Goal: Task Accomplishment & Management: Use online tool/utility

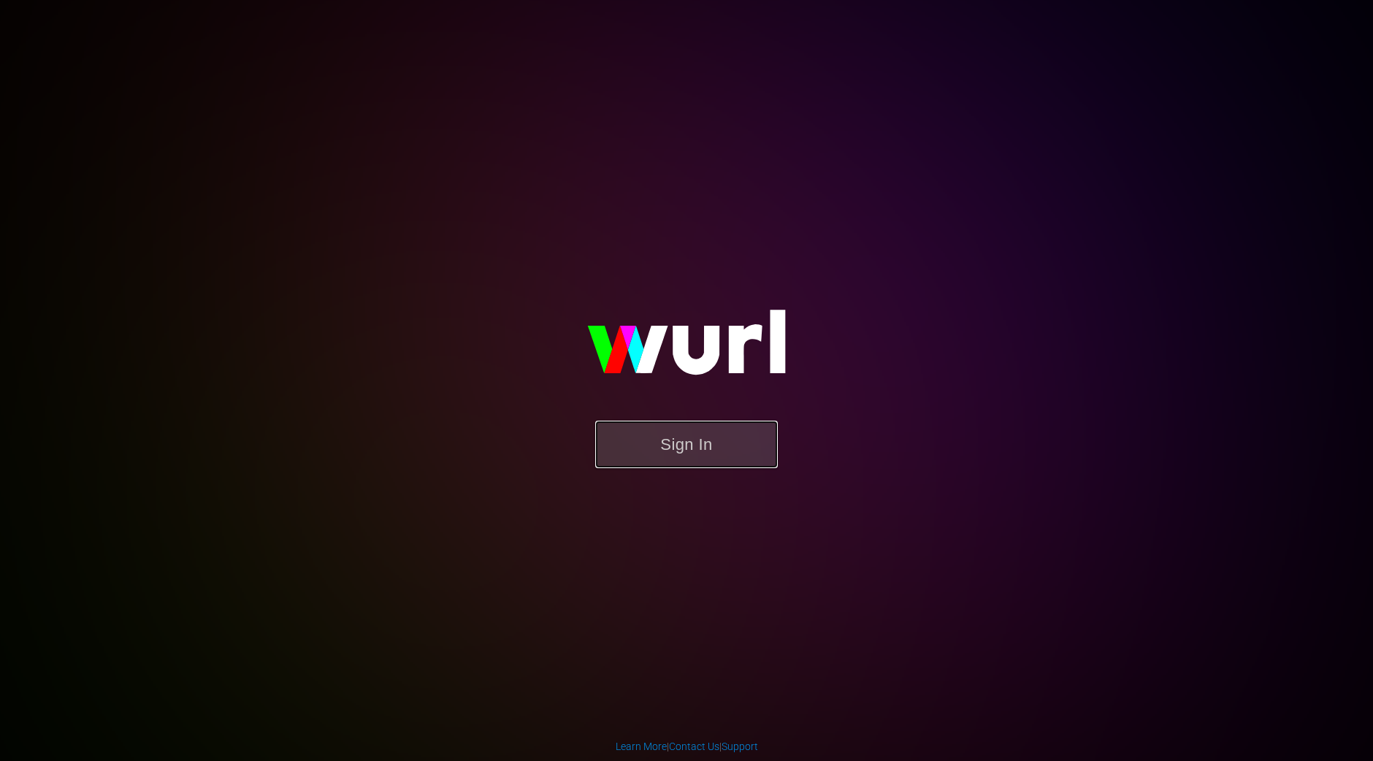
click at [703, 451] on button "Sign In" at bounding box center [686, 444] width 183 height 47
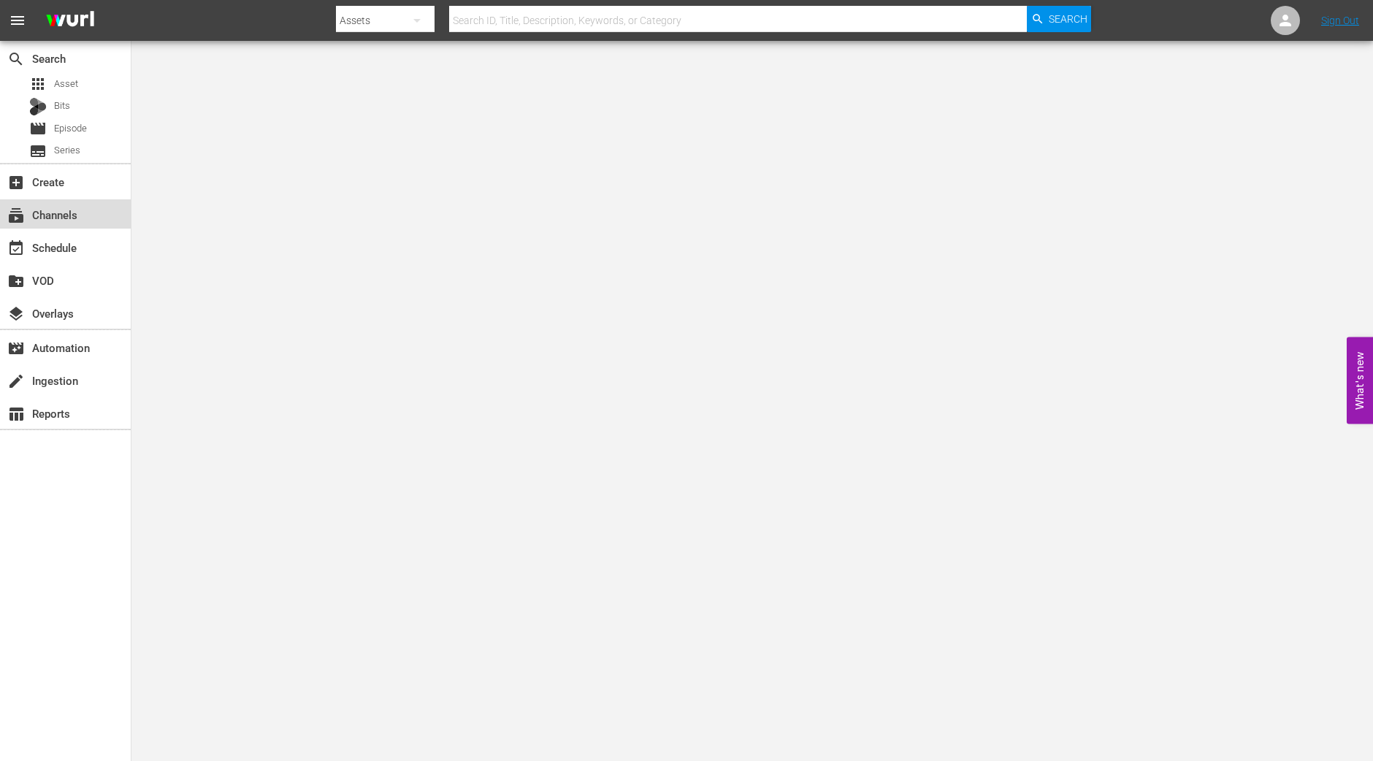
click at [66, 218] on div "subscriptions Channels" at bounding box center [41, 212] width 82 height 13
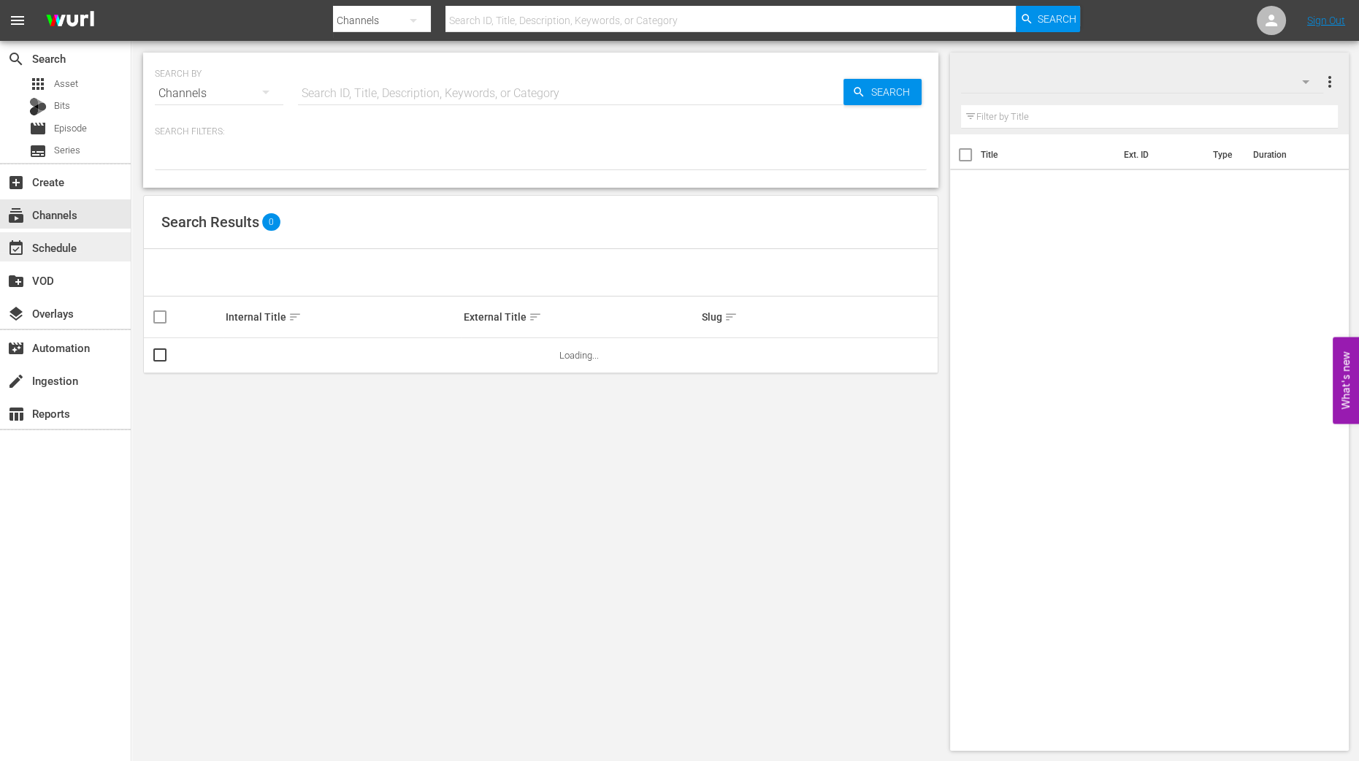
click at [68, 240] on div "event_available Schedule" at bounding box center [41, 245] width 82 height 13
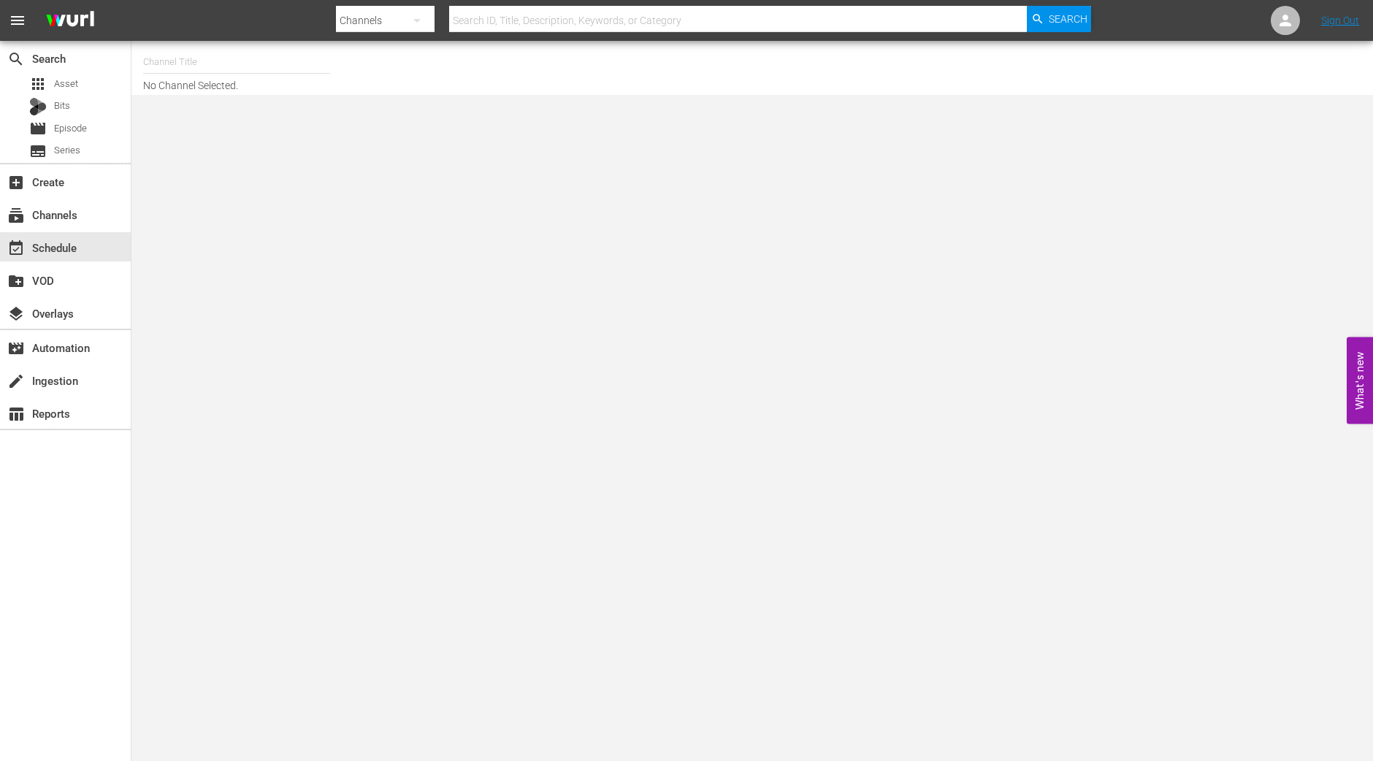
click at [225, 73] on hr at bounding box center [236, 73] width 187 height 1
click at [225, 62] on input "text" at bounding box center [236, 62] width 187 height 35
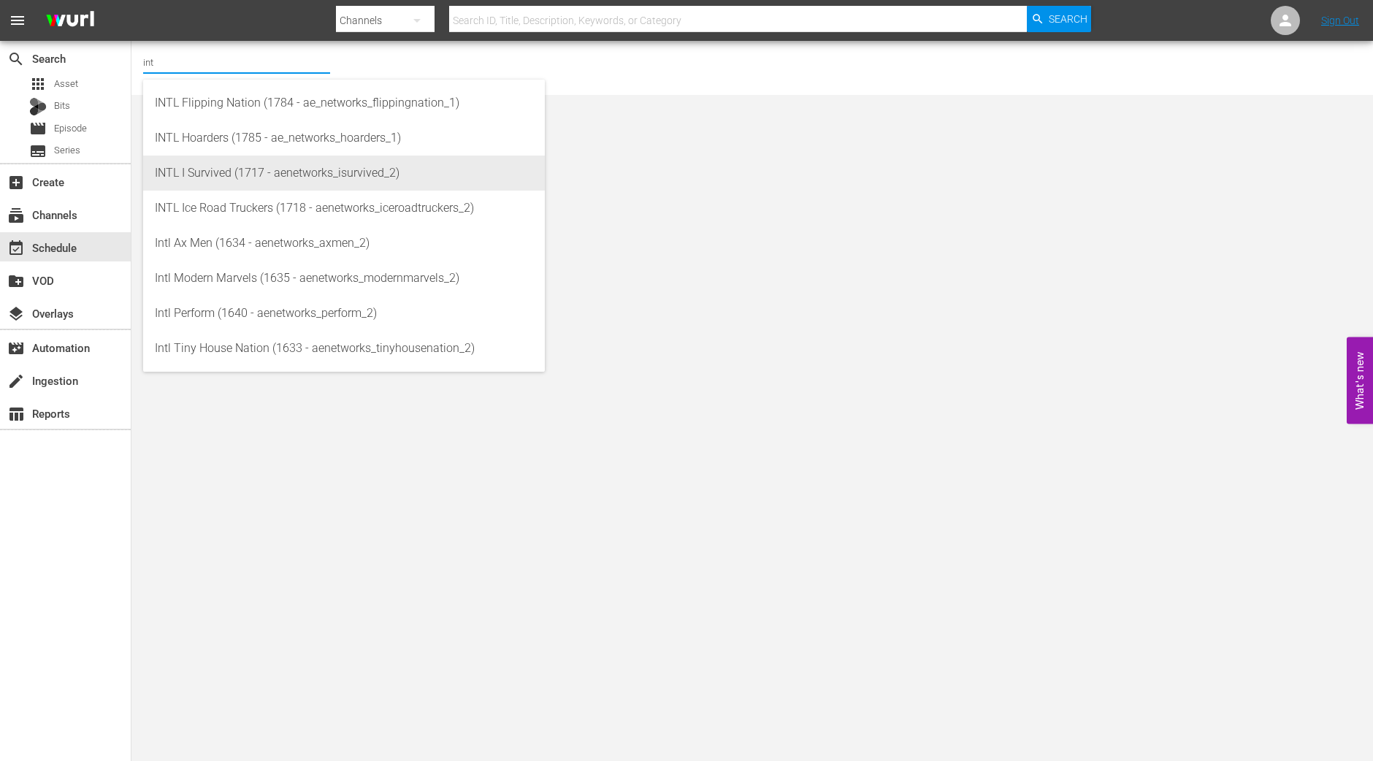
click at [212, 173] on div "INTL I Survived (1717 - aenetworks_isurvived_2)" at bounding box center [344, 173] width 378 height 35
type input "INTL I Survived (1717 - aenetworks_isurvived_2)"
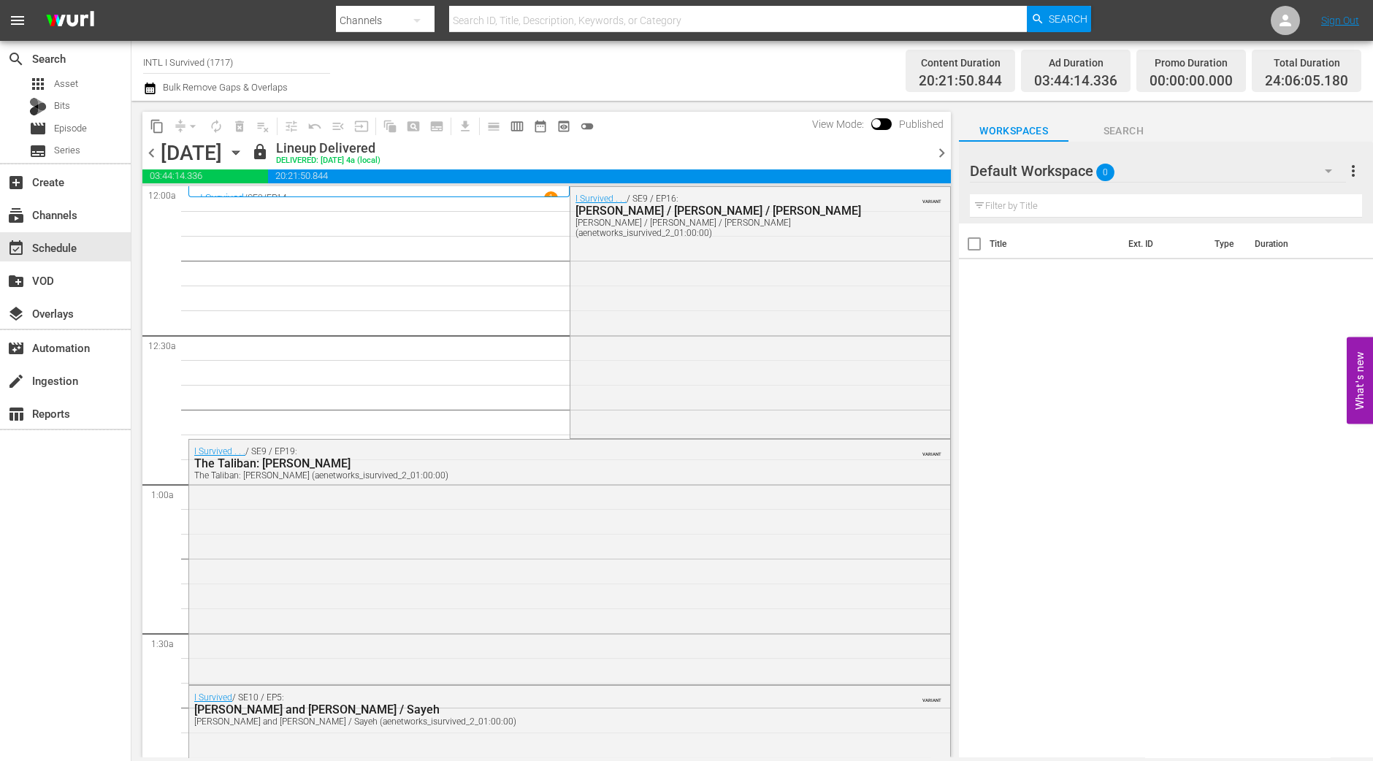
click at [244, 150] on icon "button" at bounding box center [236, 153] width 16 height 16
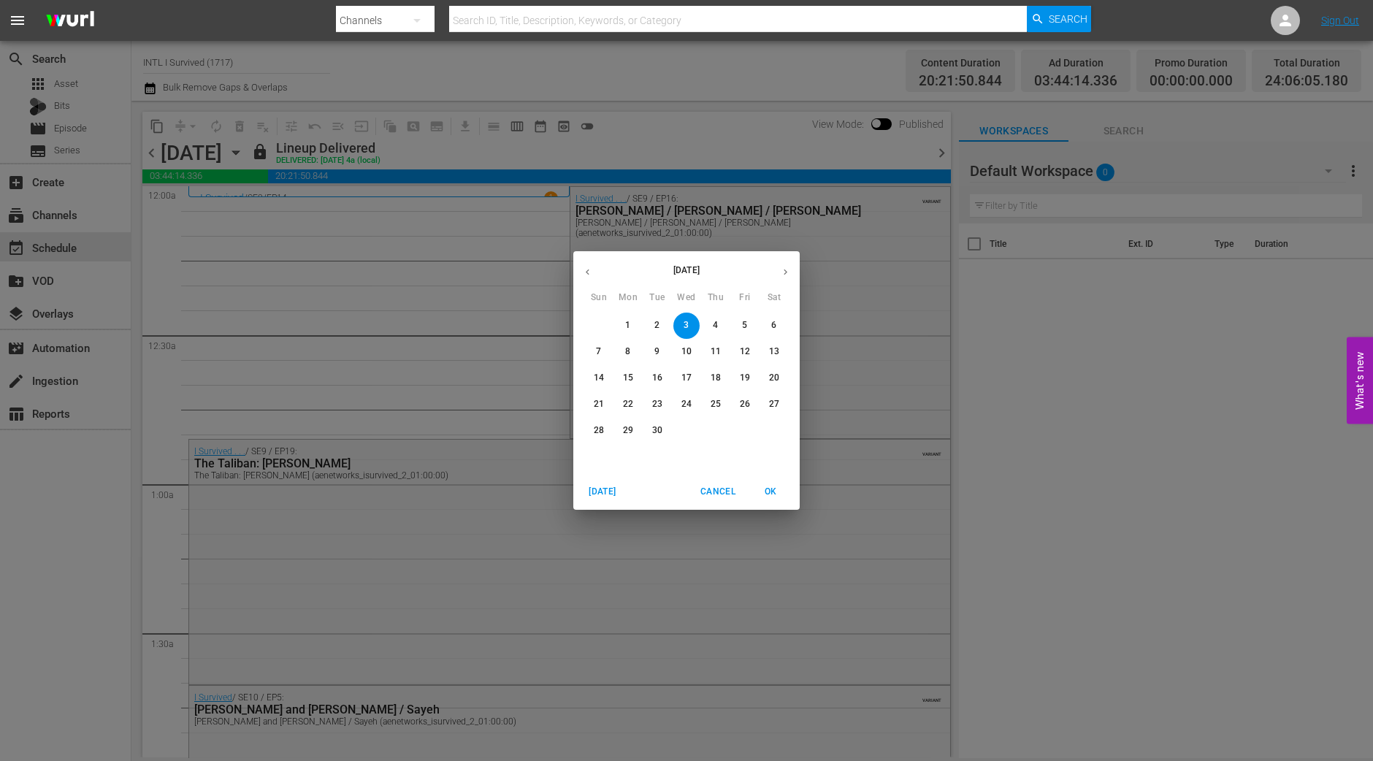
click at [624, 378] on p "15" at bounding box center [628, 378] width 10 height 12
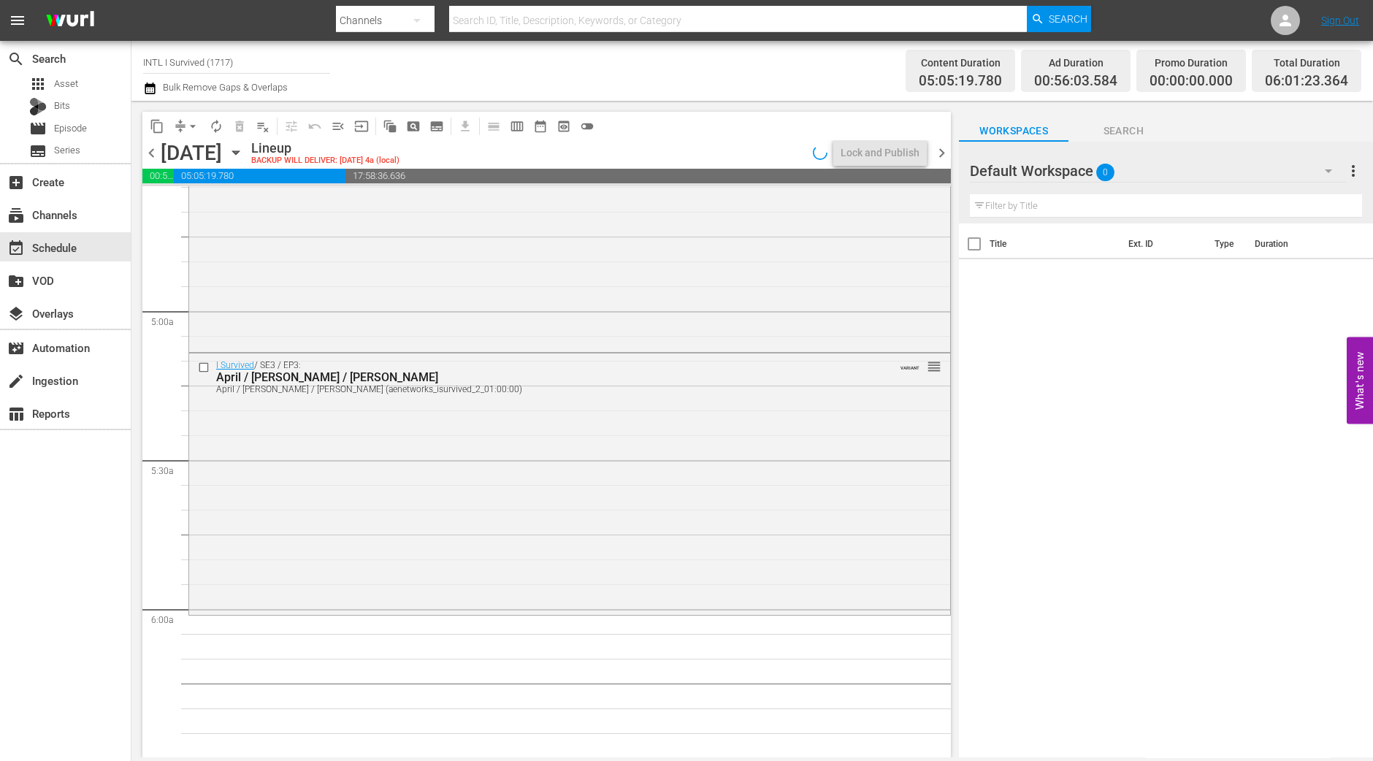
scroll to position [1277, 0]
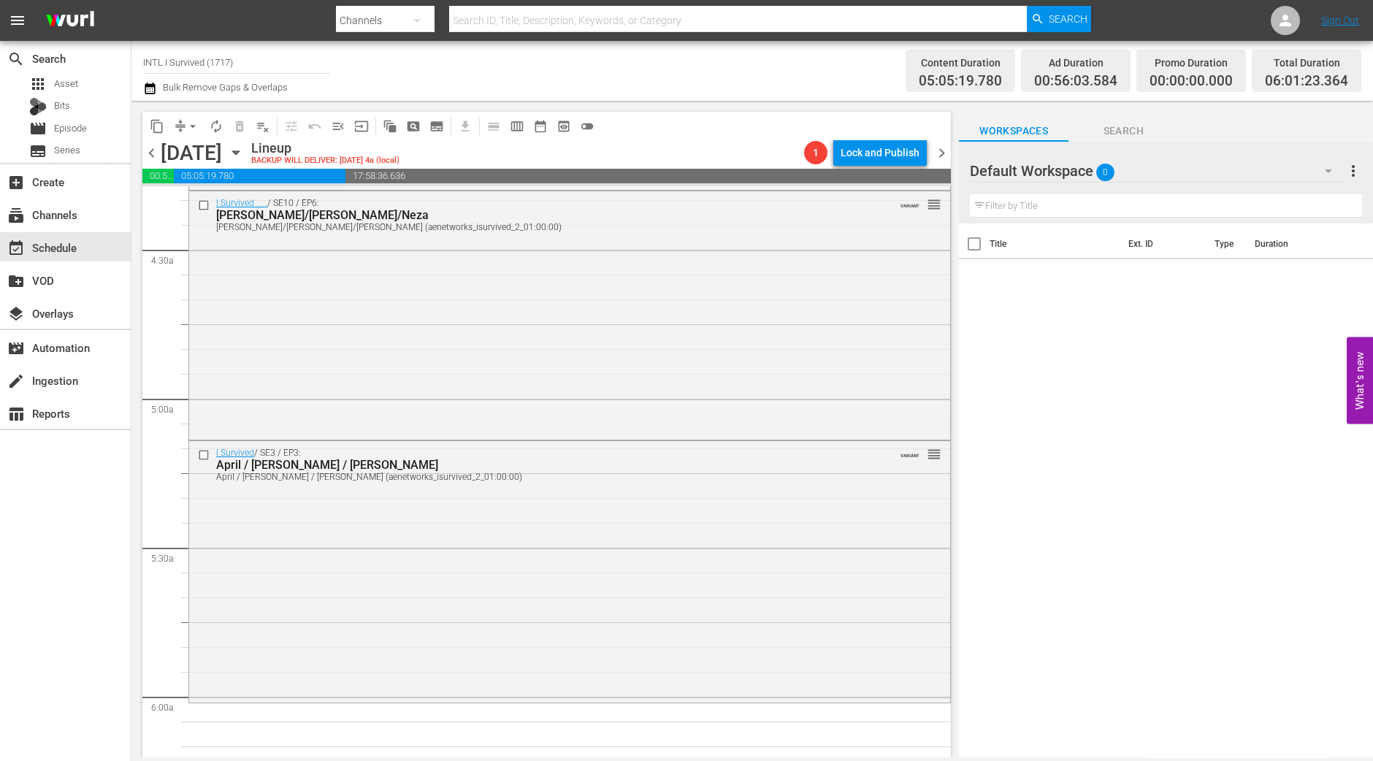
click at [592, 536] on div "I Survived / SE3 / EP3: April / Mark / Jesse April / Mark / Jesse (aenetworks_i…" at bounding box center [569, 570] width 761 height 258
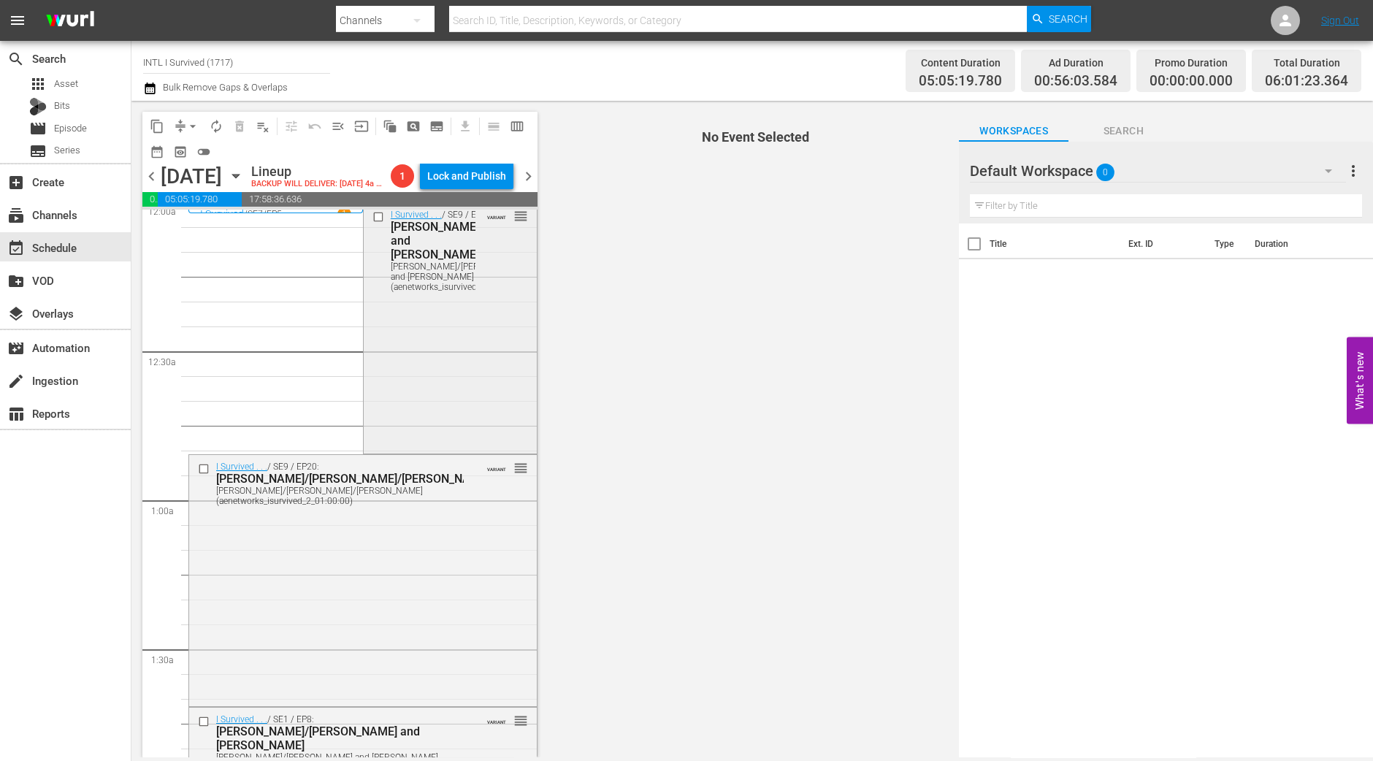
scroll to position [0, 0]
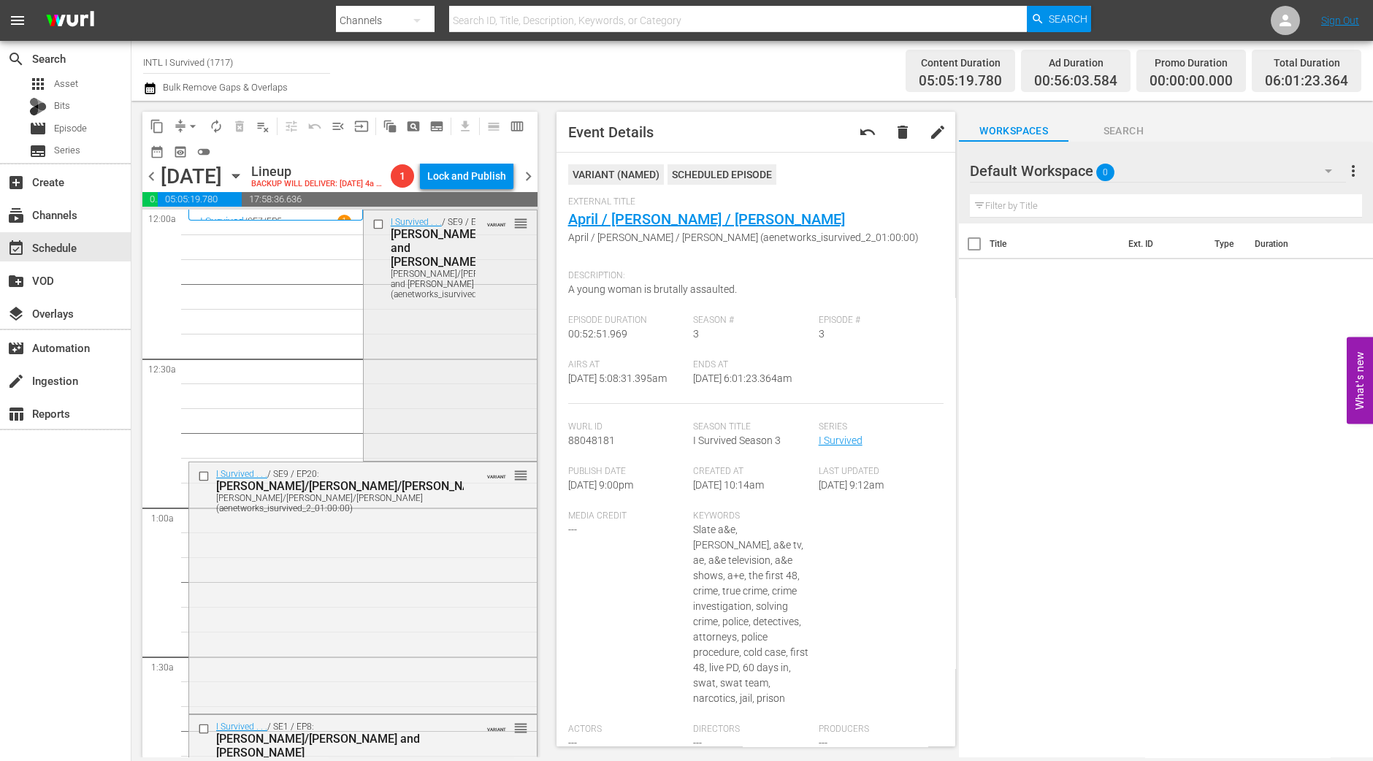
click at [430, 400] on div "I Survived . . . / SE9 / EP3: Lenore/Steven/Ellen and Jim Lenore/Steven/Ellen a…" at bounding box center [450, 334] width 173 height 248
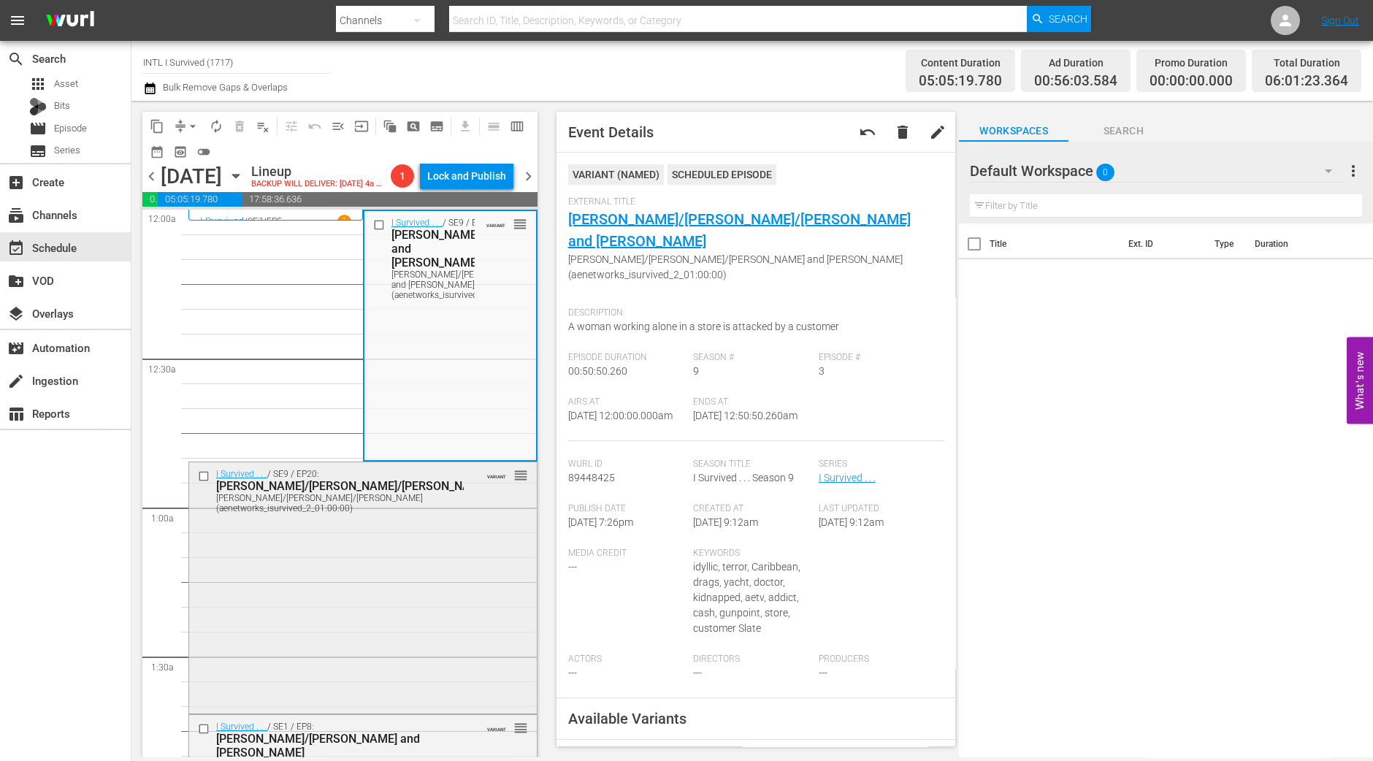
click at [413, 600] on div "I Survived . . . / SE9 / EP20: John/Kevin/Helena John/Kevin/Helena (aenetworks_…" at bounding box center [363, 586] width 348 height 248
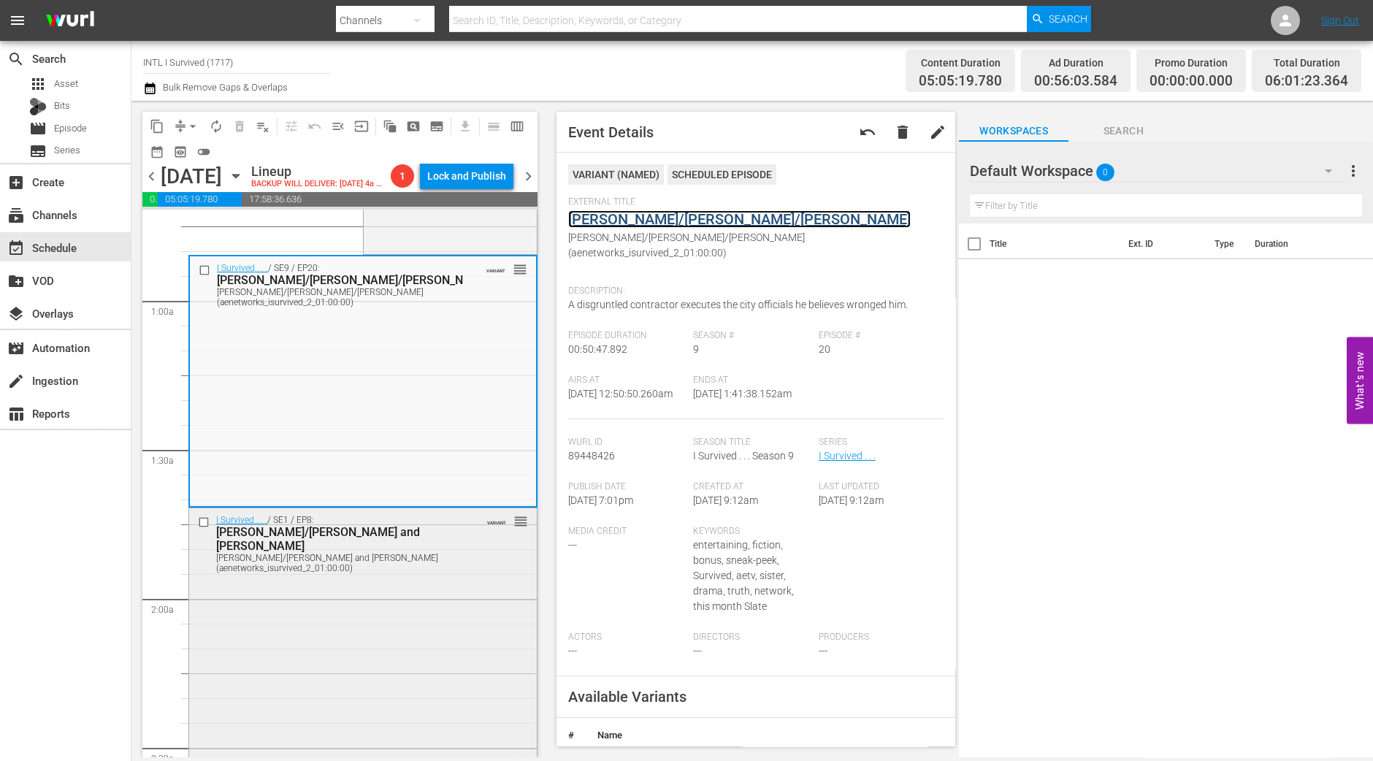
scroll to position [274, 0]
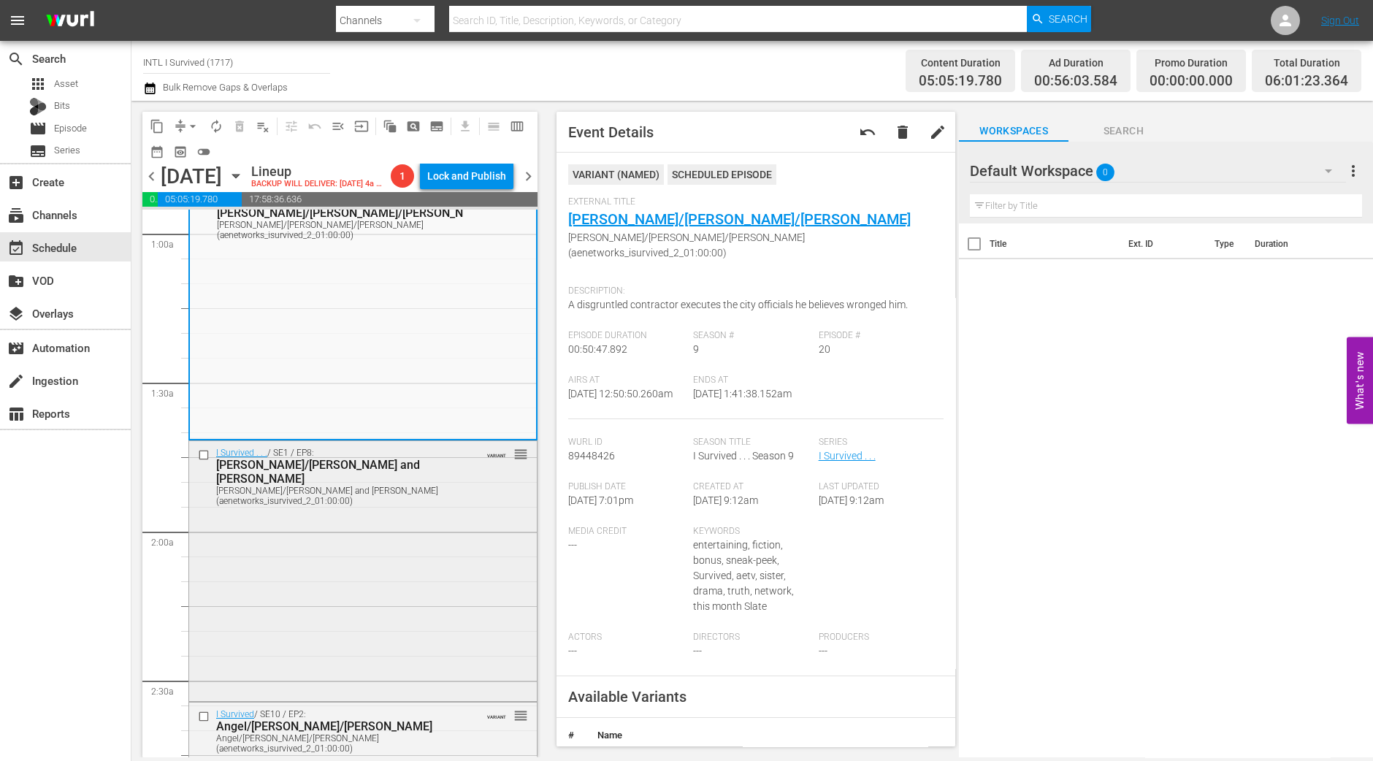
click at [407, 600] on div "I Survived . . . / SE1 / EP8: Michelle/Troy and Josh Michelle/Troy and Josh (ae…" at bounding box center [363, 570] width 348 height 258
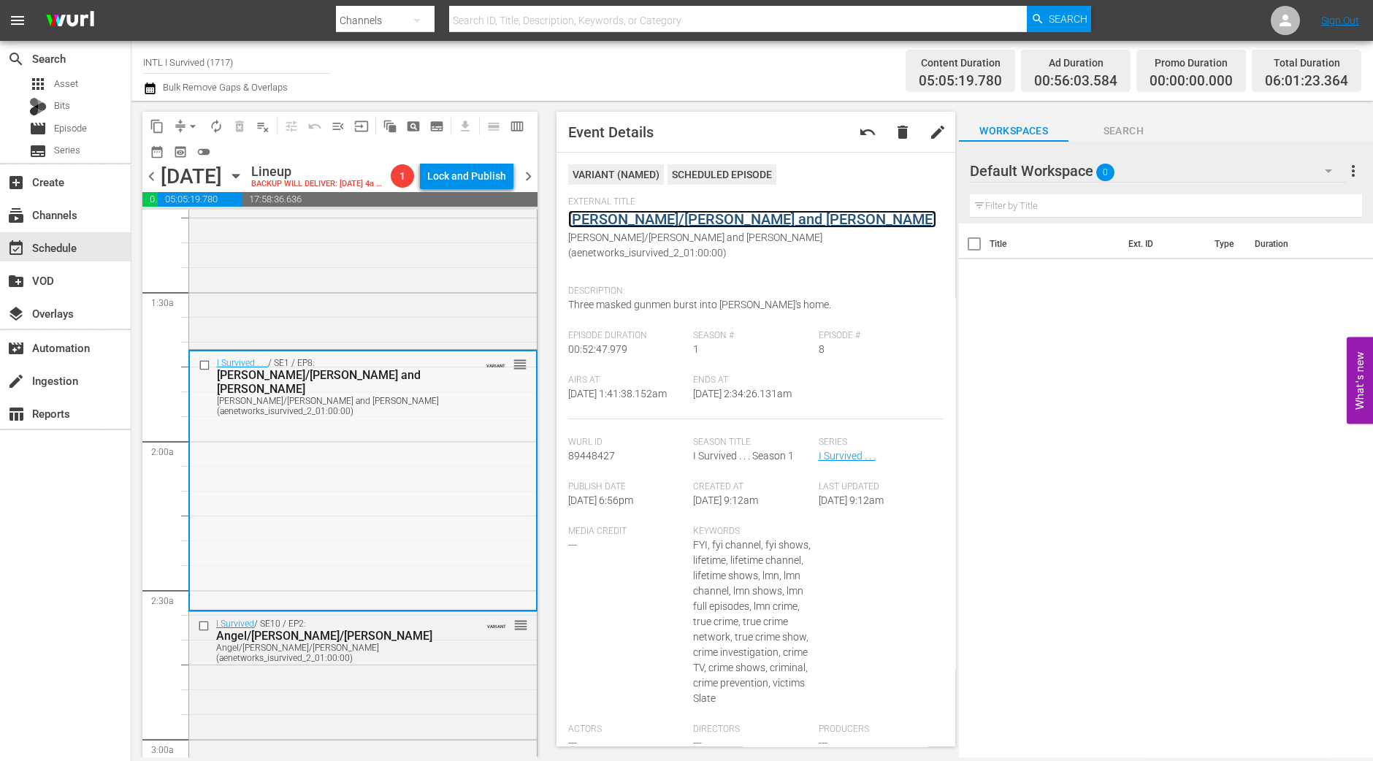
scroll to position [548, 0]
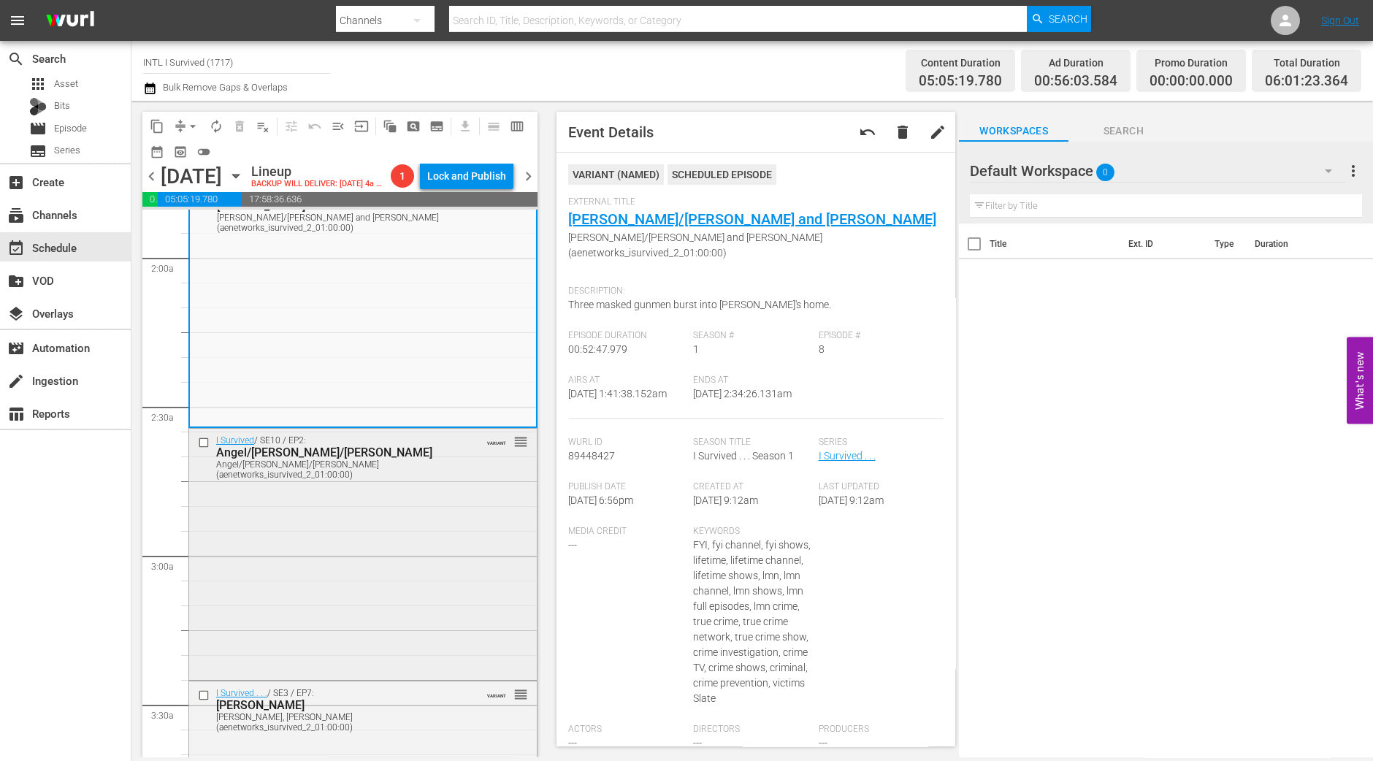
click at [407, 578] on div "I Survived / SE10 / EP2: Angel/Elyse/Richard Angel/Elyse/Richard (aenetworks_is…" at bounding box center [363, 553] width 348 height 248
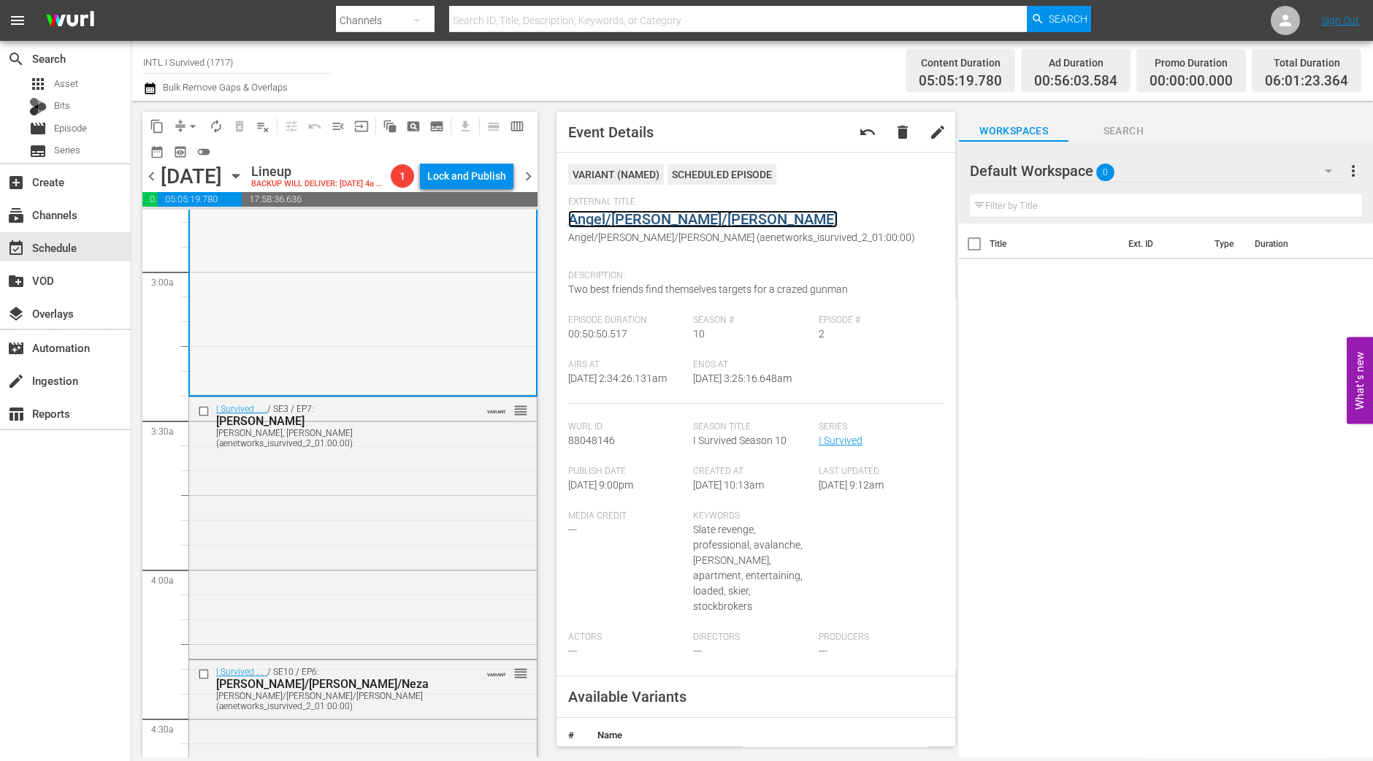
scroll to position [913, 0]
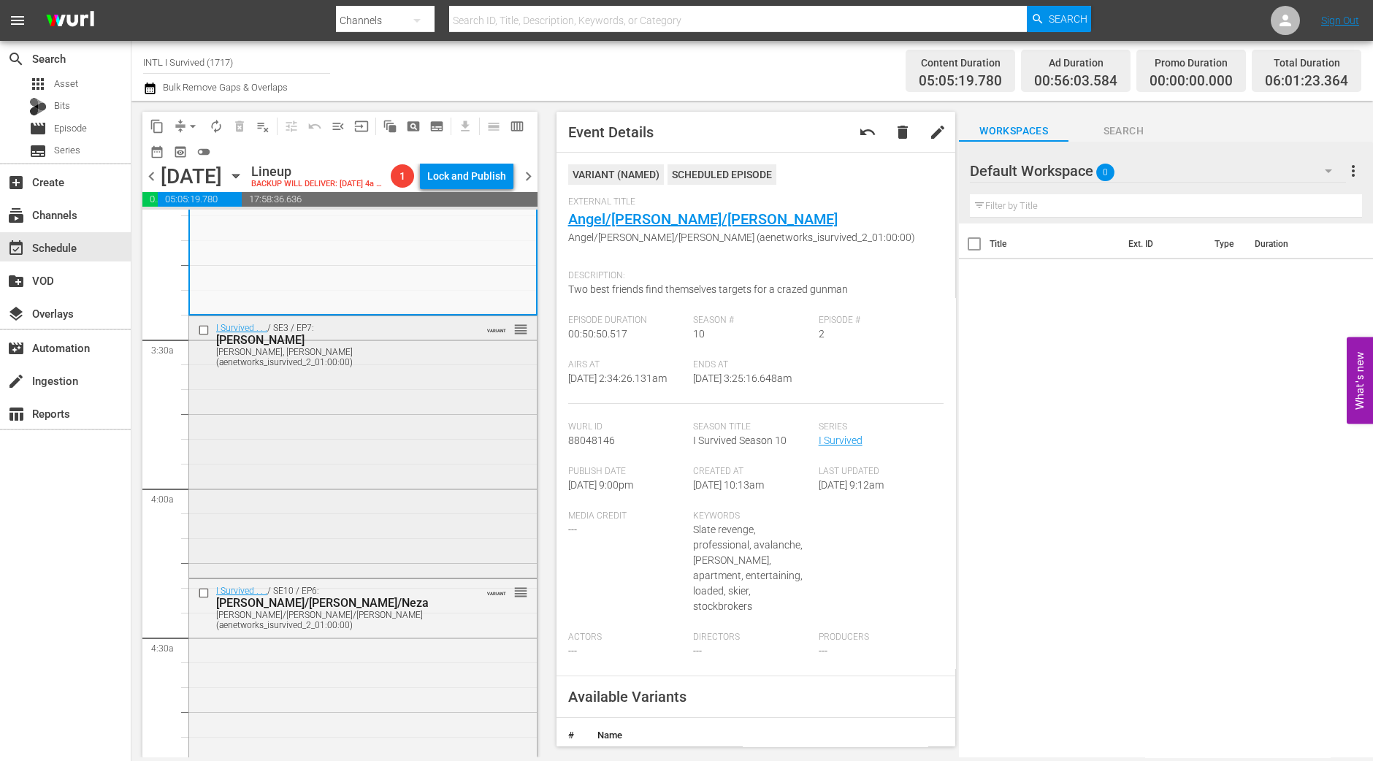
click at [463, 509] on div "I Survived . . . / SE3 / EP7: Verna, Theo, Debra Verna, Theo, Debra (aenetworks…" at bounding box center [363, 445] width 348 height 259
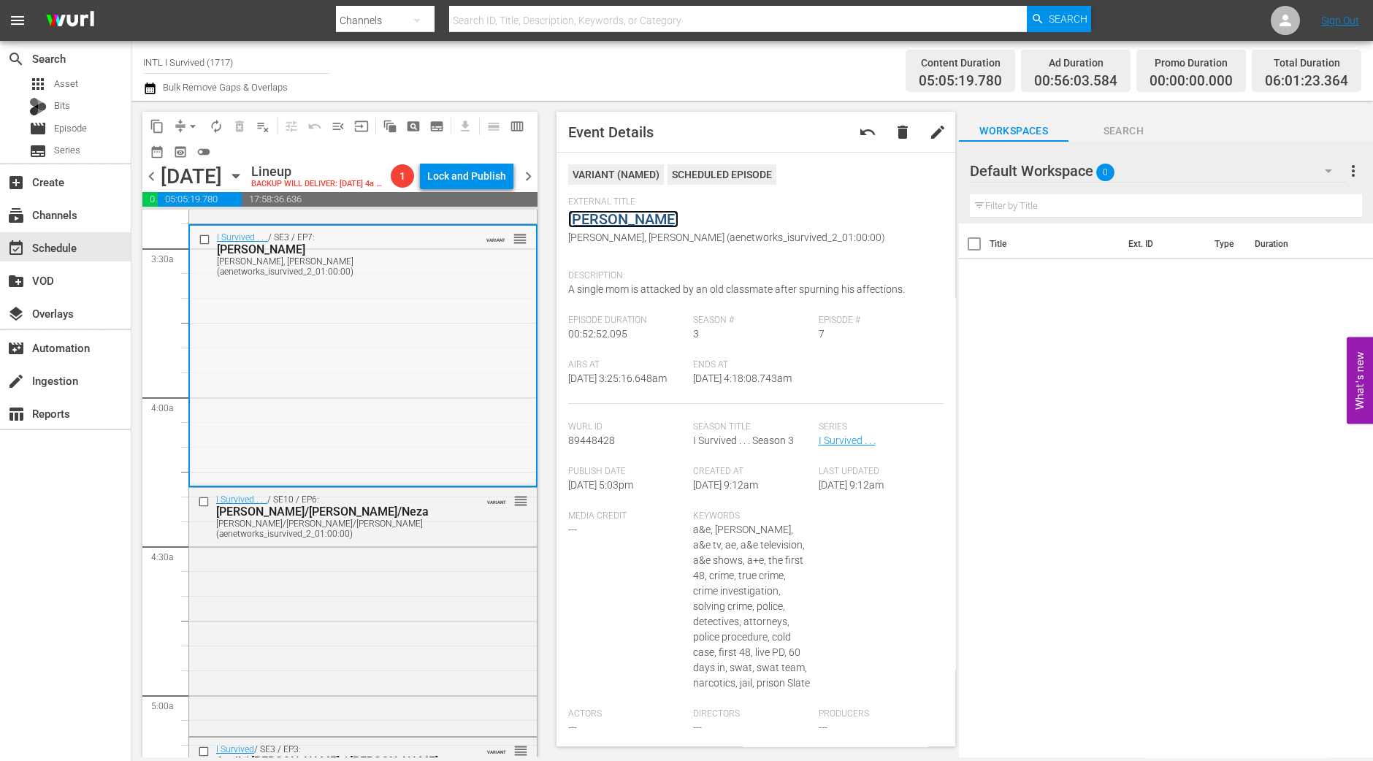
scroll to position [1096, 0]
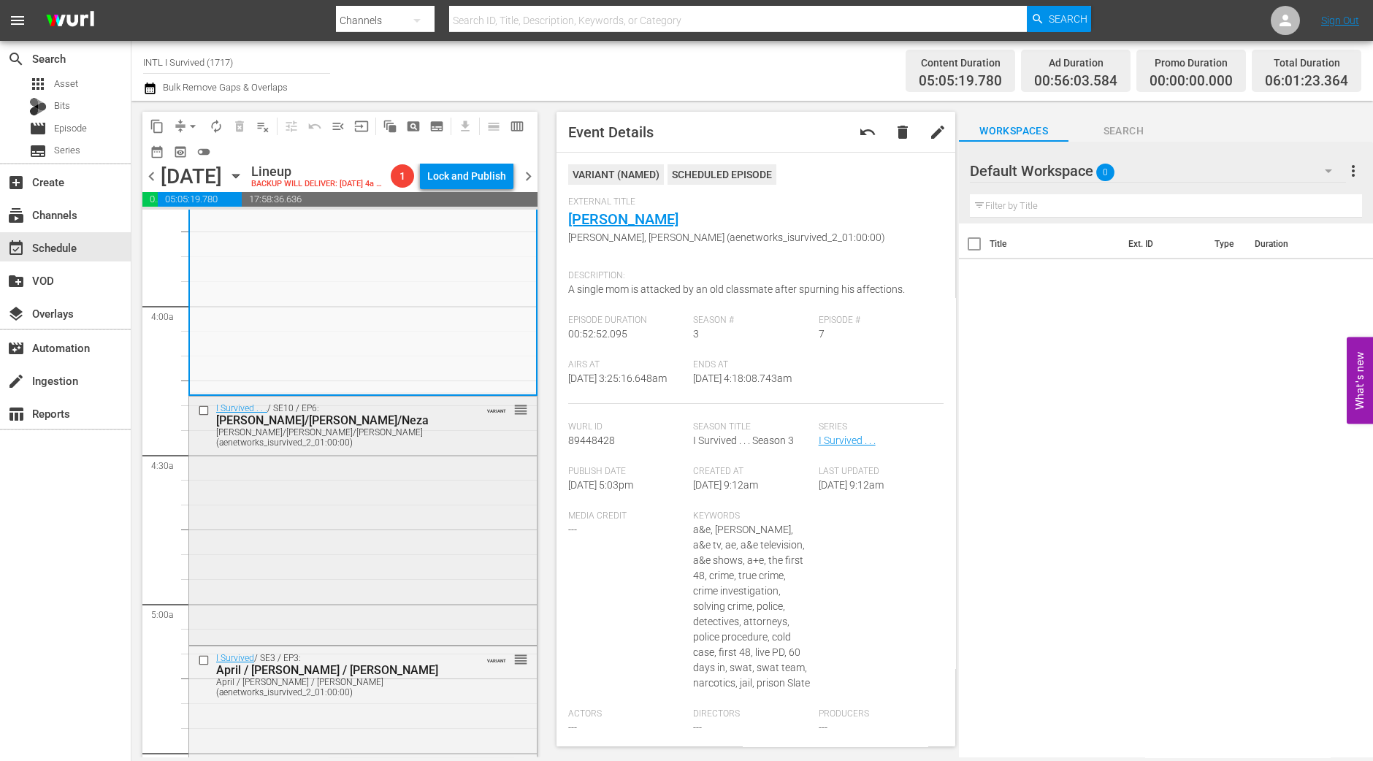
click at [449, 490] on div "I Survived . . . / SE10 / EP6: Mike/Chris/Neza Mike/Chris/Neza (aenetworks_isur…" at bounding box center [363, 520] width 348 height 246
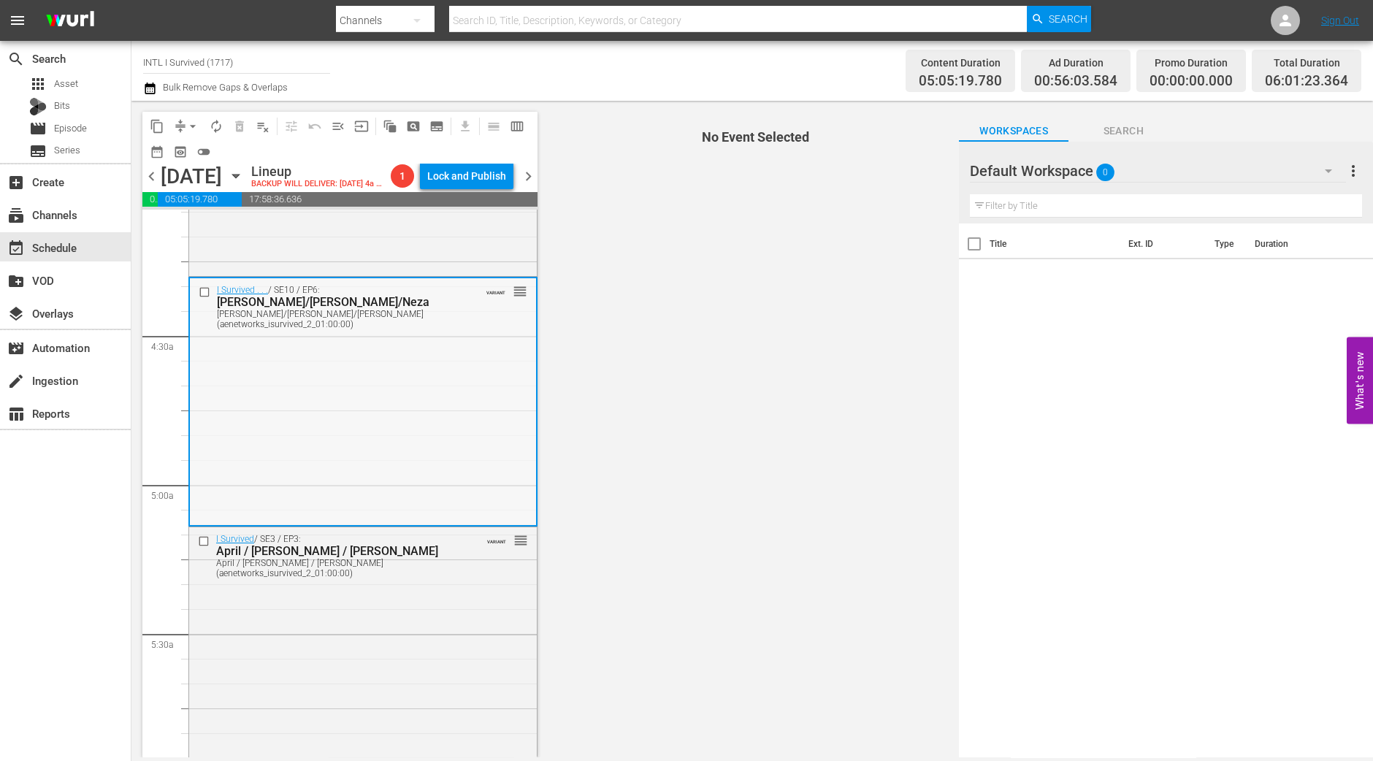
scroll to position [1186, 0]
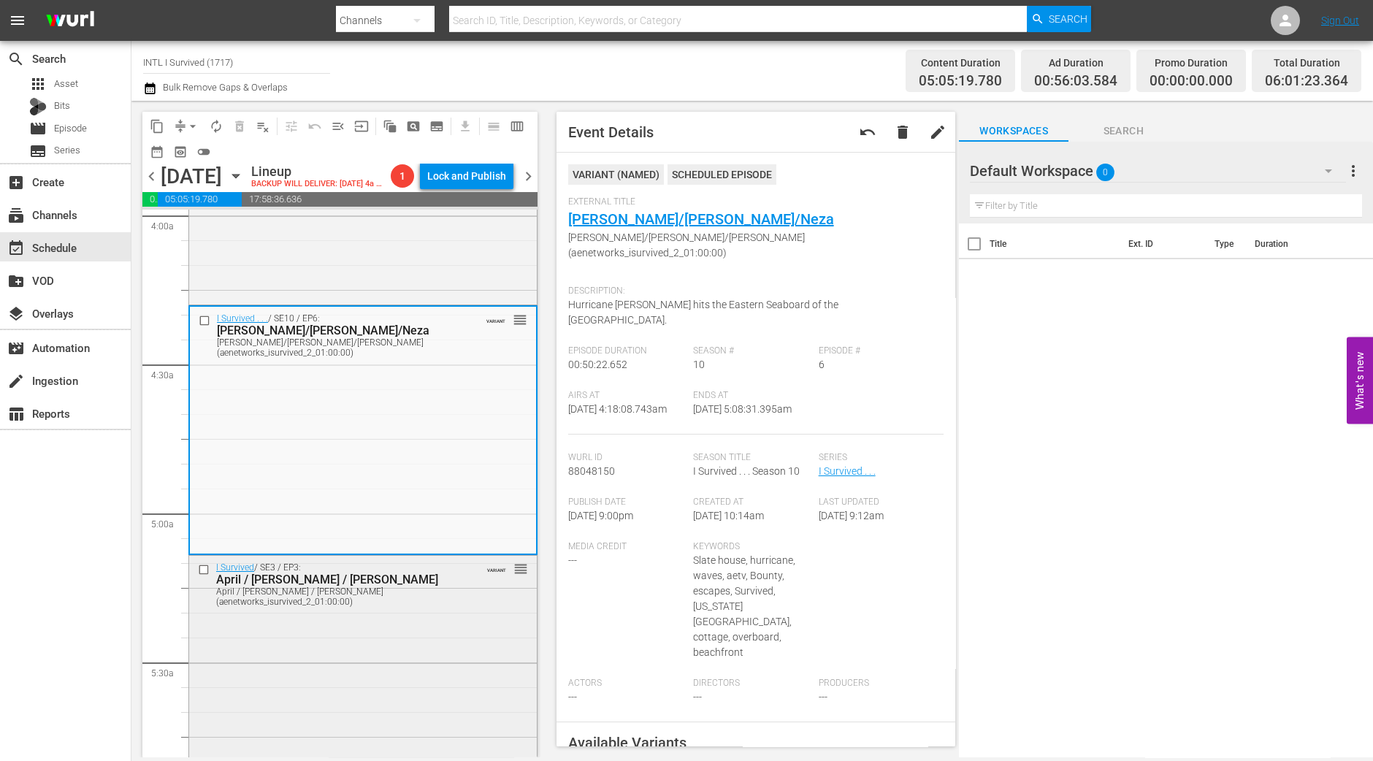
click at [413, 665] on div "I Survived / SE3 / EP3: April / Mark / Jesse April / Mark / Jesse (aenetworks_i…" at bounding box center [363, 685] width 348 height 258
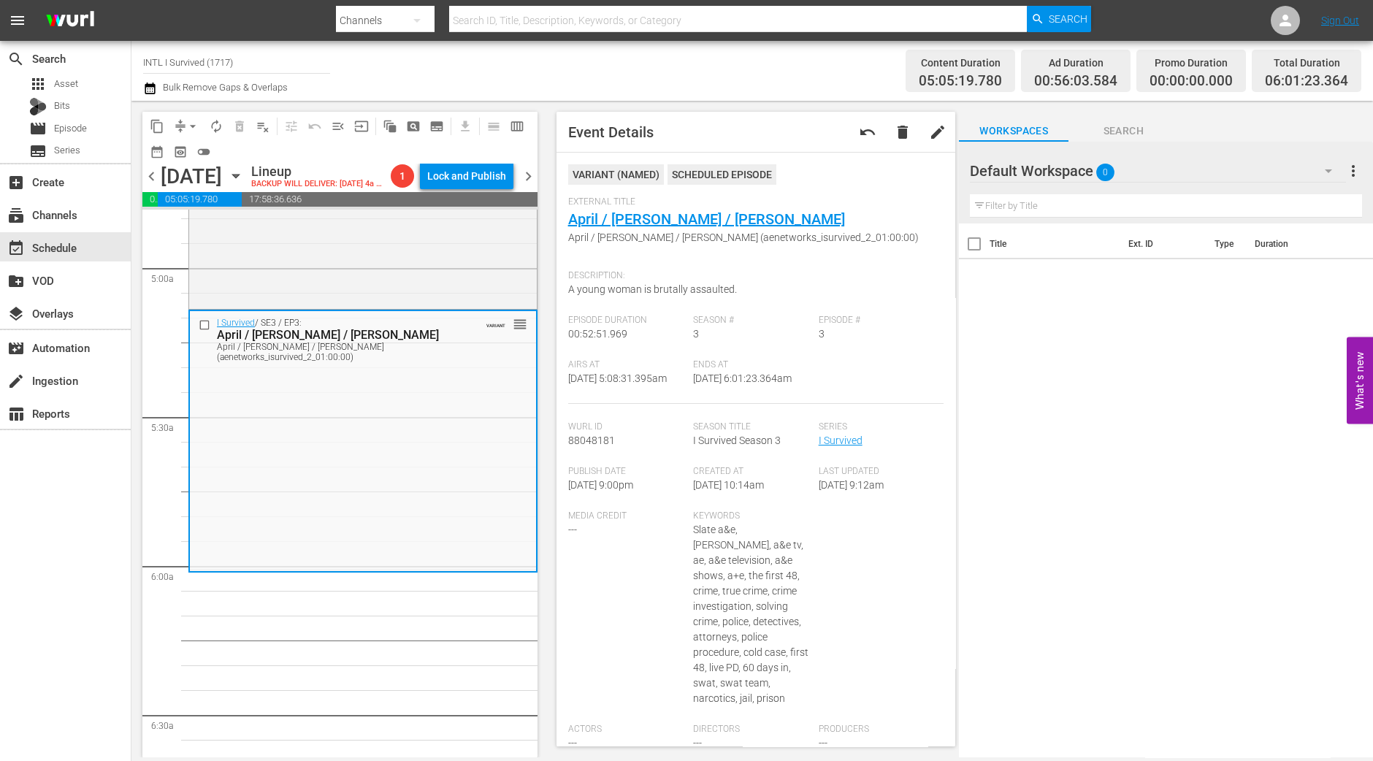
scroll to position [1460, 0]
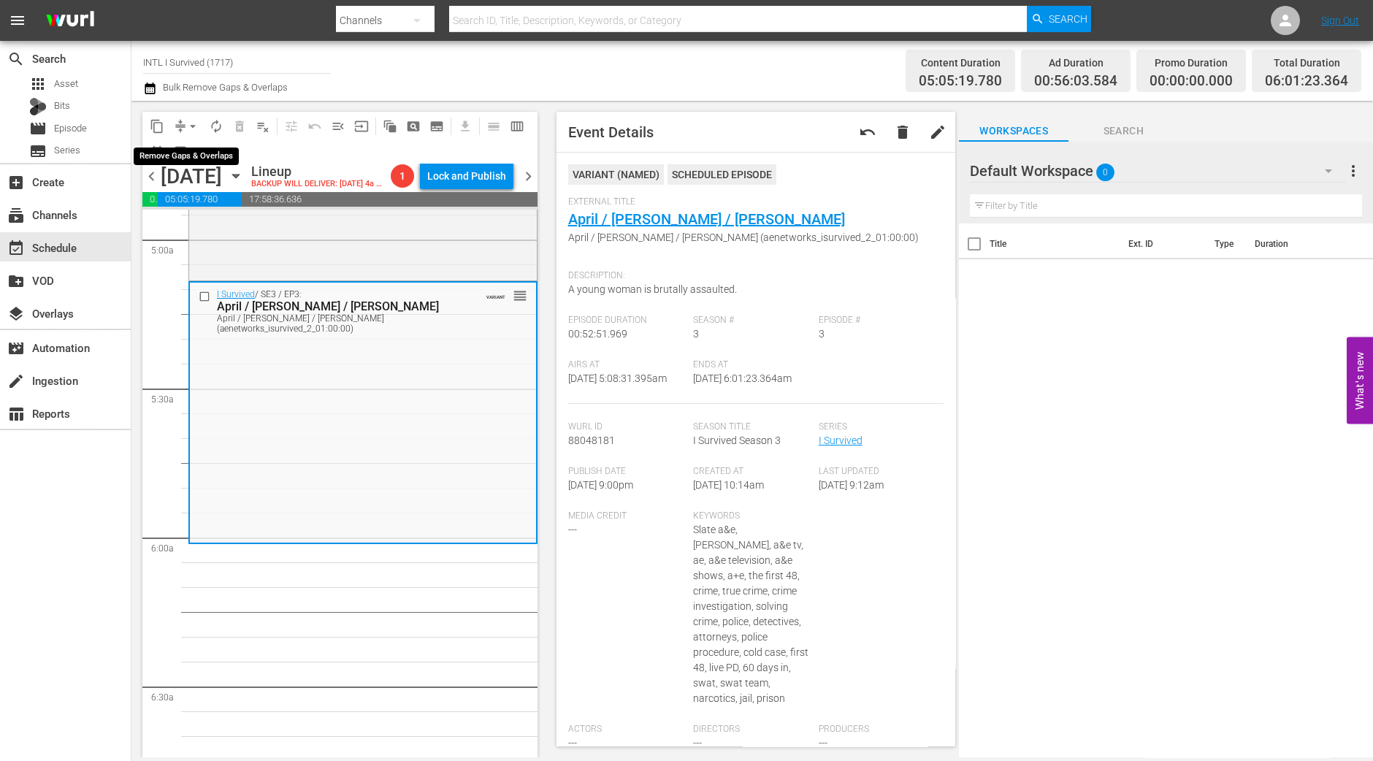
click at [190, 126] on span "arrow_drop_down" at bounding box center [193, 126] width 15 height 15
click at [168, 159] on li "Align to Midnight" at bounding box center [193, 155] width 153 height 24
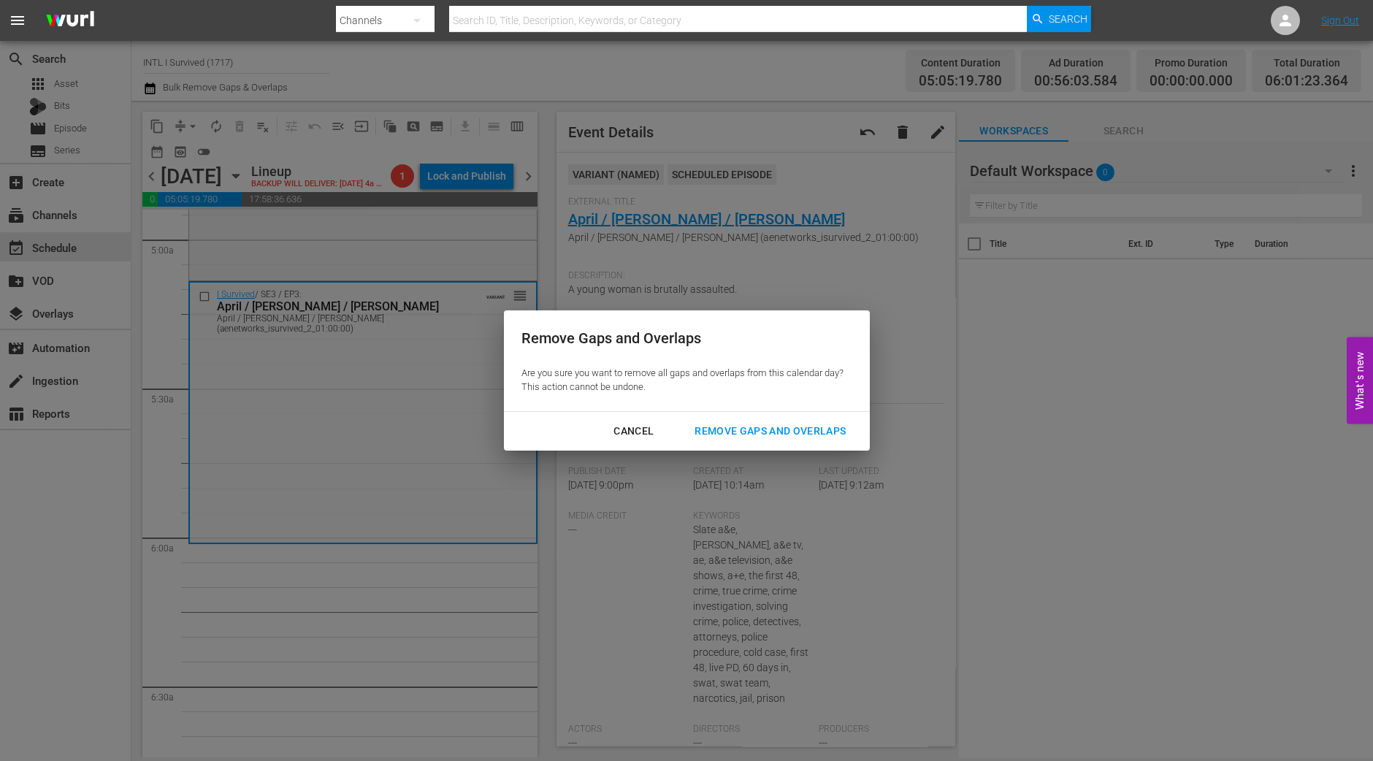
click at [772, 429] on div "Remove Gaps and Overlaps" at bounding box center [770, 431] width 175 height 18
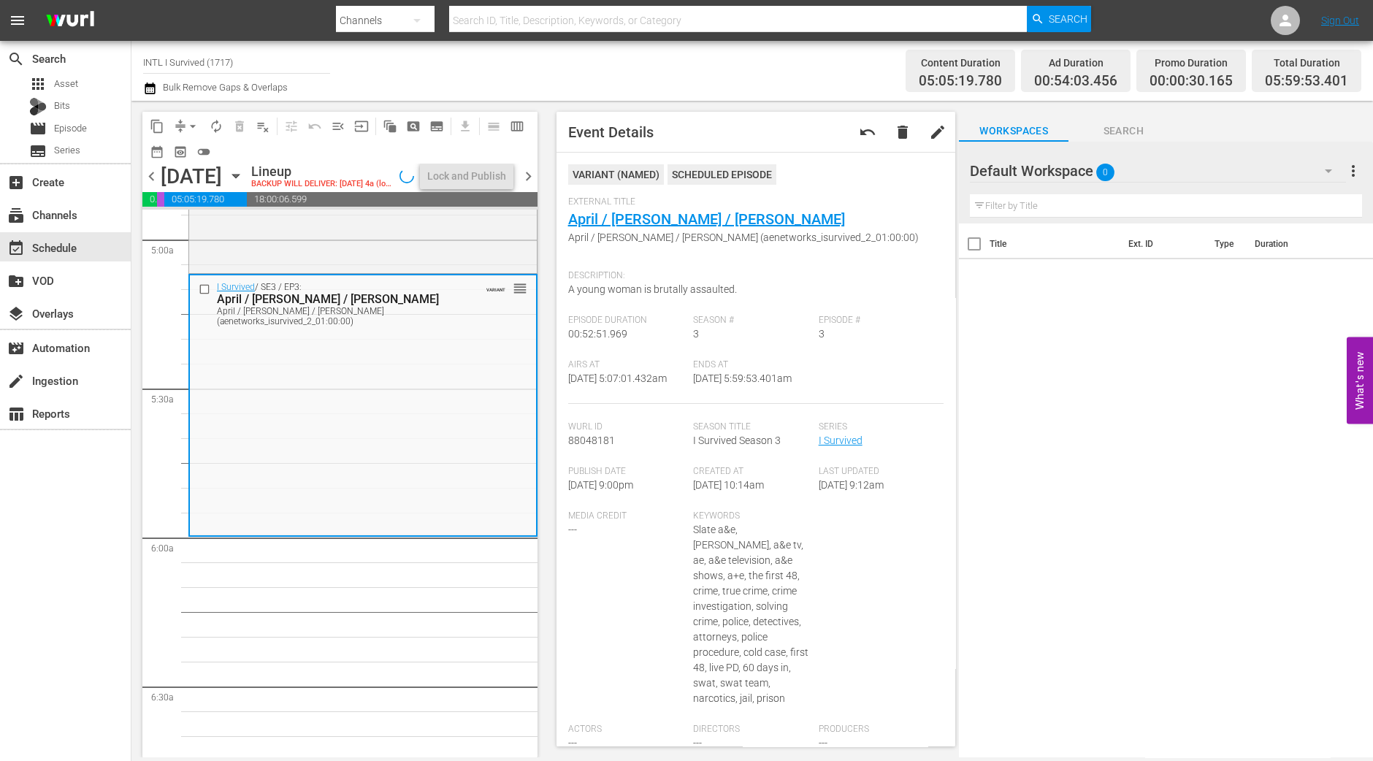
scroll to position [1435, 0]
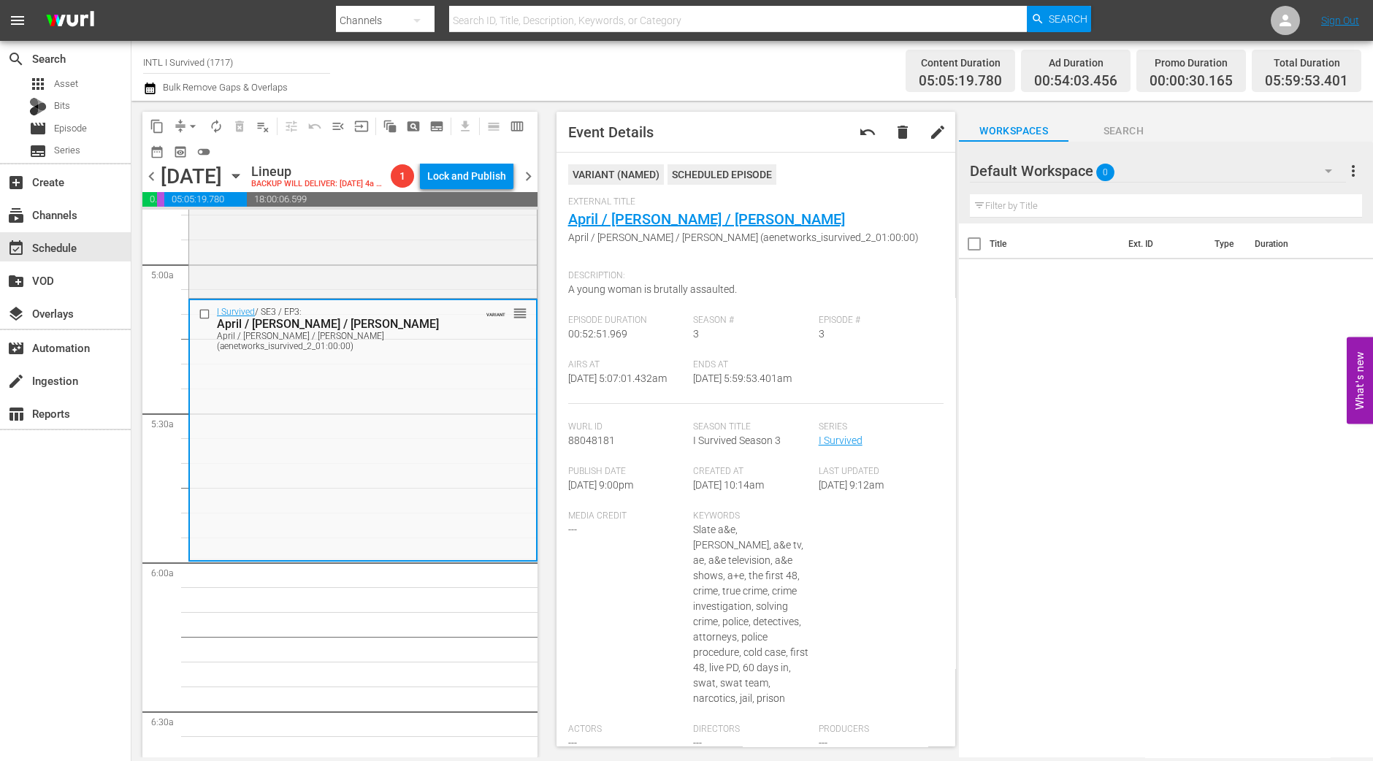
click at [194, 123] on span "arrow_drop_down" at bounding box center [193, 126] width 15 height 15
click at [193, 164] on li "Align to Midnight" at bounding box center [193, 155] width 153 height 24
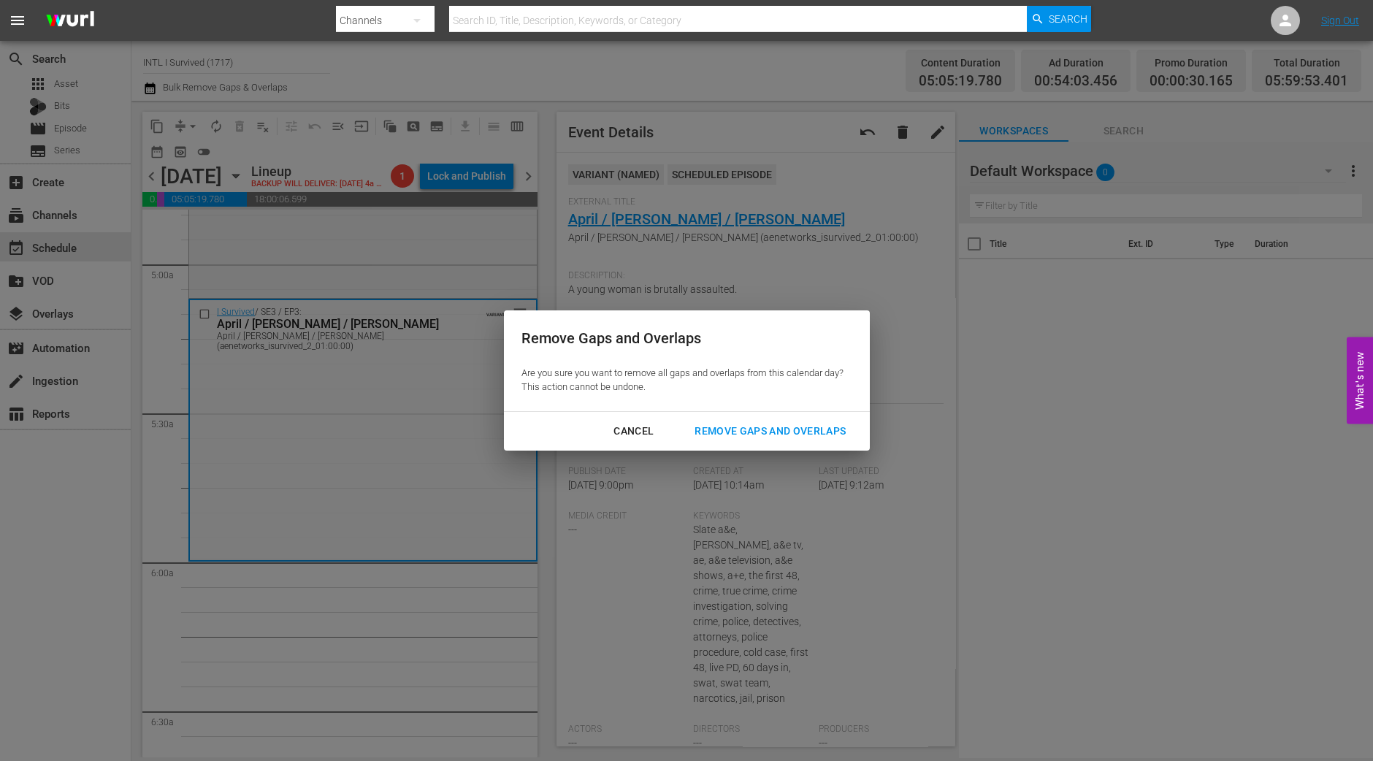
click at [833, 422] on div "Remove Gaps and Overlaps" at bounding box center [770, 431] width 175 height 18
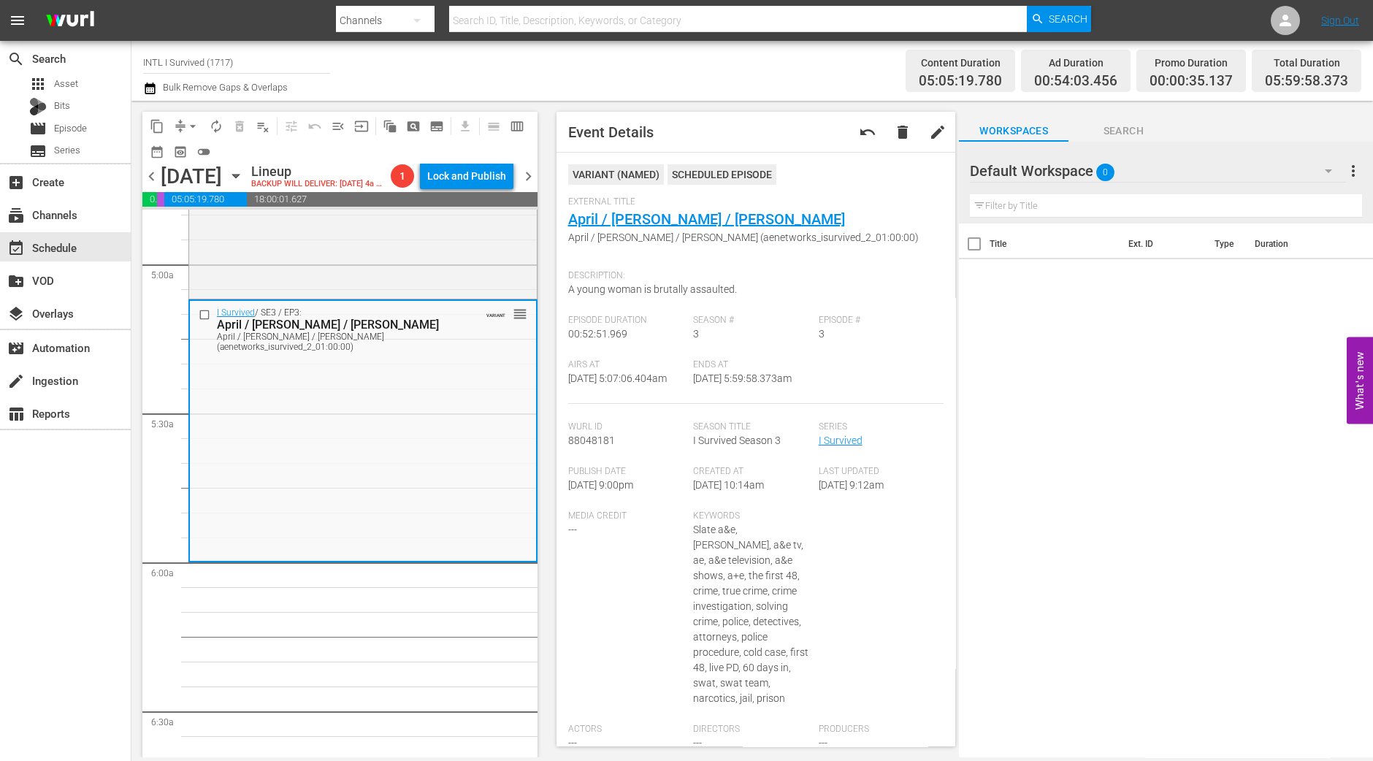
click at [186, 117] on button "arrow_drop_down" at bounding box center [192, 126] width 23 height 23
click at [194, 146] on li "Align to Midnight" at bounding box center [193, 155] width 153 height 24
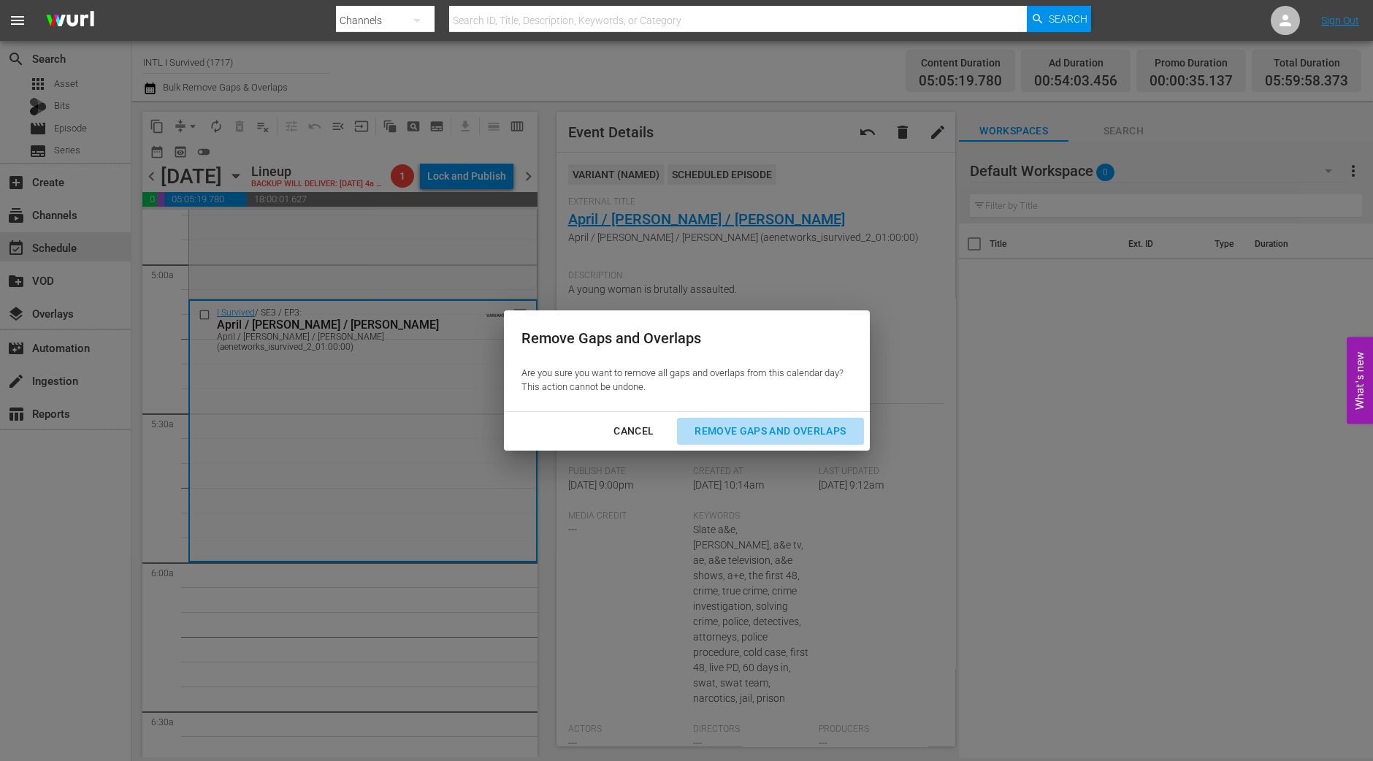
click at [745, 435] on div "Remove Gaps and Overlaps" at bounding box center [770, 431] width 175 height 18
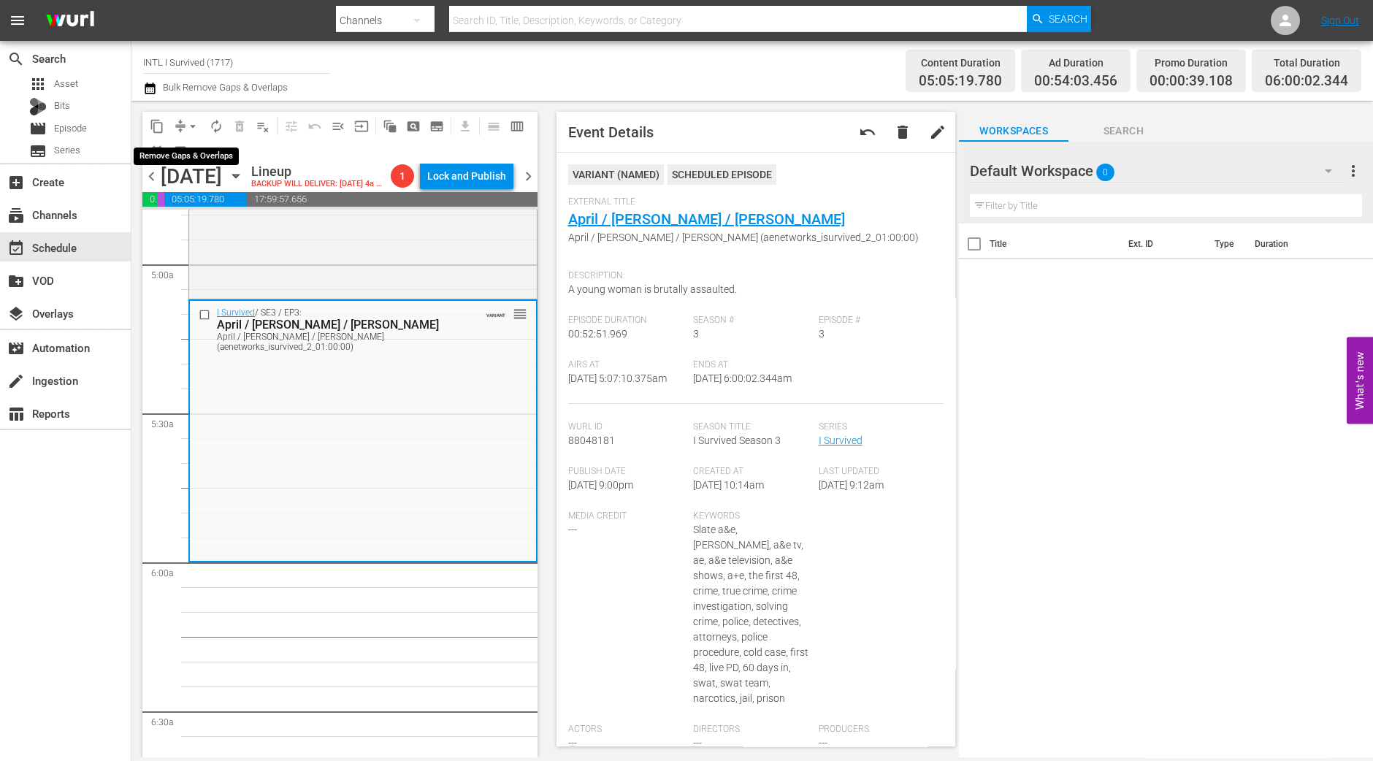
click at [196, 124] on span "arrow_drop_down" at bounding box center [193, 126] width 15 height 15
click at [194, 155] on li "Align to Midnight" at bounding box center [193, 155] width 153 height 24
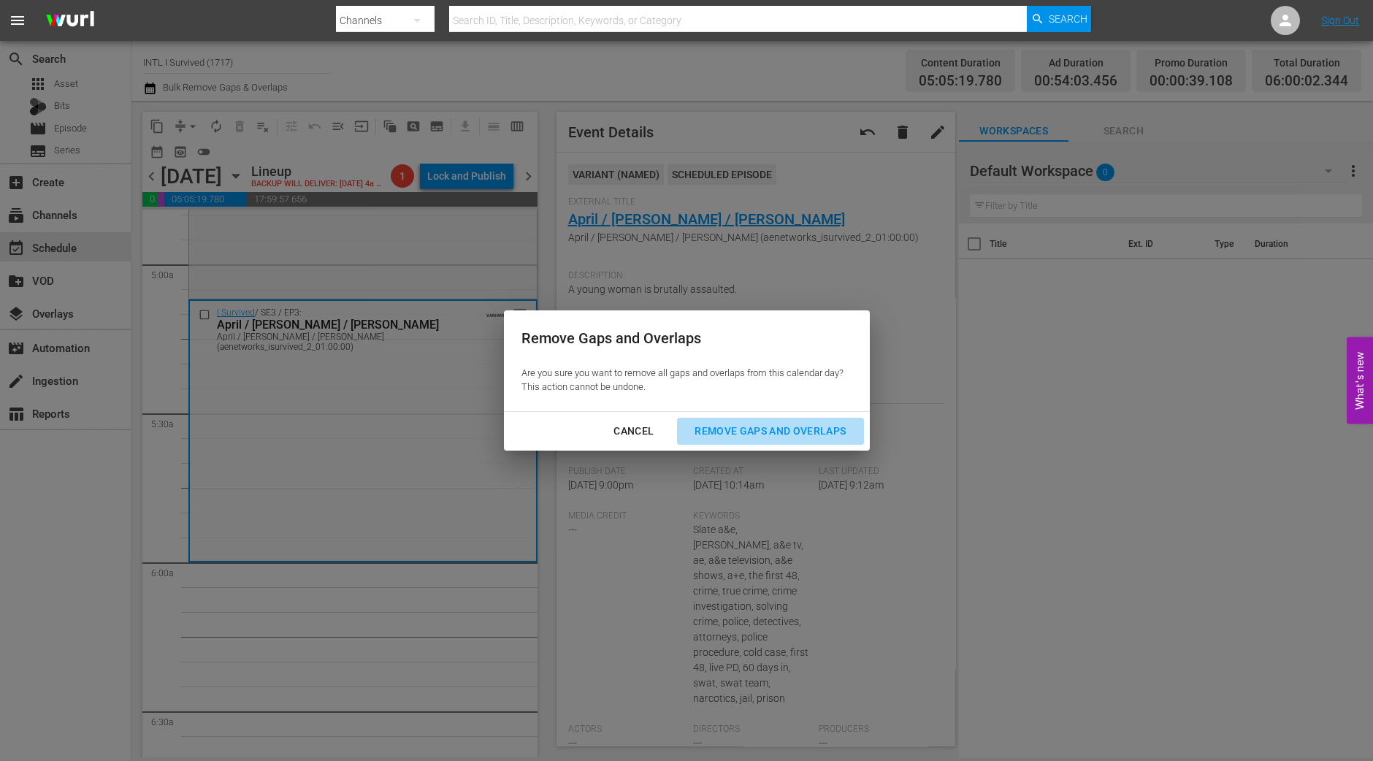
click at [773, 430] on div "Remove Gaps and Overlaps" at bounding box center [770, 431] width 175 height 18
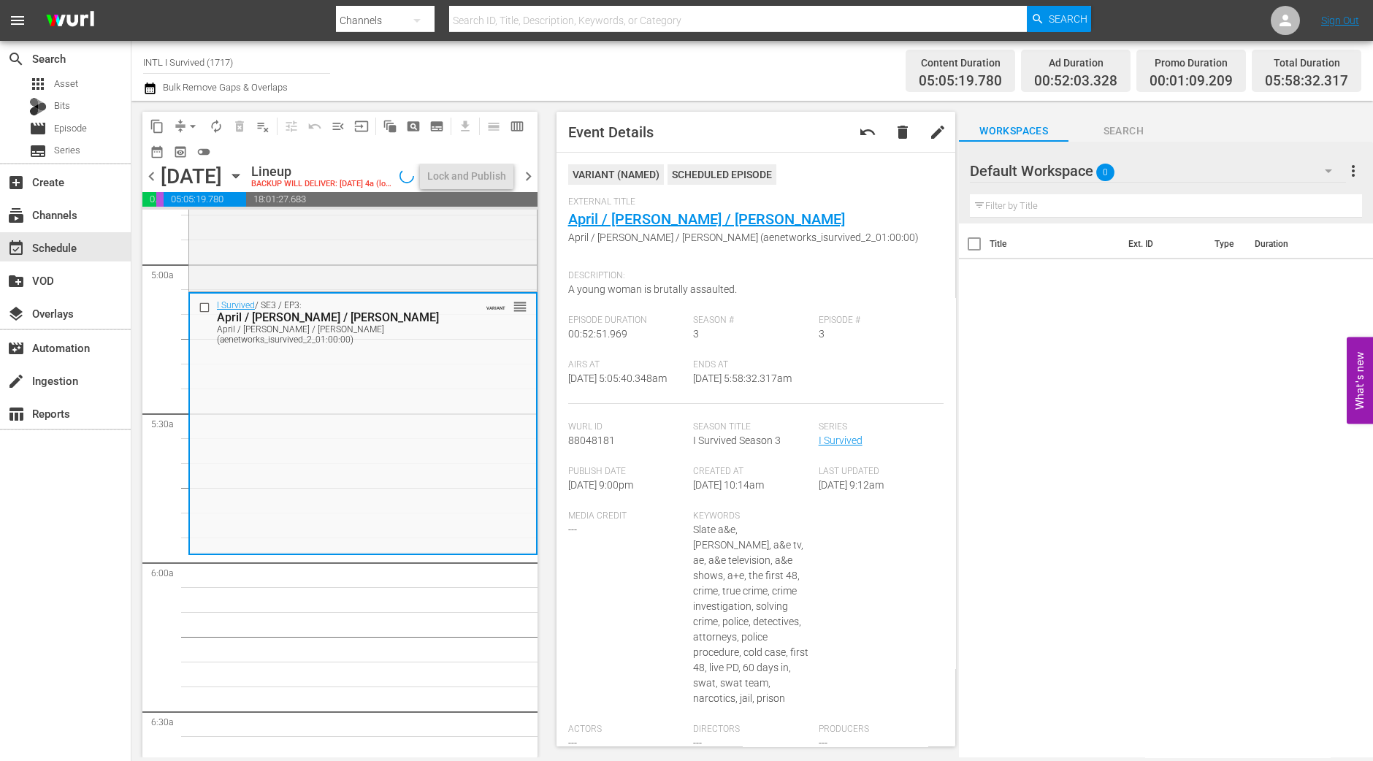
scroll to position [1460, 0]
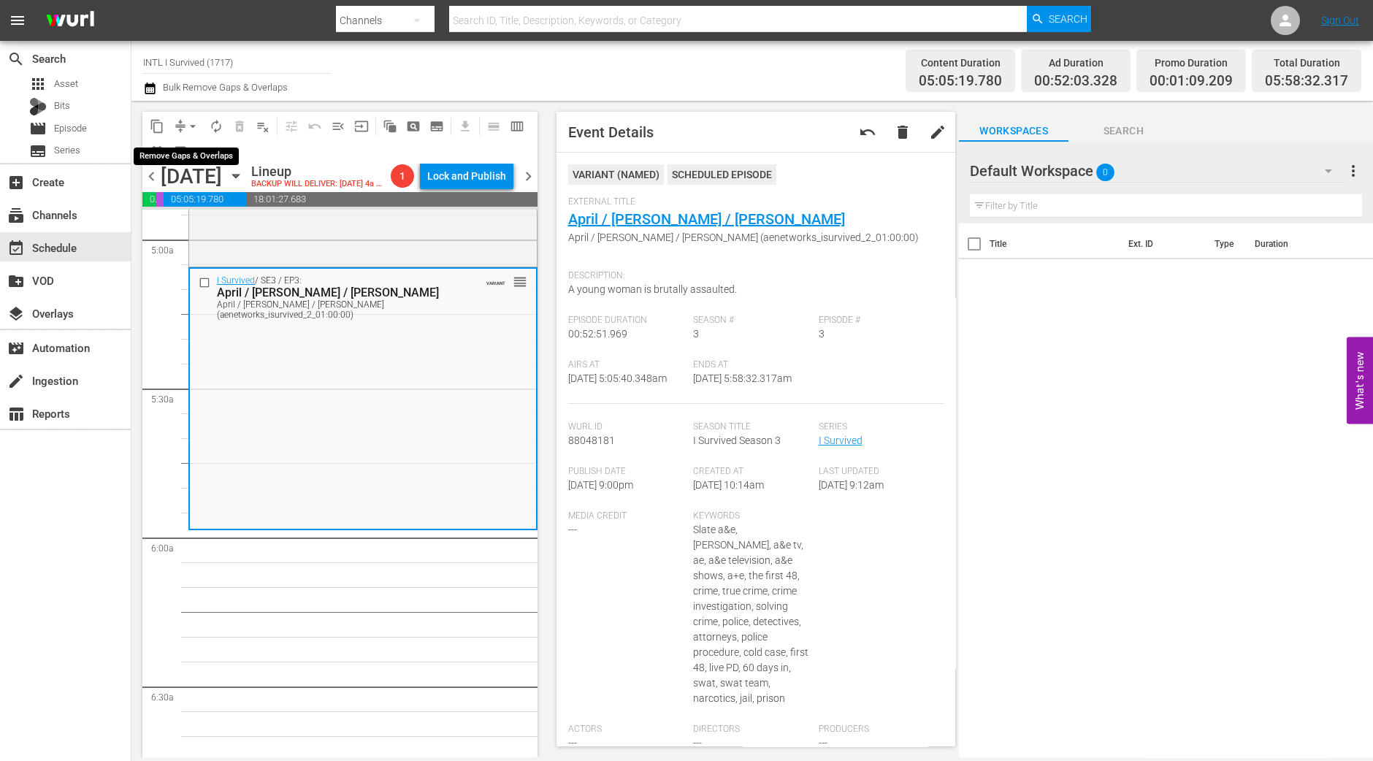
click at [193, 128] on span "arrow_drop_down" at bounding box center [193, 126] width 15 height 15
click at [221, 149] on li "Align to Midnight" at bounding box center [193, 155] width 153 height 24
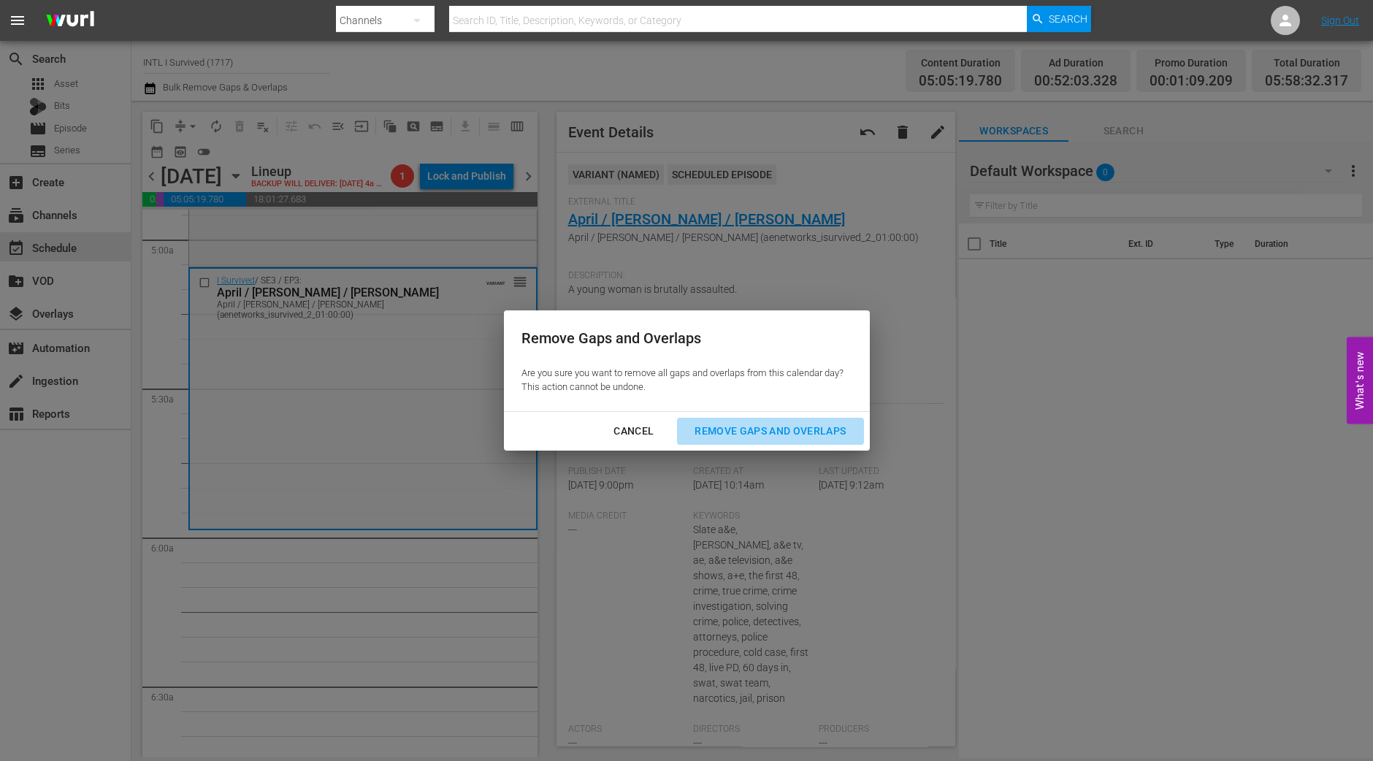
click at [825, 426] on div "Remove Gaps and Overlaps" at bounding box center [770, 431] width 175 height 18
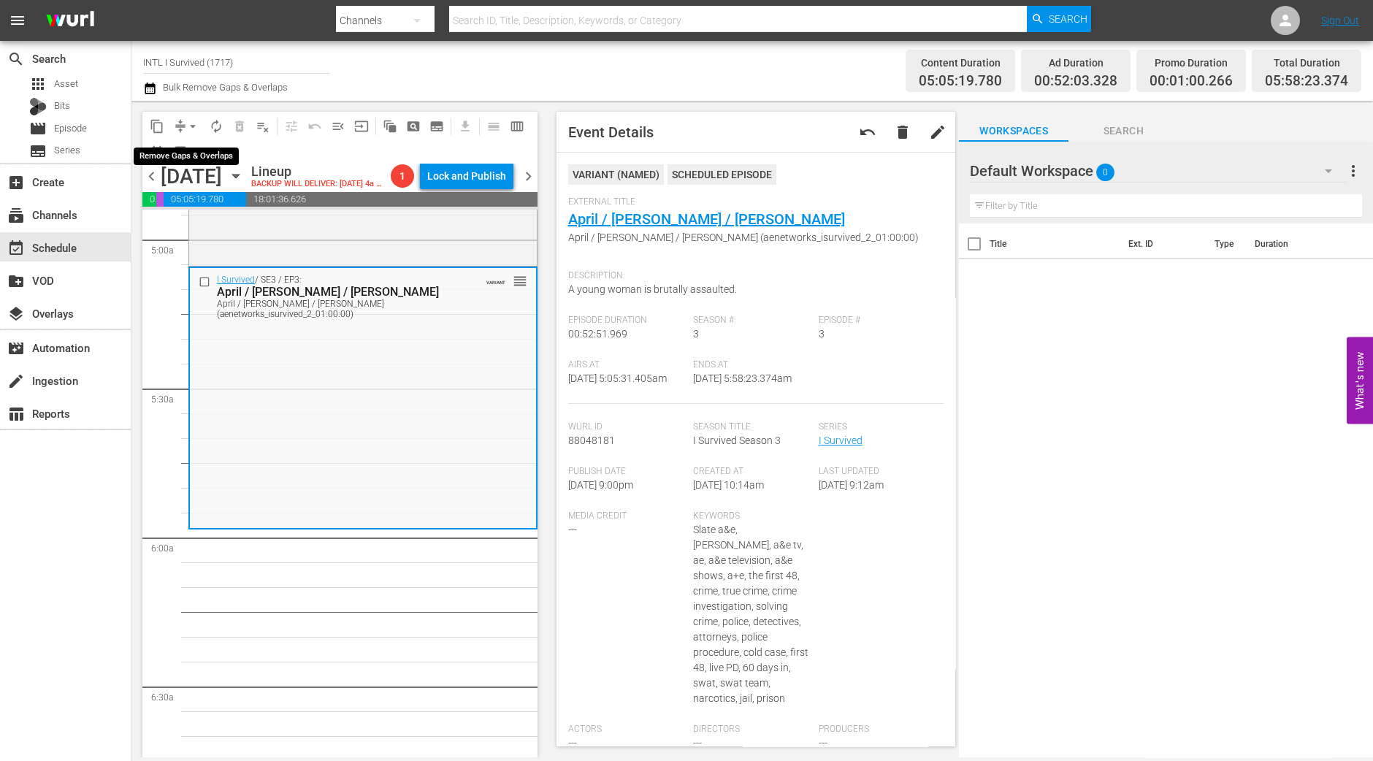
click at [186, 126] on span "arrow_drop_down" at bounding box center [193, 126] width 15 height 15
click at [186, 146] on li "Align to Midnight" at bounding box center [193, 155] width 153 height 24
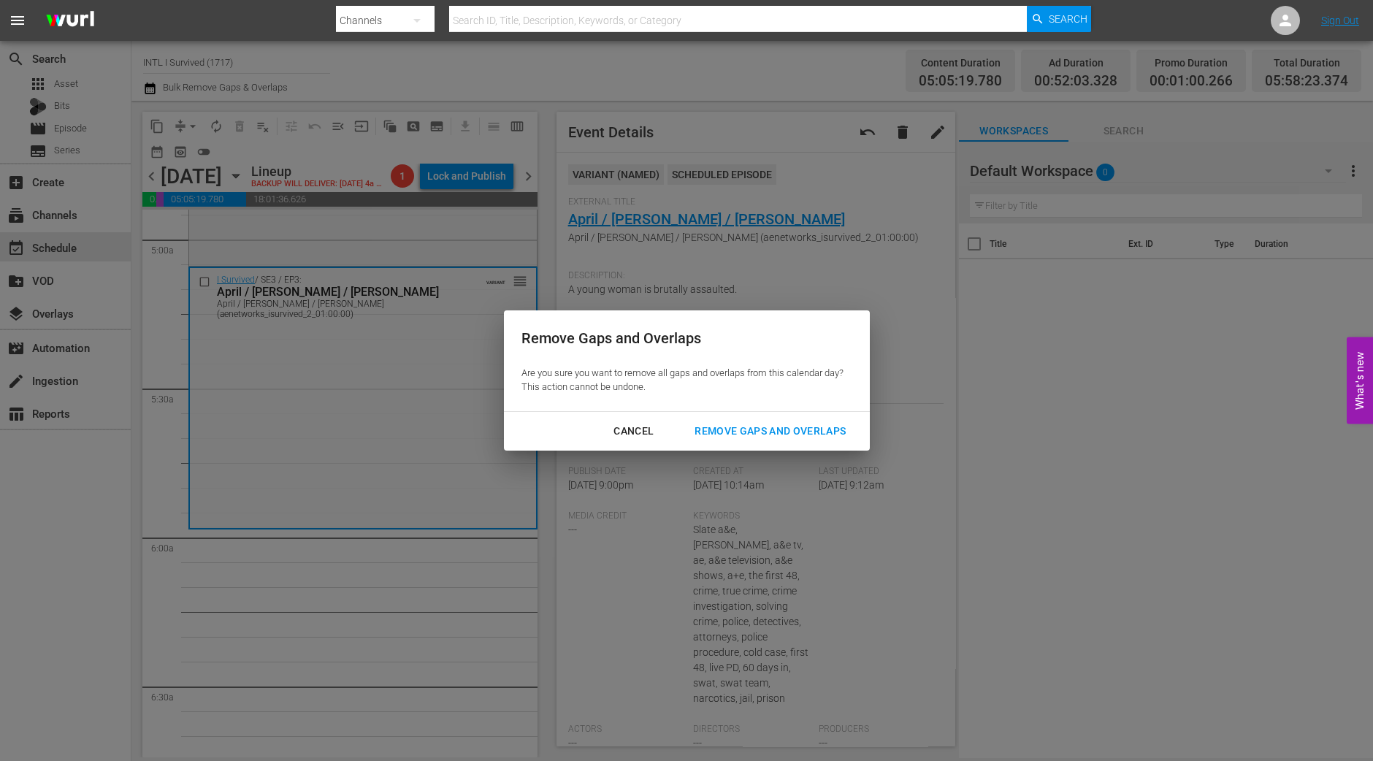
click at [749, 423] on div "Remove Gaps and Overlaps" at bounding box center [770, 431] width 175 height 18
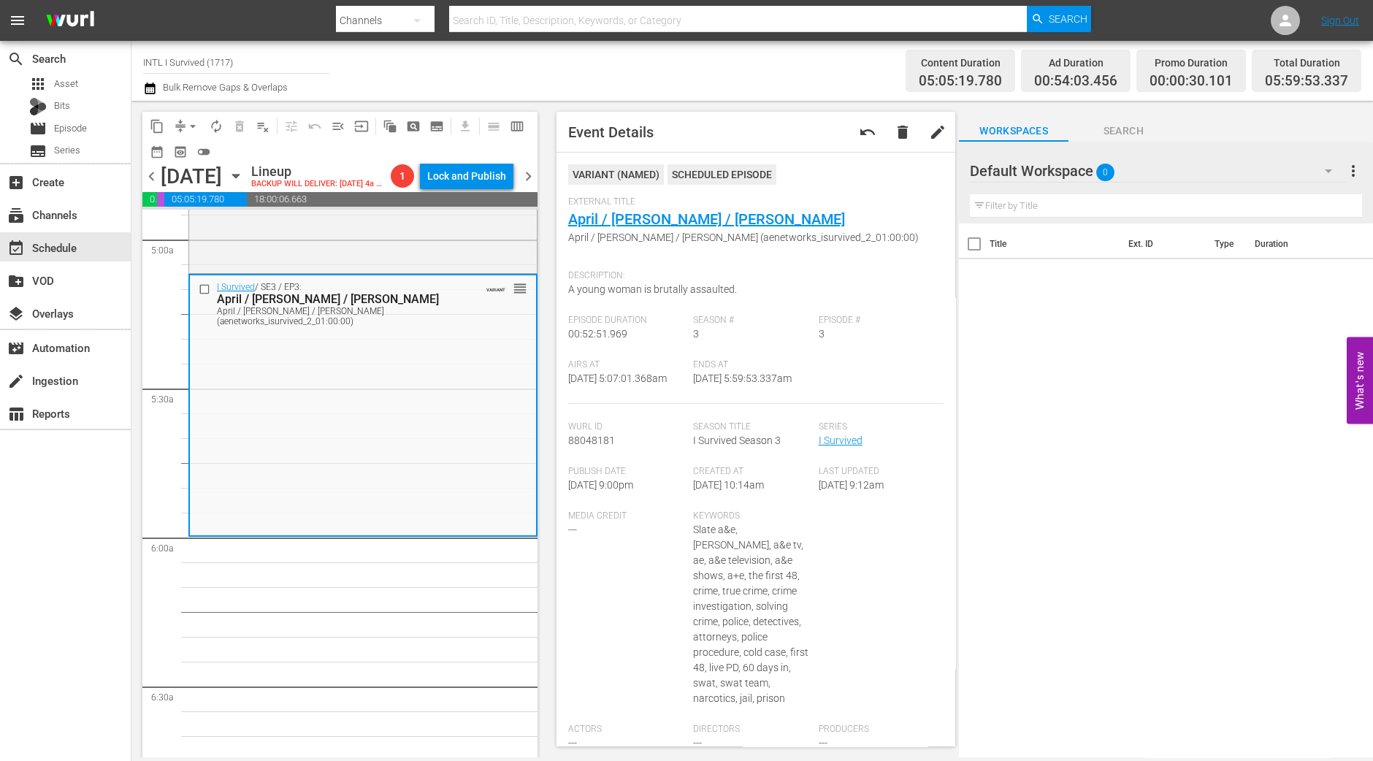
click at [191, 128] on span "arrow_drop_down" at bounding box center [193, 126] width 15 height 15
click at [186, 162] on li "Align to Midnight" at bounding box center [193, 155] width 153 height 24
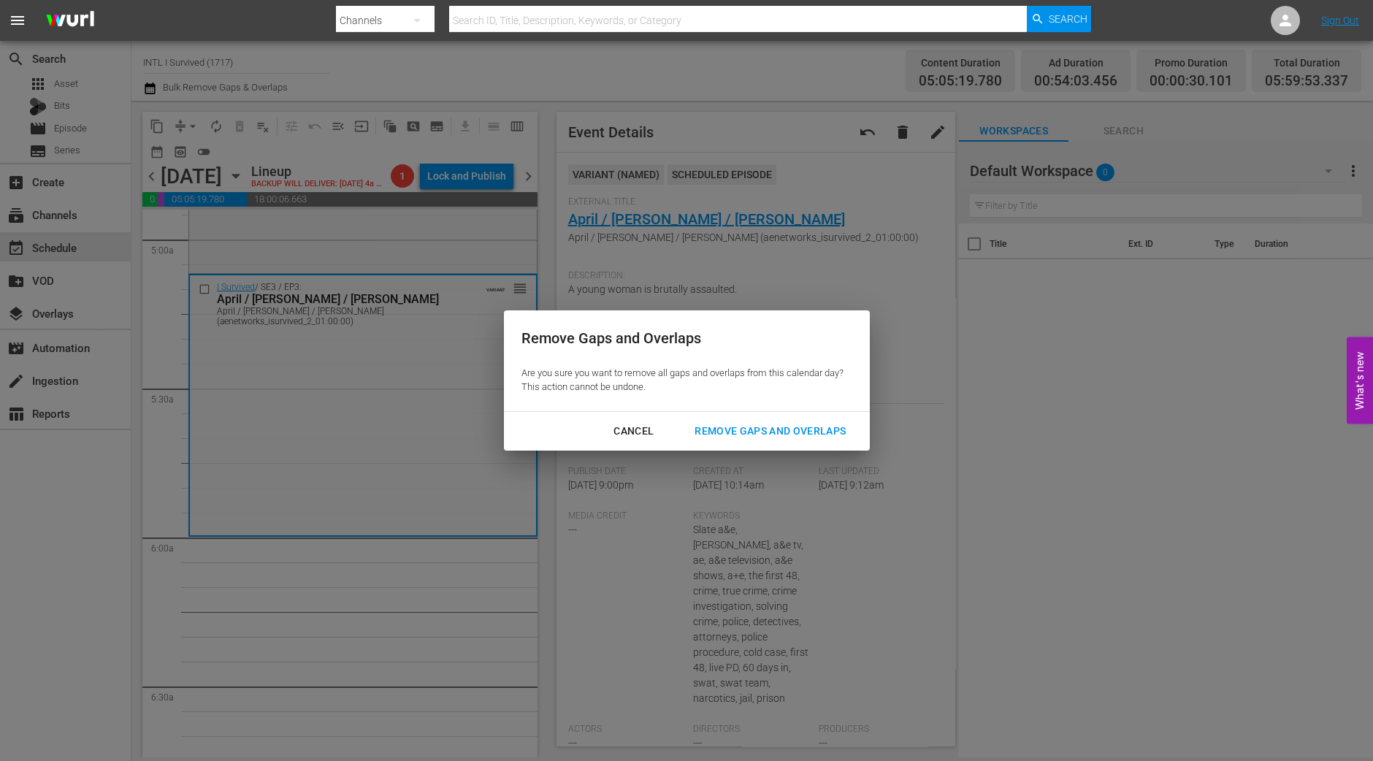
click at [786, 432] on div "Remove Gaps and Overlaps" at bounding box center [770, 431] width 175 height 18
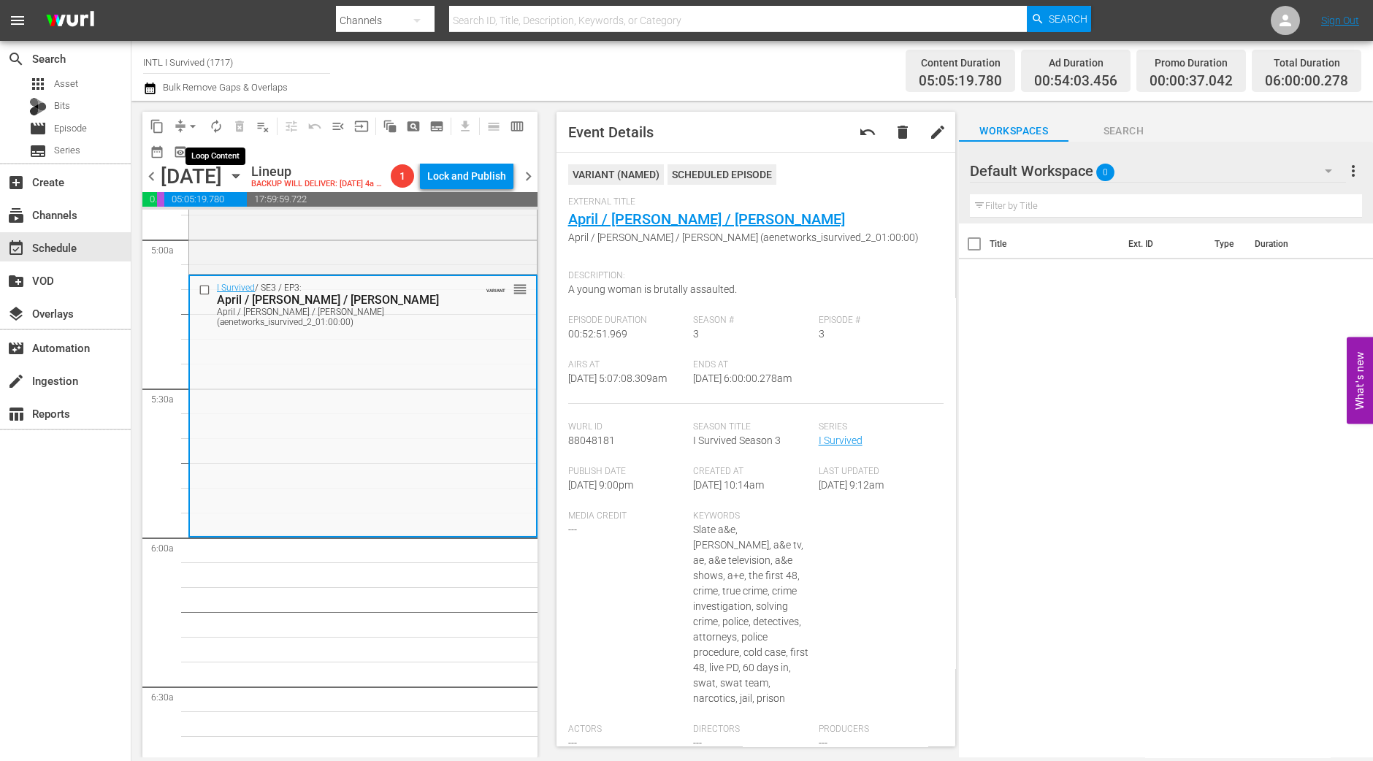
click at [218, 129] on span "autorenew_outlined" at bounding box center [216, 126] width 15 height 15
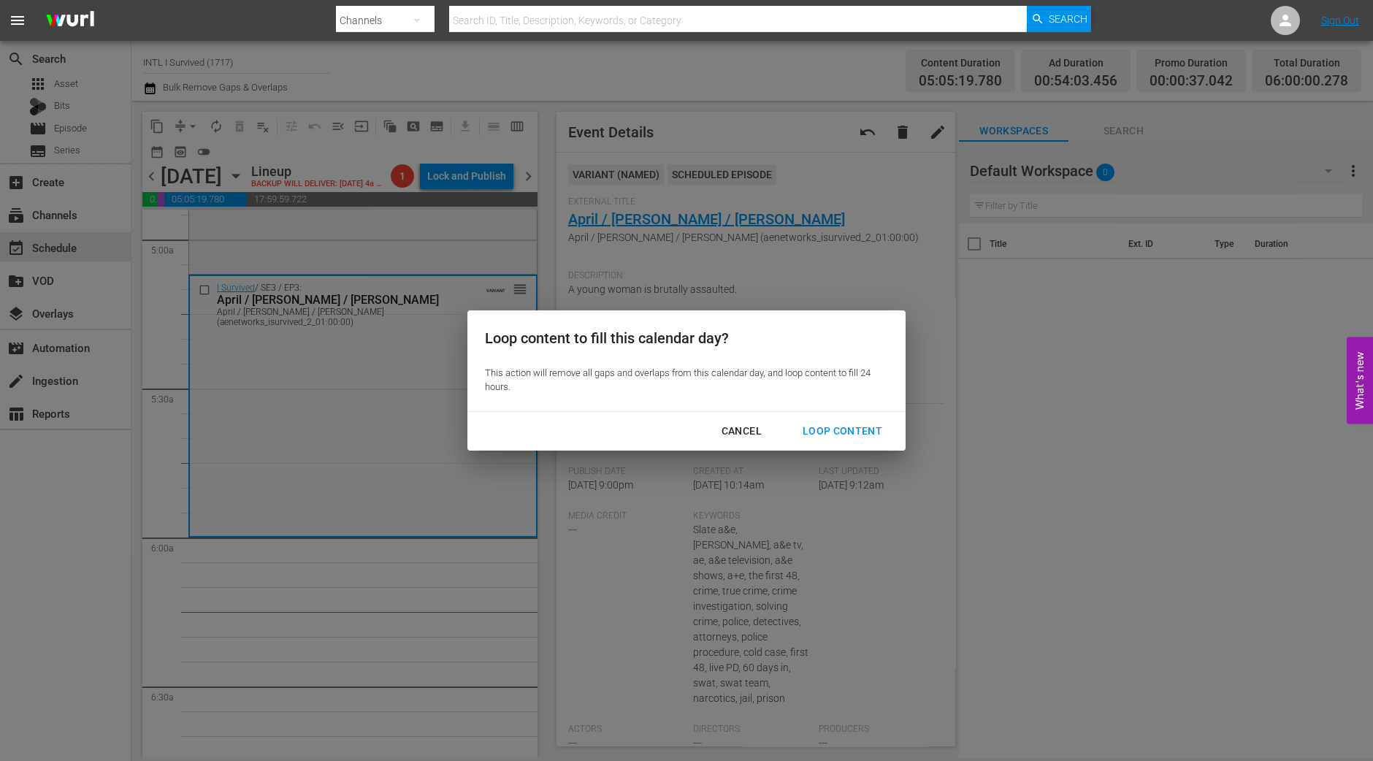
click at [874, 429] on div "Loop Content" at bounding box center [842, 431] width 103 height 18
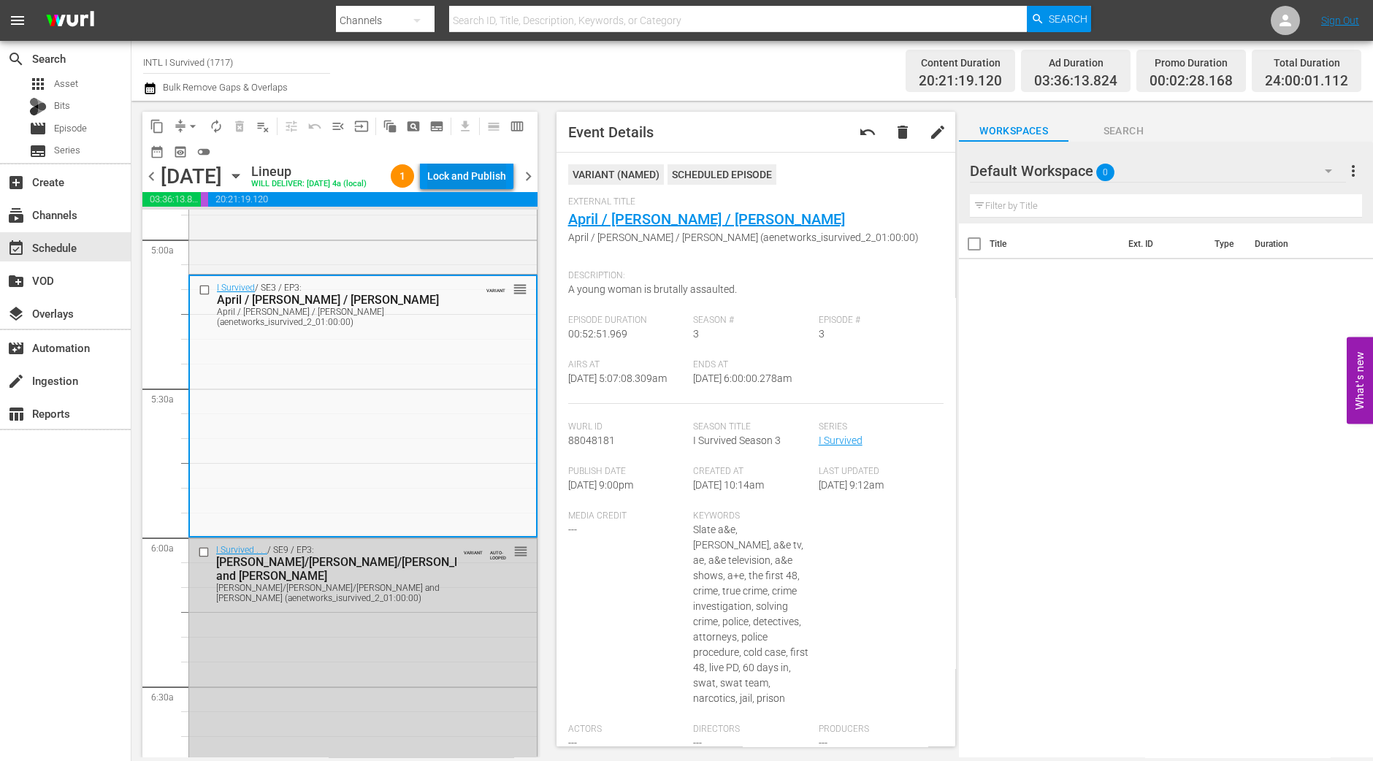
click at [467, 183] on div "Lock and Publish" at bounding box center [466, 176] width 79 height 26
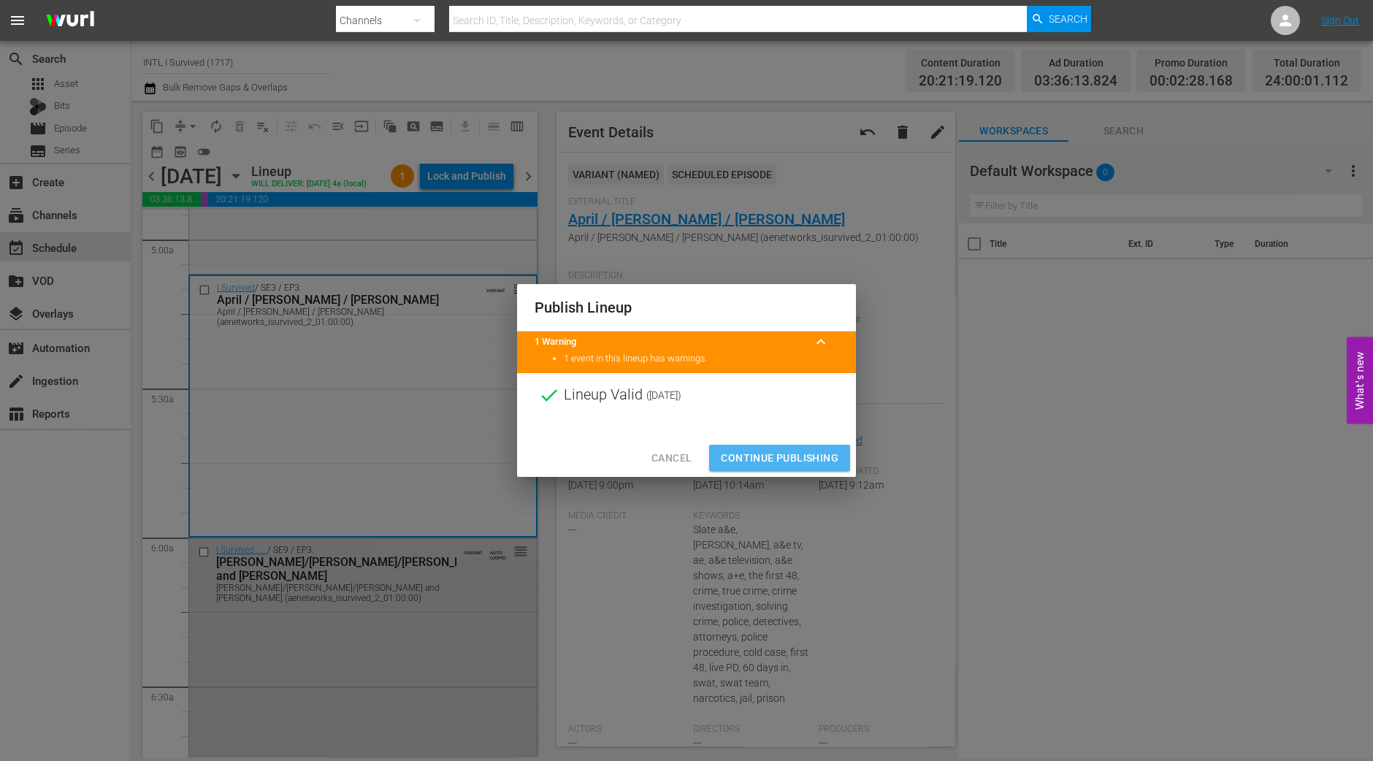
click at [809, 454] on span "Continue Publishing" at bounding box center [780, 458] width 118 height 18
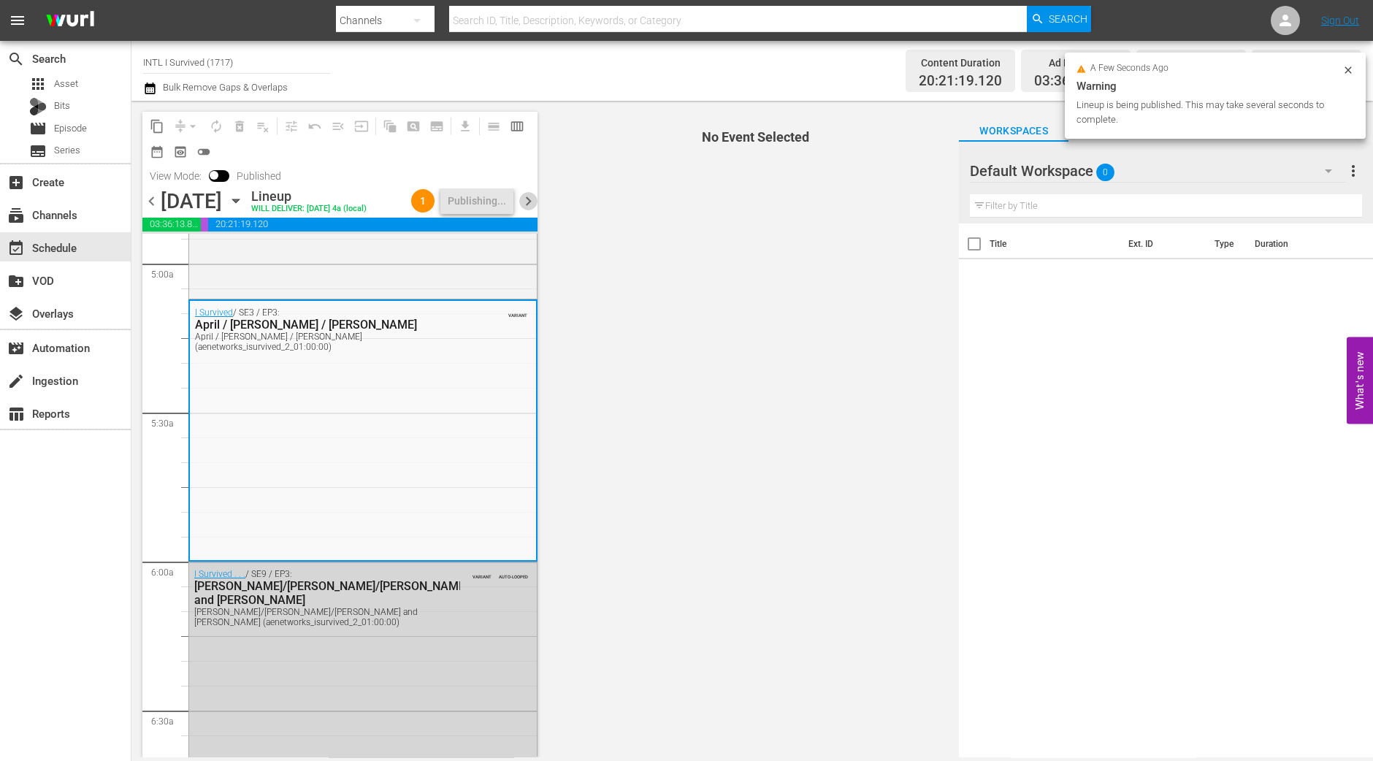
click at [529, 210] on span "chevron_right" at bounding box center [528, 201] width 18 height 18
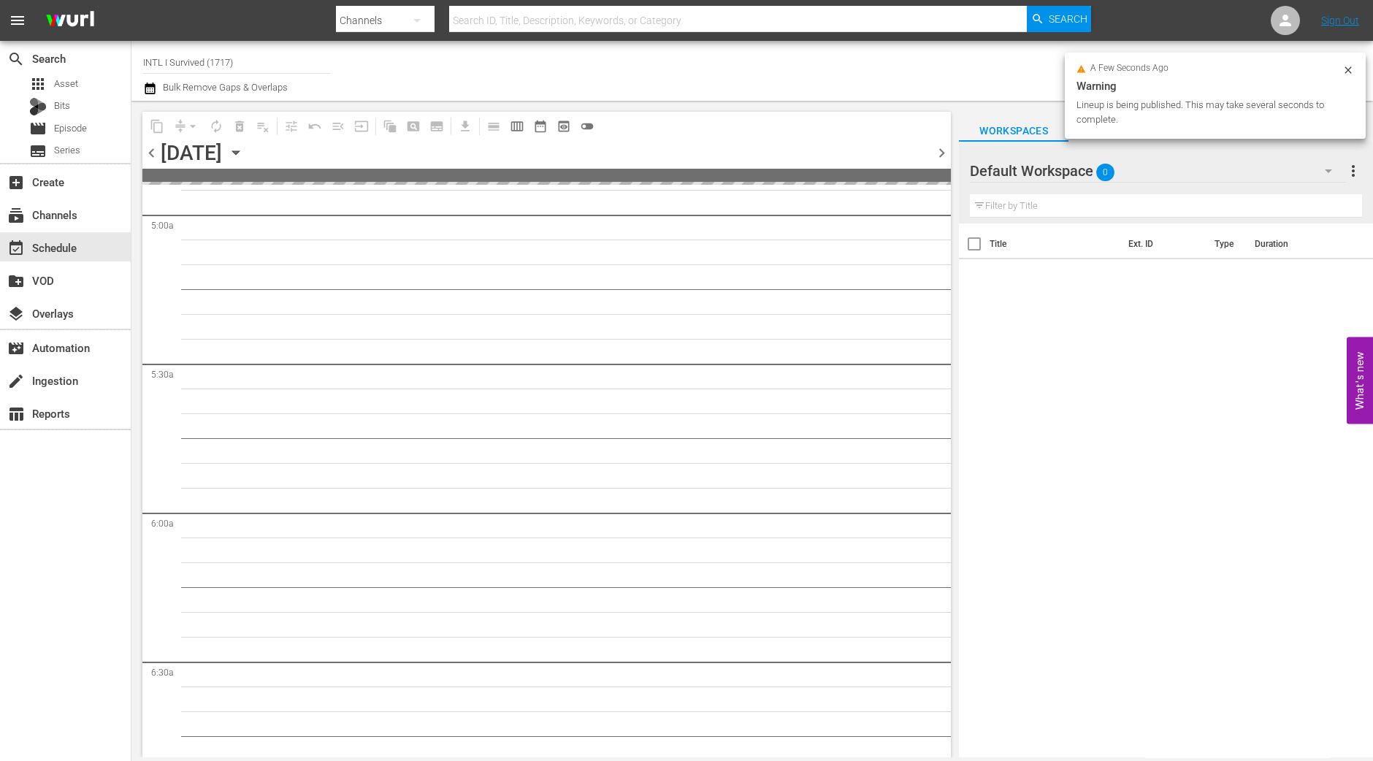
scroll to position [1535, 0]
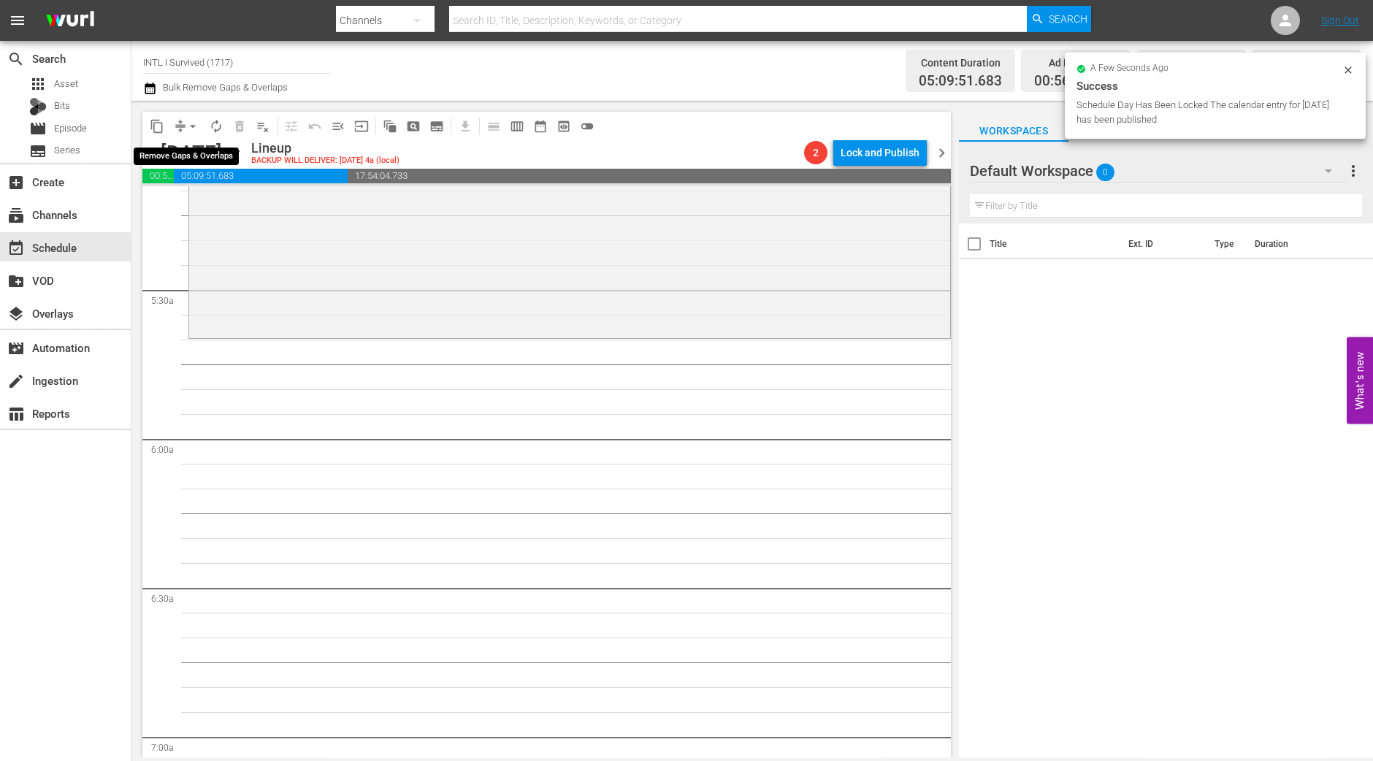
click at [192, 130] on span "arrow_drop_down" at bounding box center [193, 126] width 15 height 15
click at [188, 145] on li "Align to Midnight" at bounding box center [193, 155] width 153 height 24
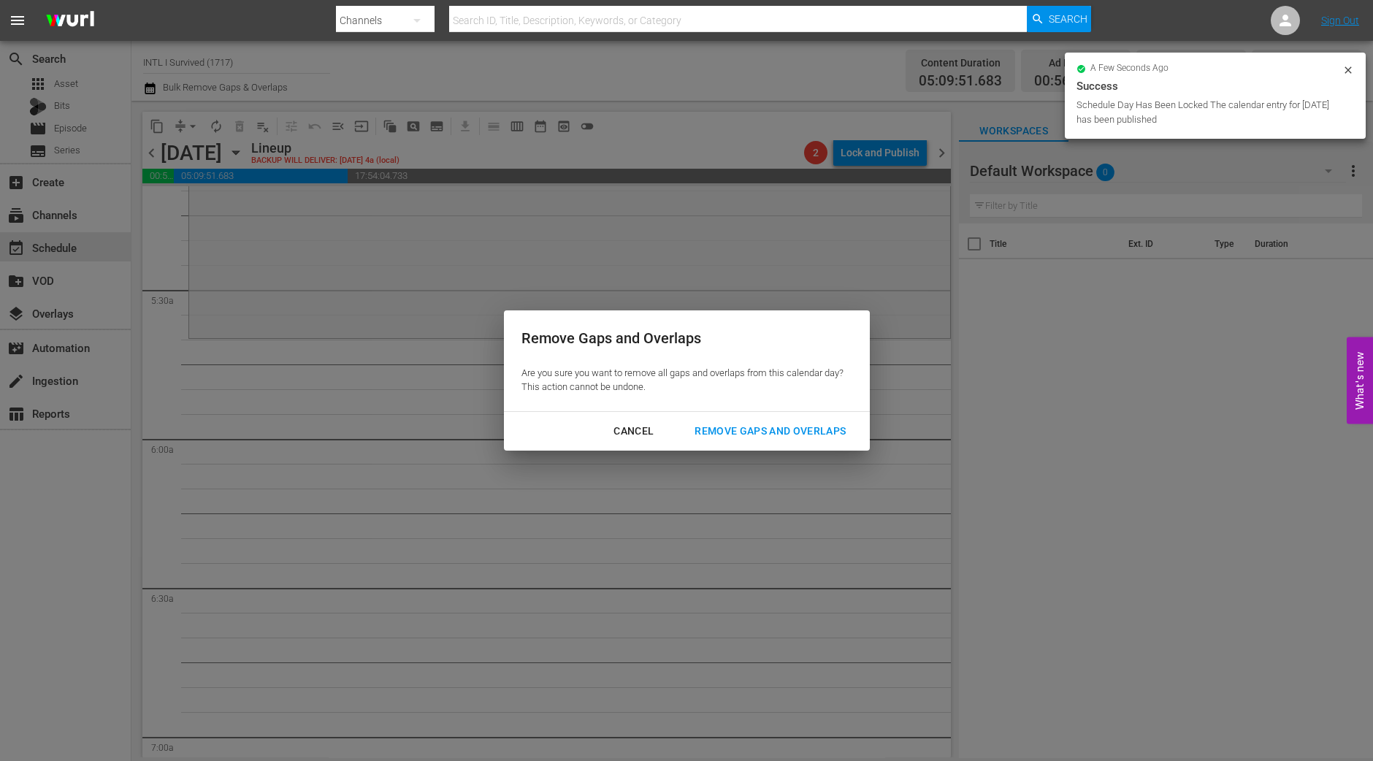
click at [844, 431] on div "Remove Gaps and Overlaps" at bounding box center [770, 431] width 175 height 18
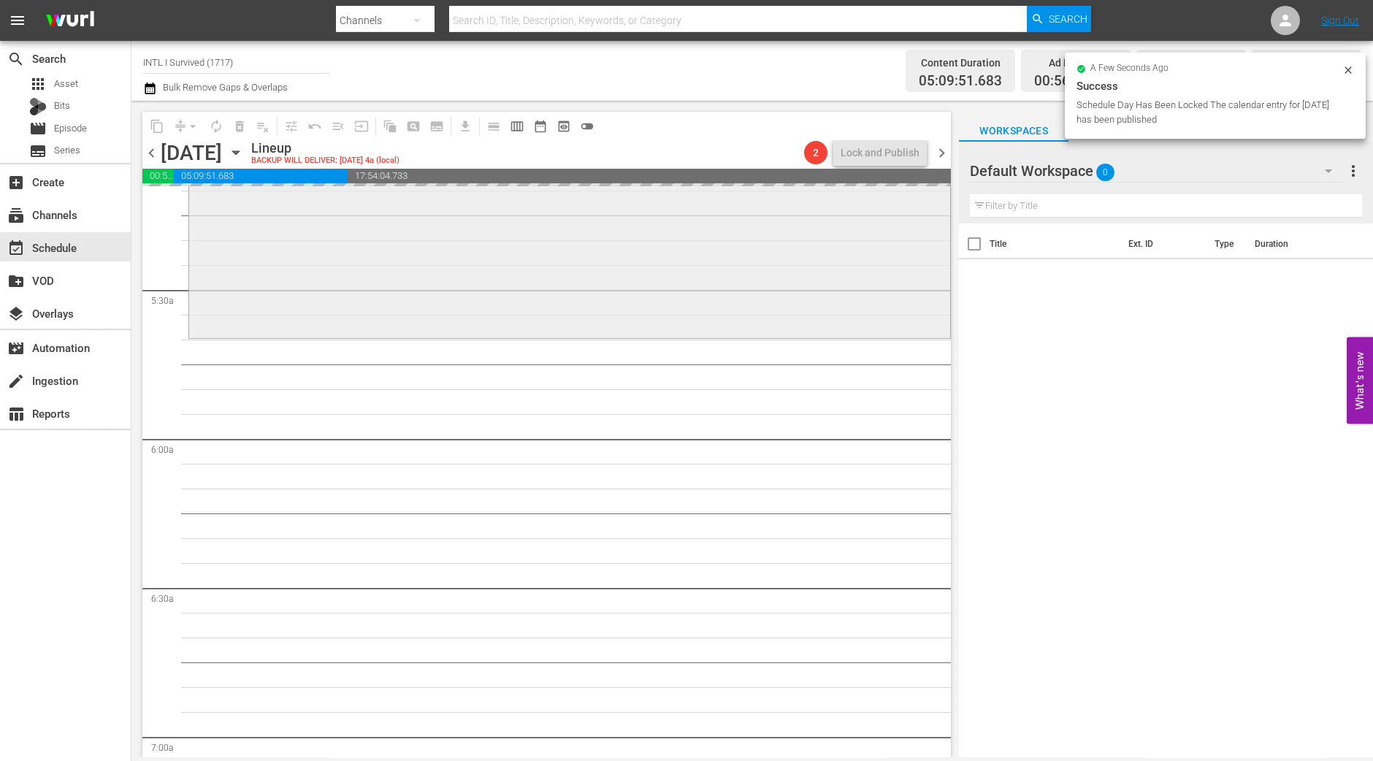
click at [692, 265] on div "I Survived / SE7 / EP9: Anita/Jim and Glen/Sabret Anita/Jim and Glen/Sabret (ae…" at bounding box center [569, 206] width 761 height 258
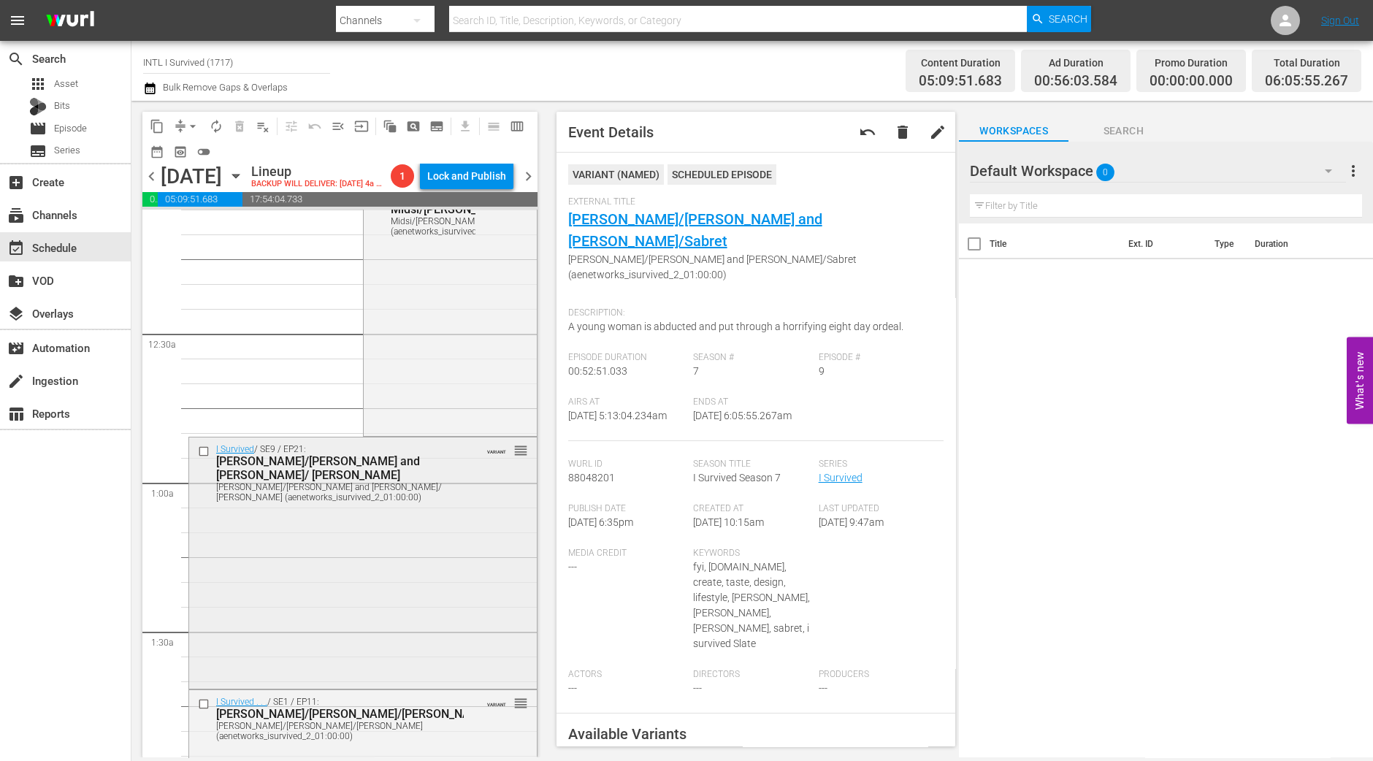
scroll to position [0, 0]
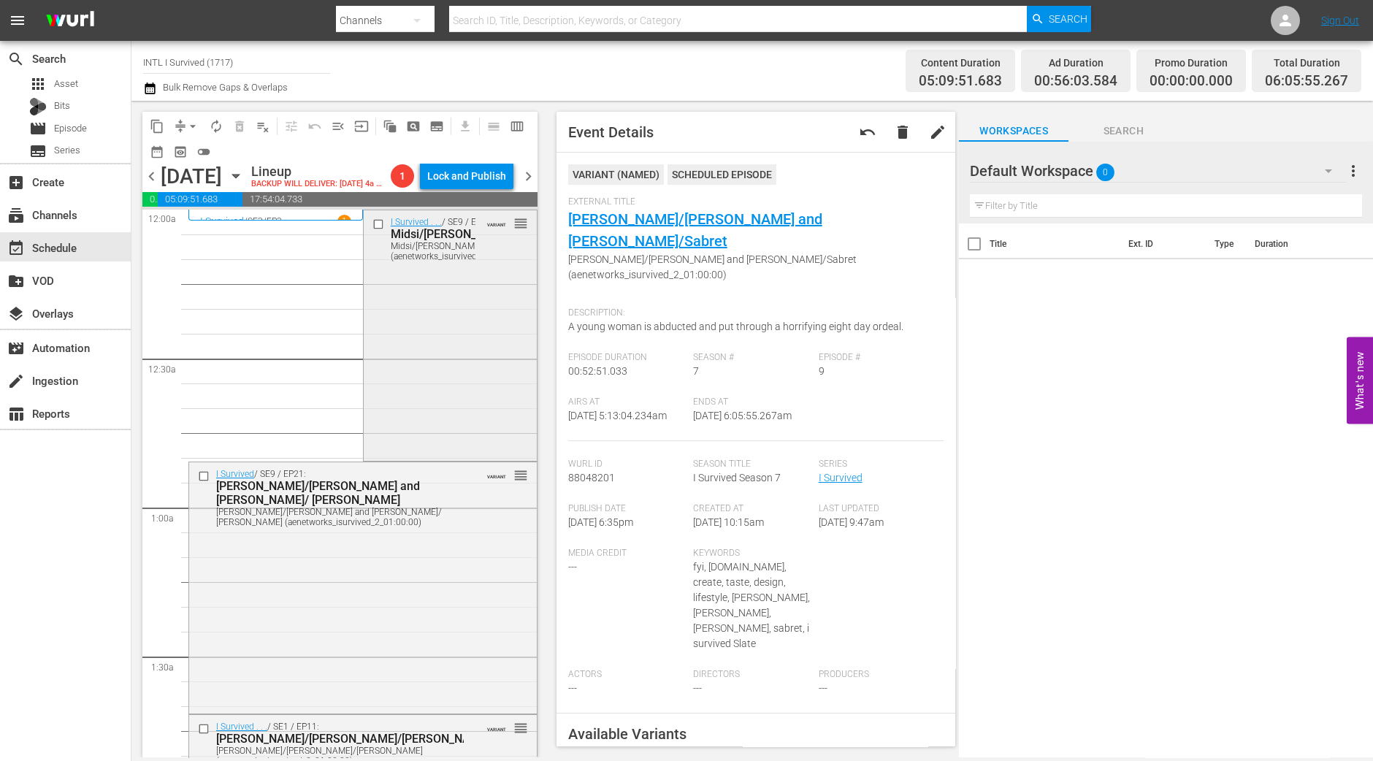
click at [424, 427] on div "I Survived . . . / SE9 / EP4: Midsi/Tammy/Leona Midsi/Tammy/Leona (aenetworks_i…" at bounding box center [450, 334] width 173 height 248
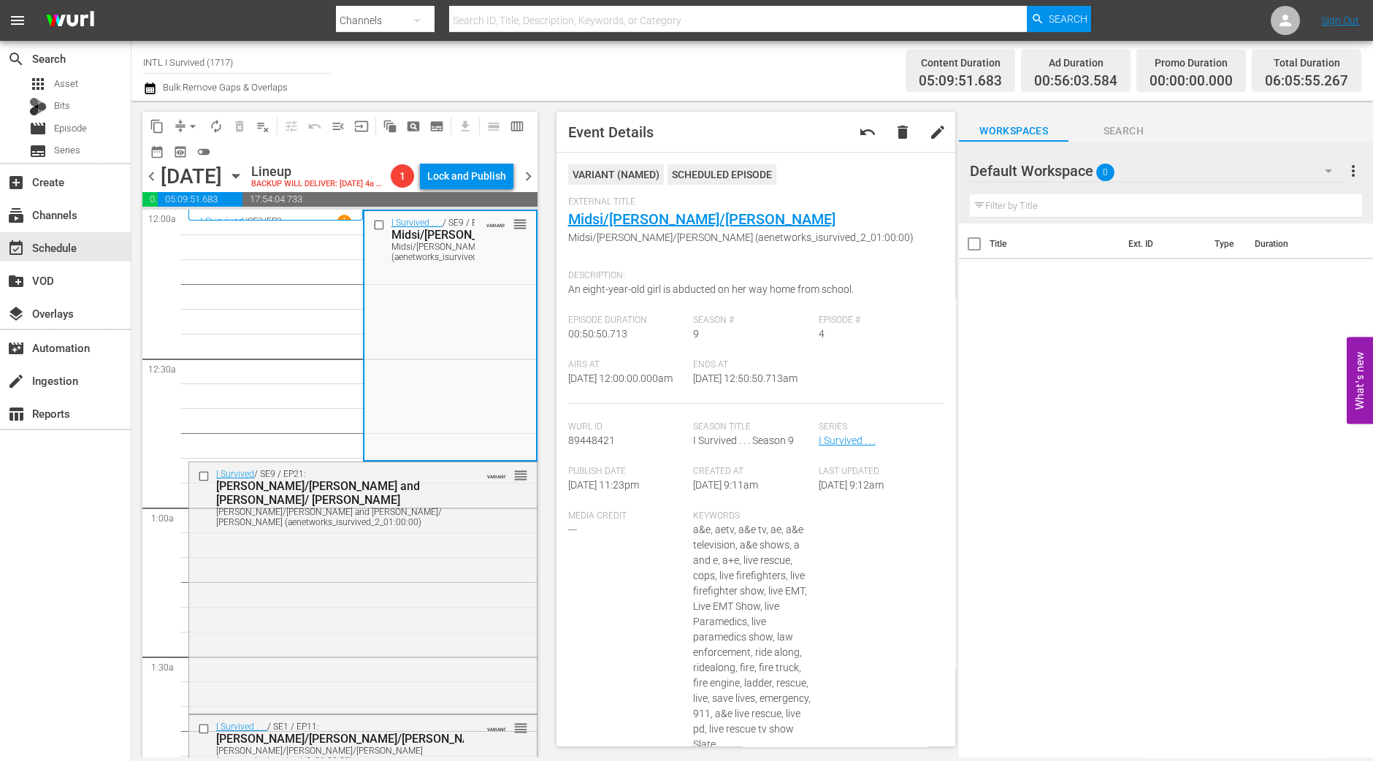
click at [976, 140] on span "Workspaces" at bounding box center [1014, 131] width 110 height 18
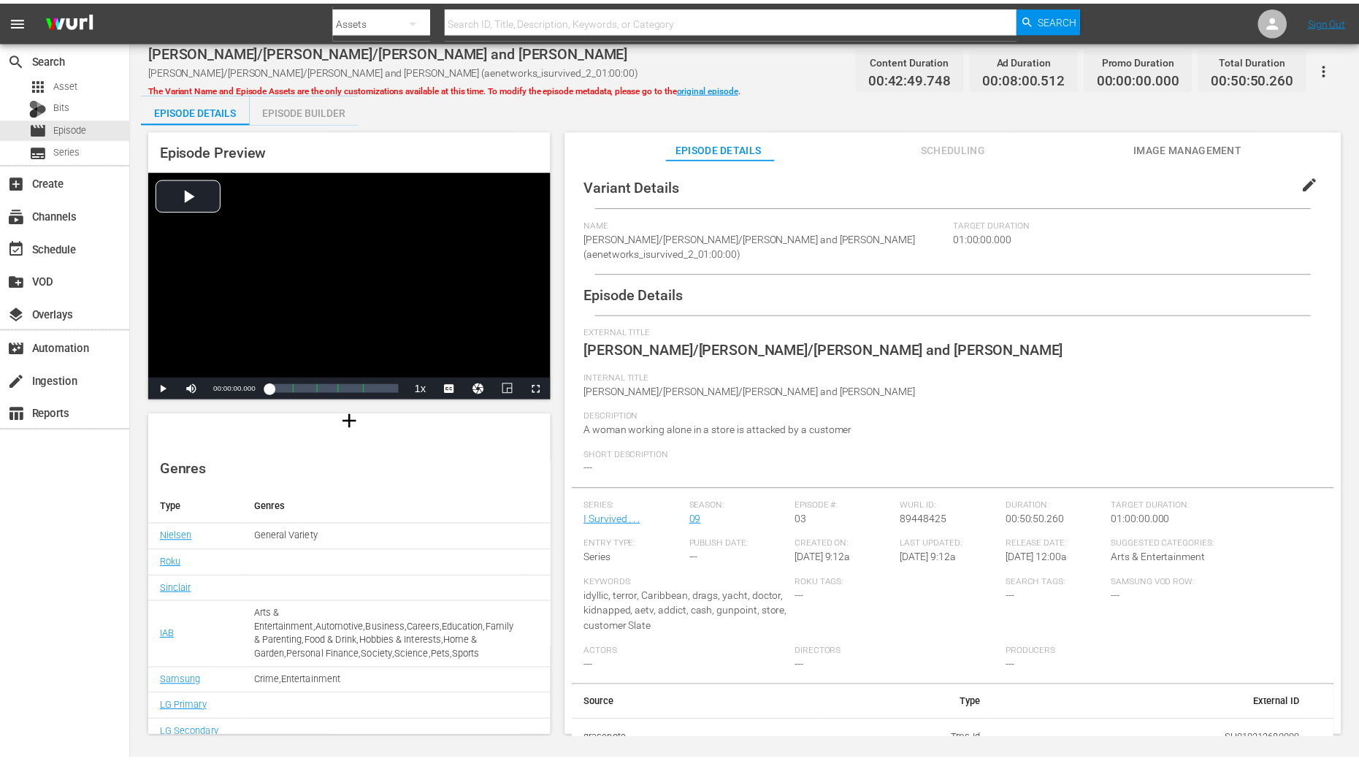
scroll to position [144, 0]
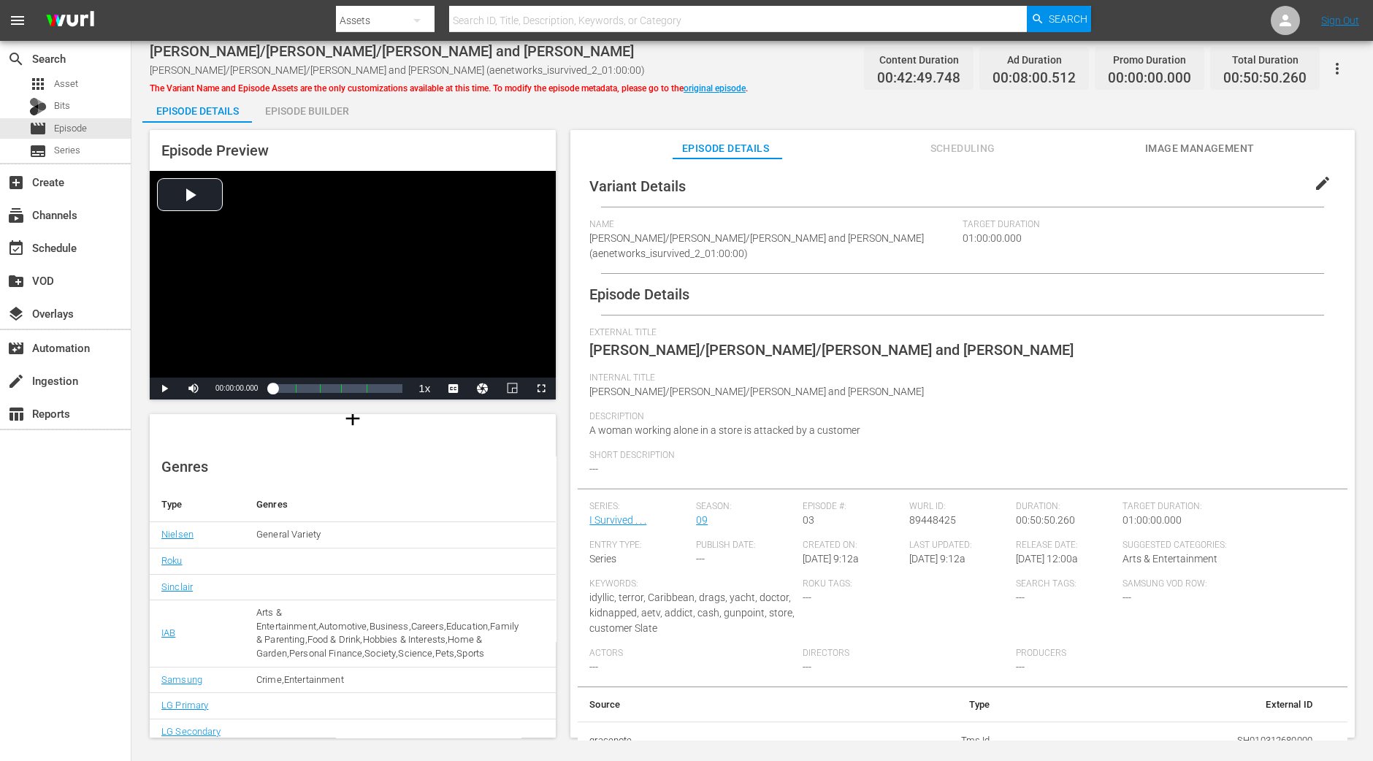
click at [343, 112] on div "Episode Builder" at bounding box center [307, 110] width 110 height 35
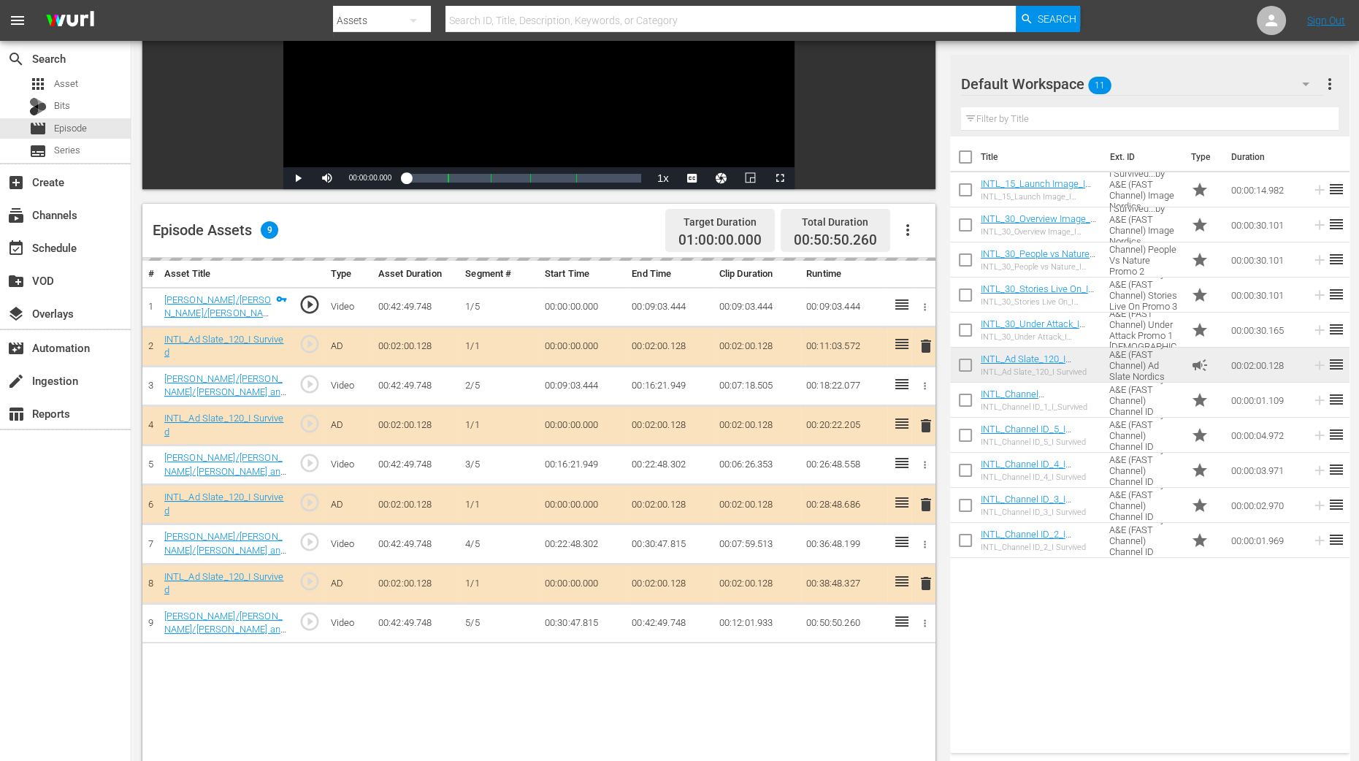
scroll to position [274, 0]
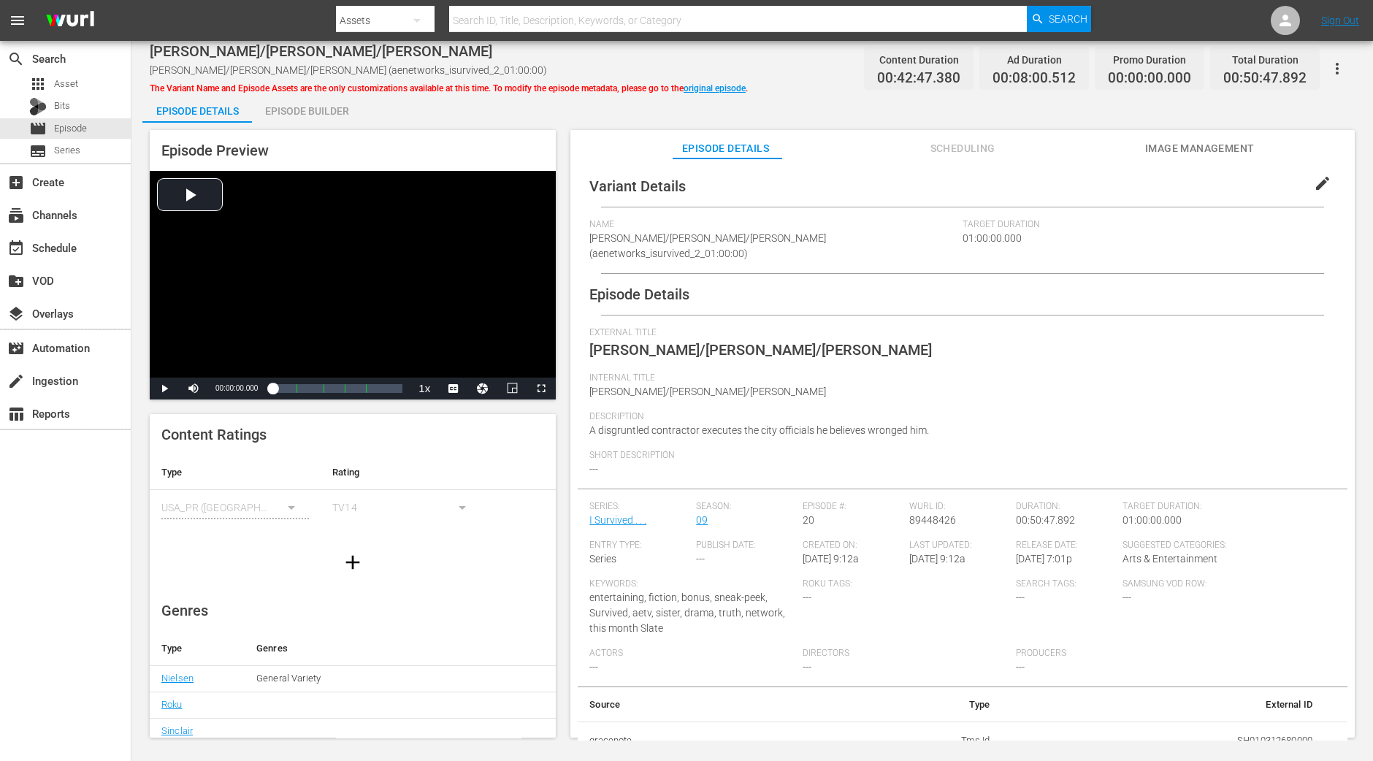
click at [317, 118] on div "Episode Builder" at bounding box center [307, 110] width 110 height 35
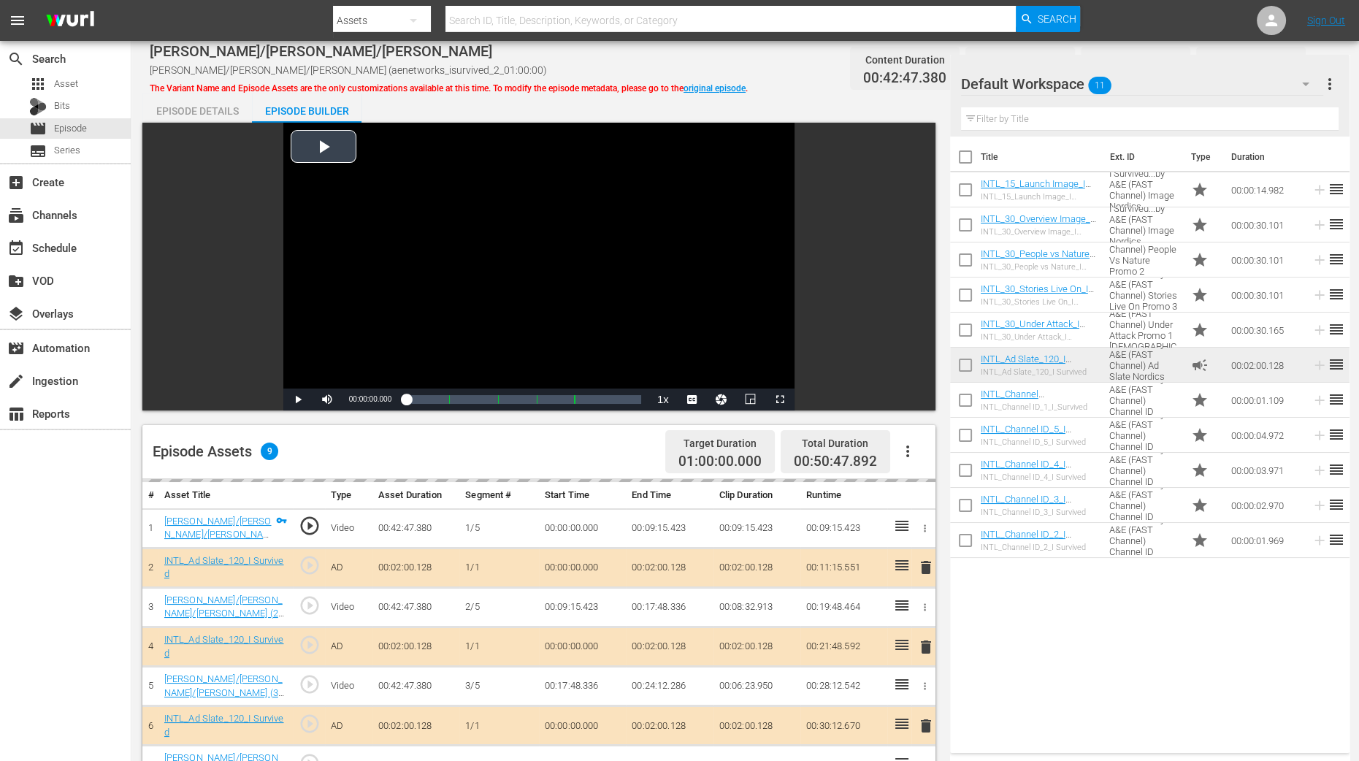
scroll to position [364, 0]
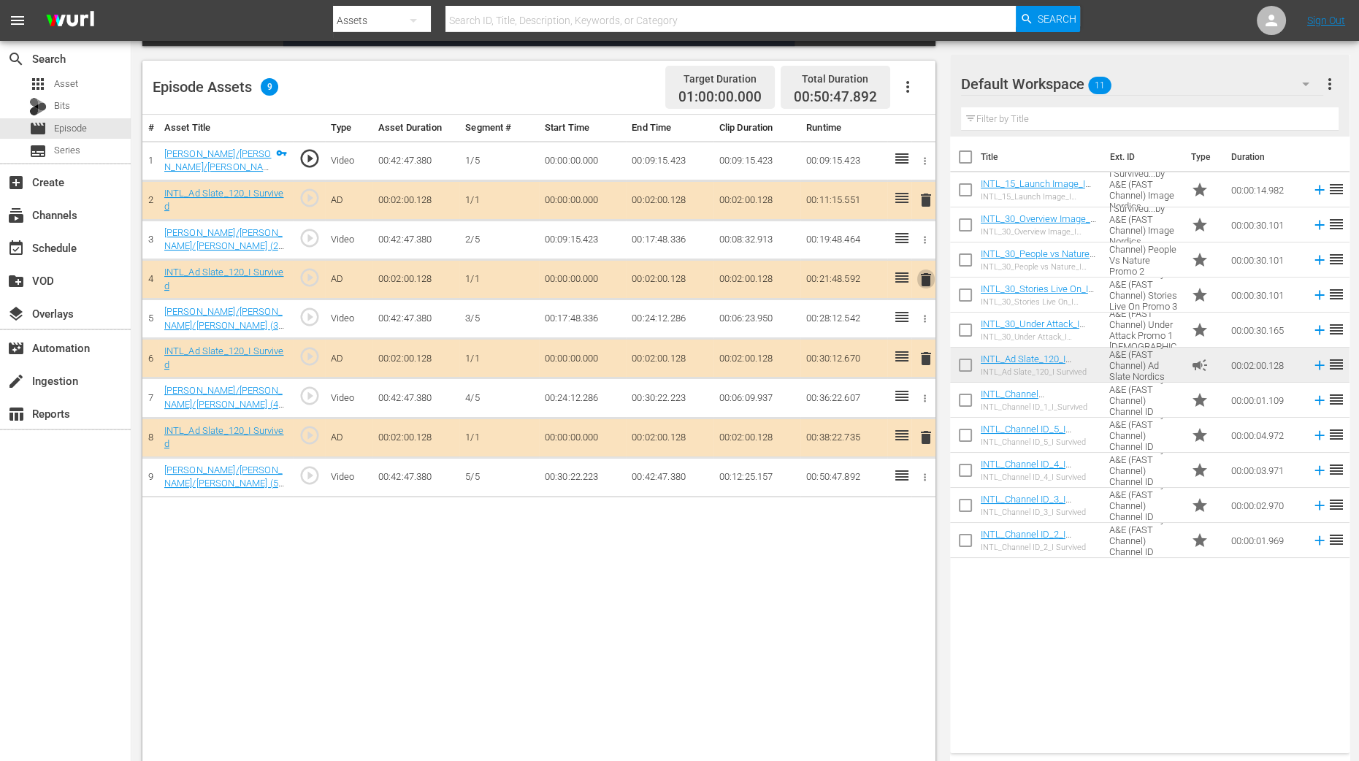
click at [928, 275] on span "delete" at bounding box center [926, 280] width 18 height 18
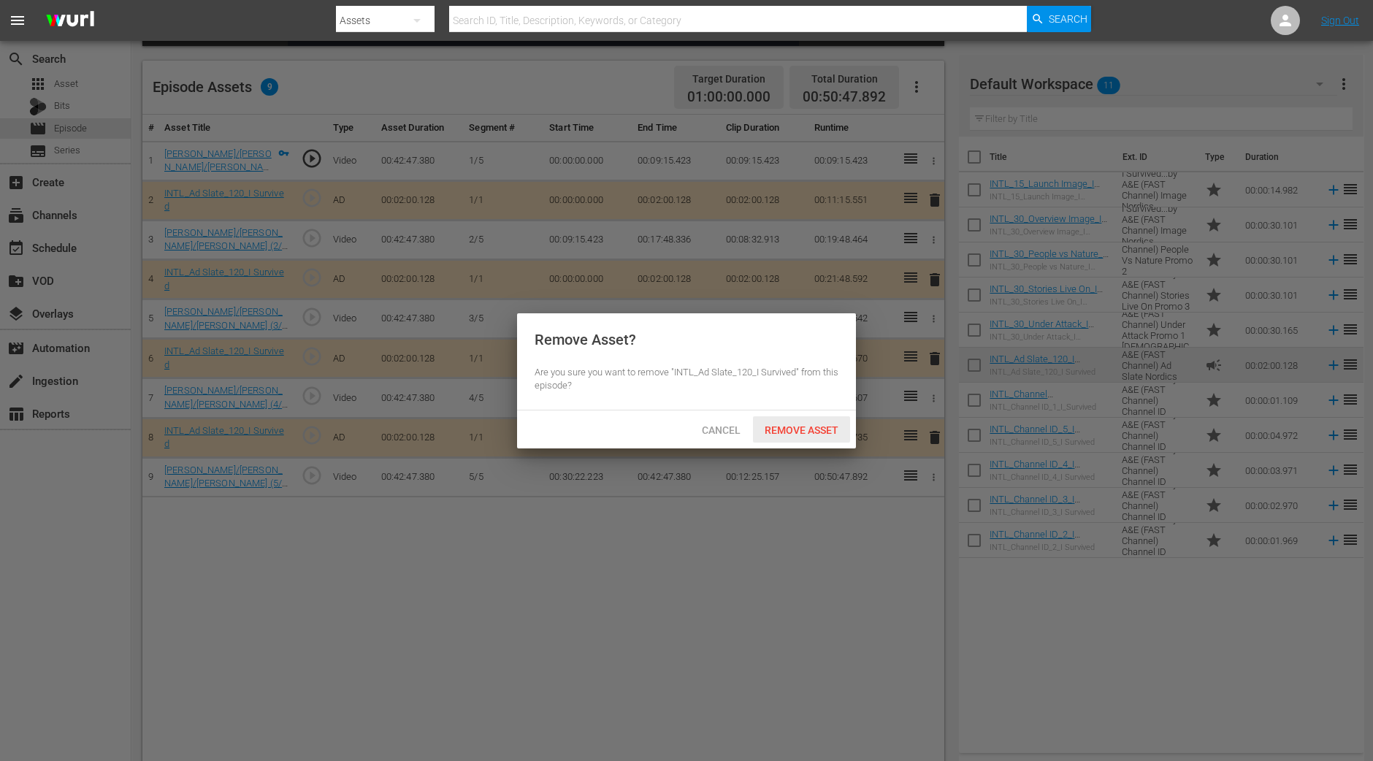
click at [823, 429] on span "Remove Asset" at bounding box center [801, 430] width 97 height 12
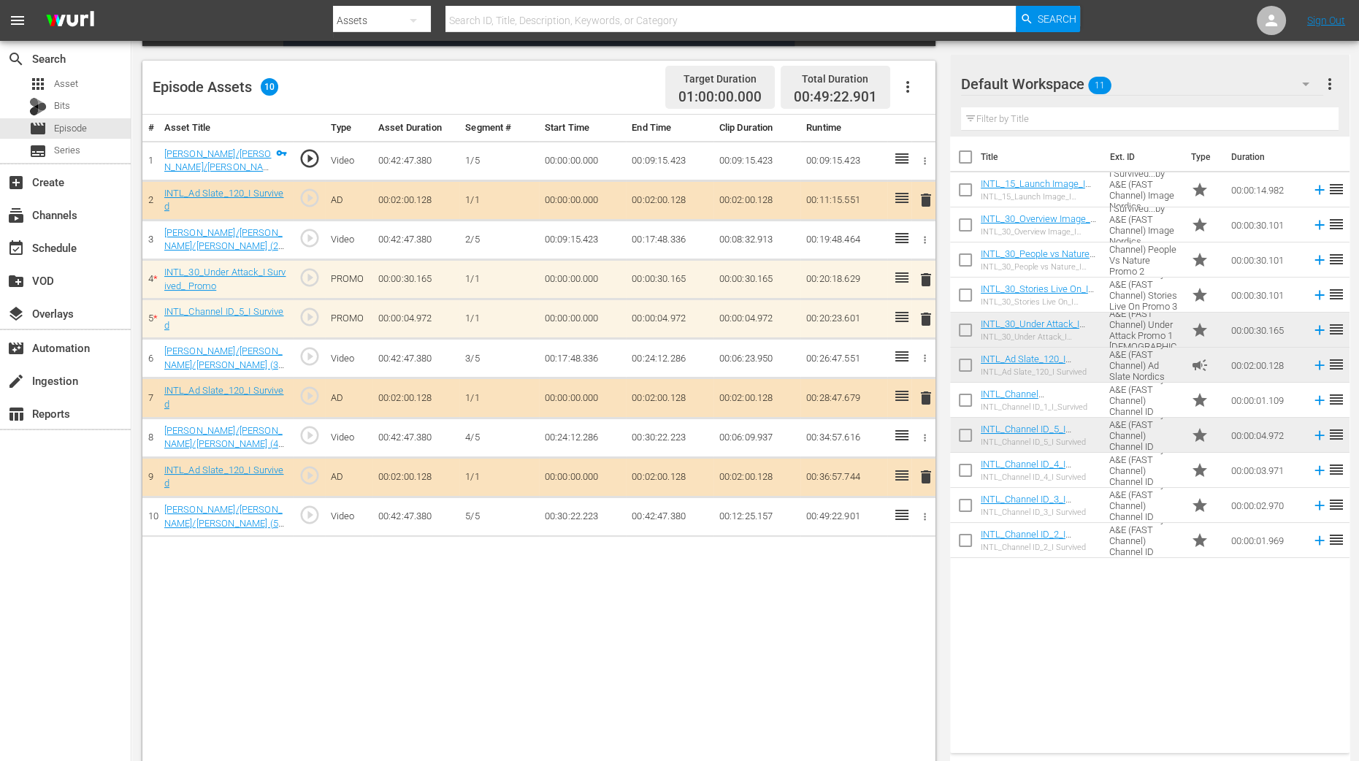
click at [928, 314] on span "delete" at bounding box center [926, 319] width 18 height 18
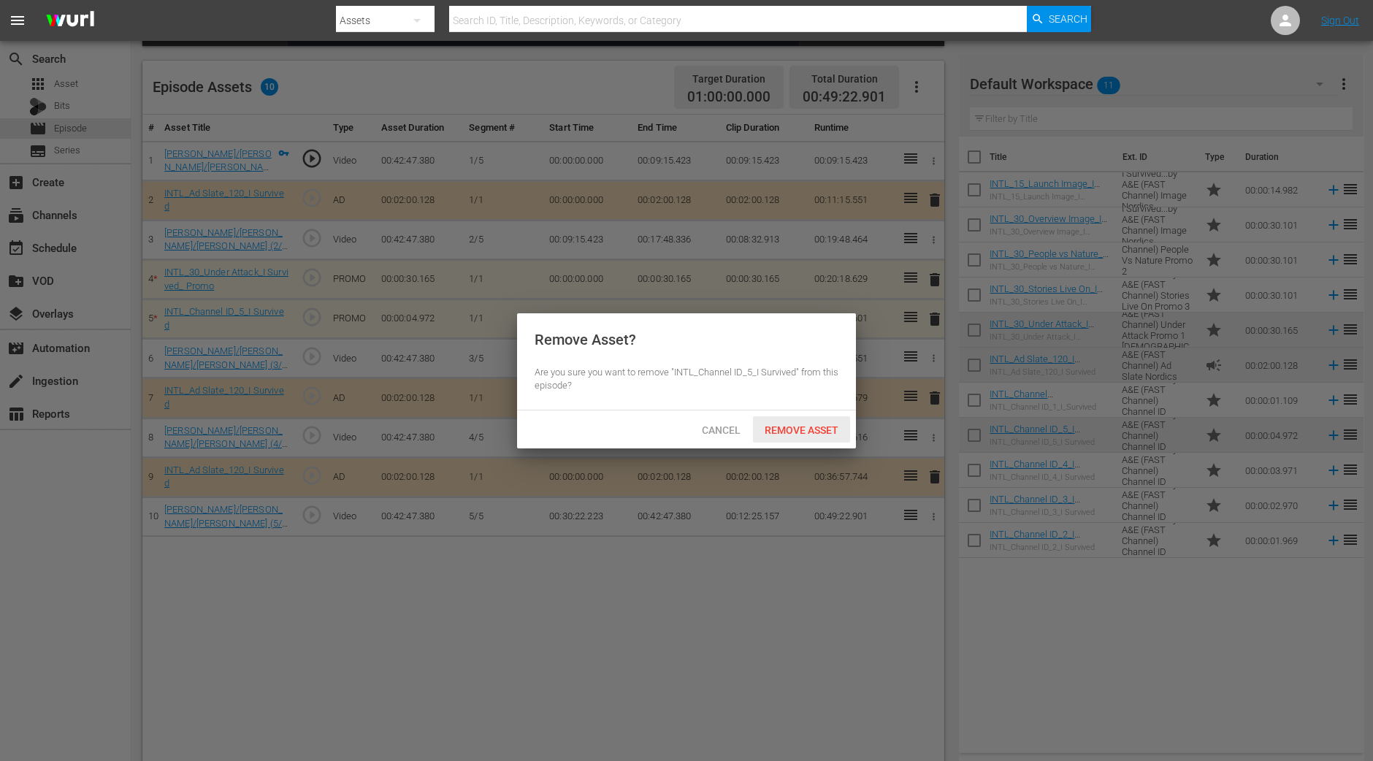
click at [787, 438] on div "Remove Asset" at bounding box center [801, 429] width 97 height 27
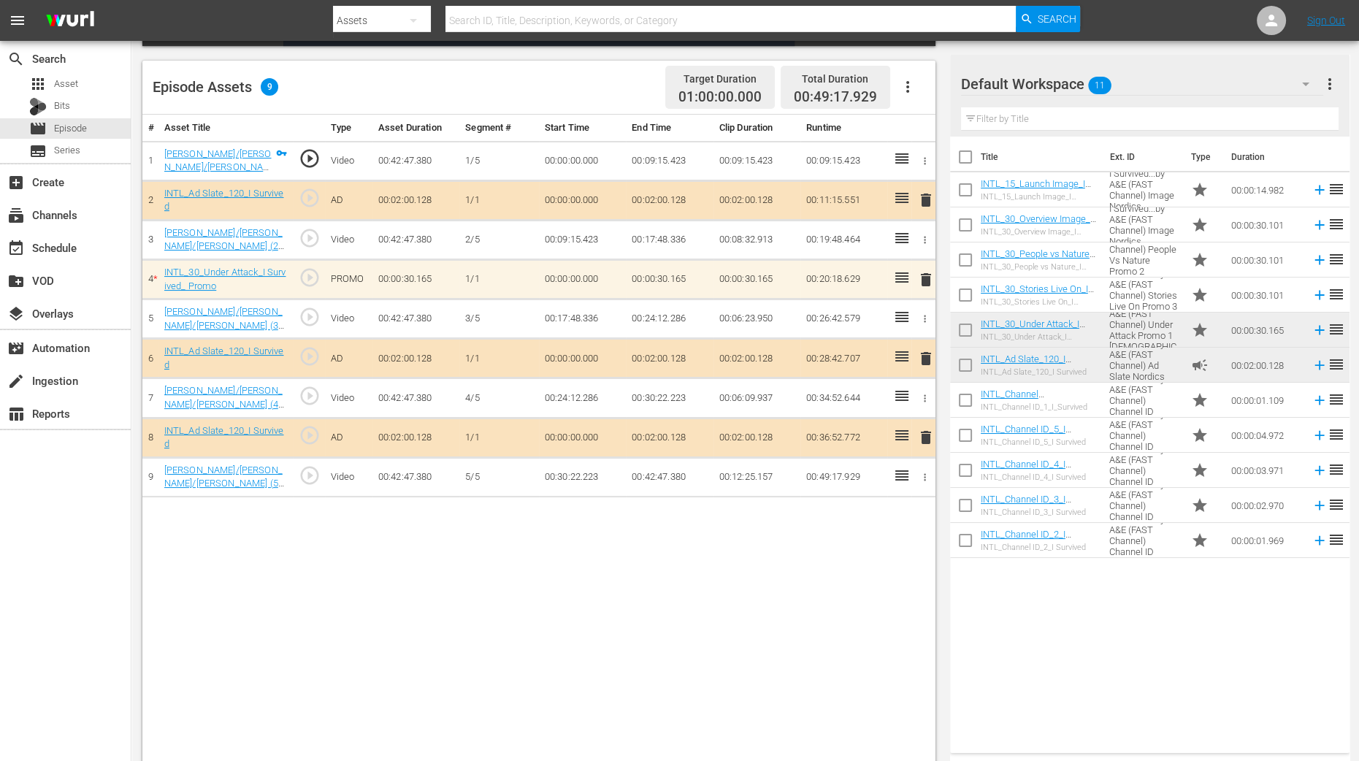
click at [931, 274] on span "delete" at bounding box center [926, 280] width 18 height 18
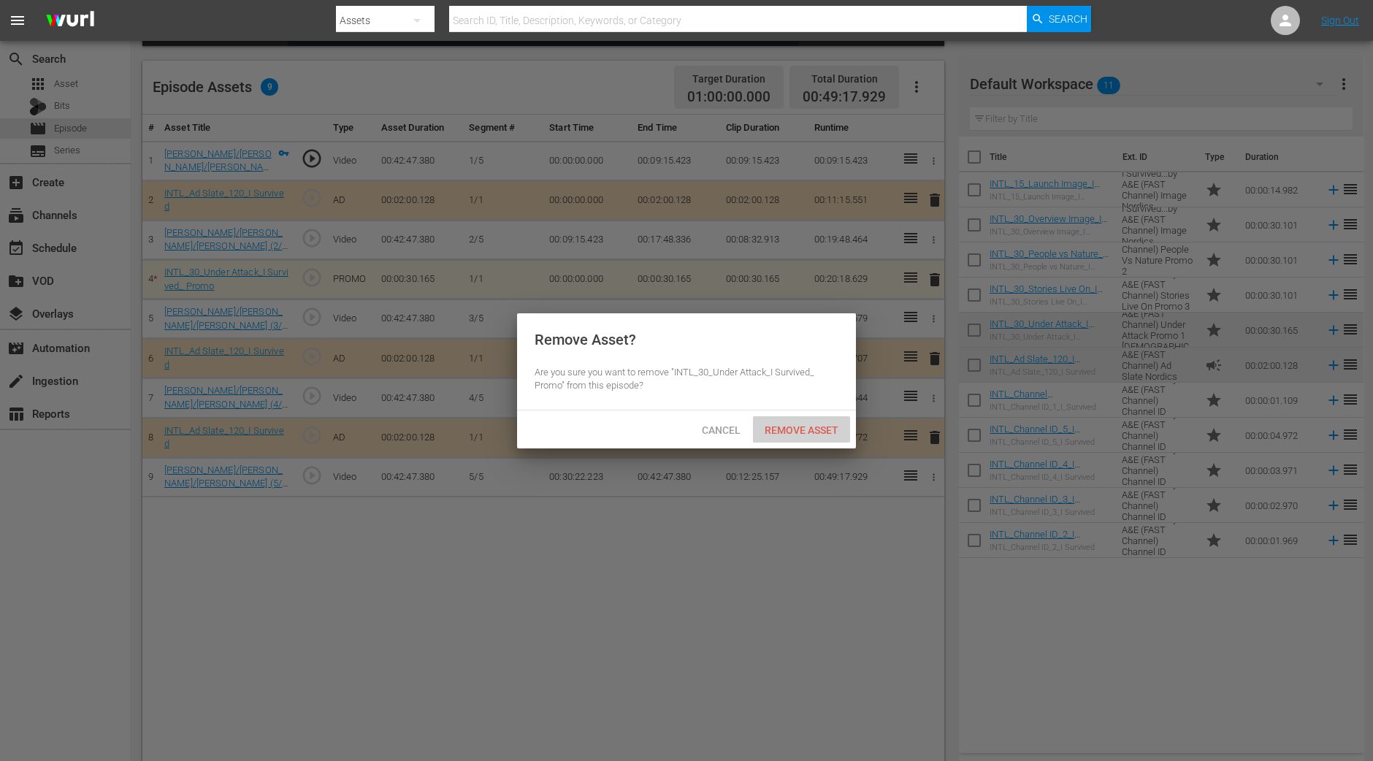
click at [788, 434] on span "Remove Asset" at bounding box center [801, 430] width 97 height 12
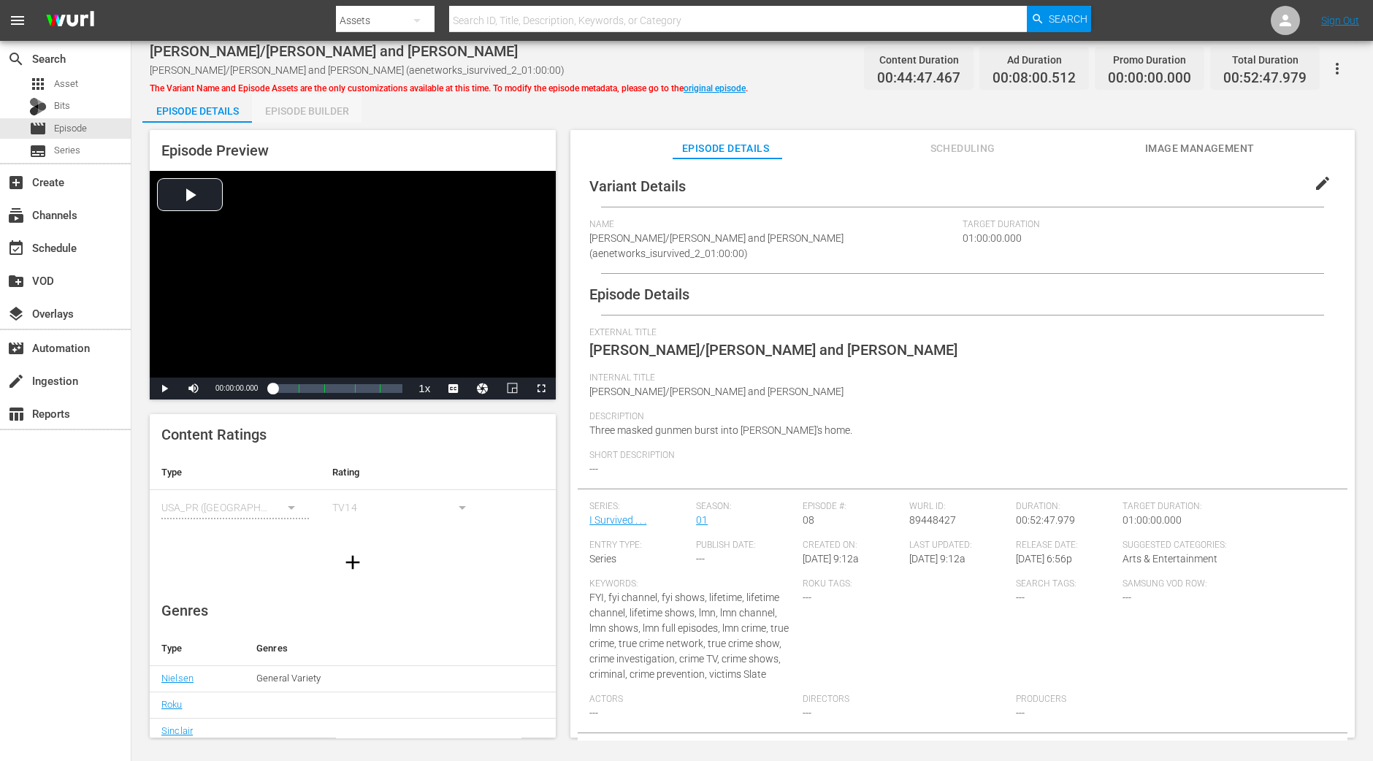
click at [329, 110] on div "Episode Builder" at bounding box center [307, 110] width 110 height 35
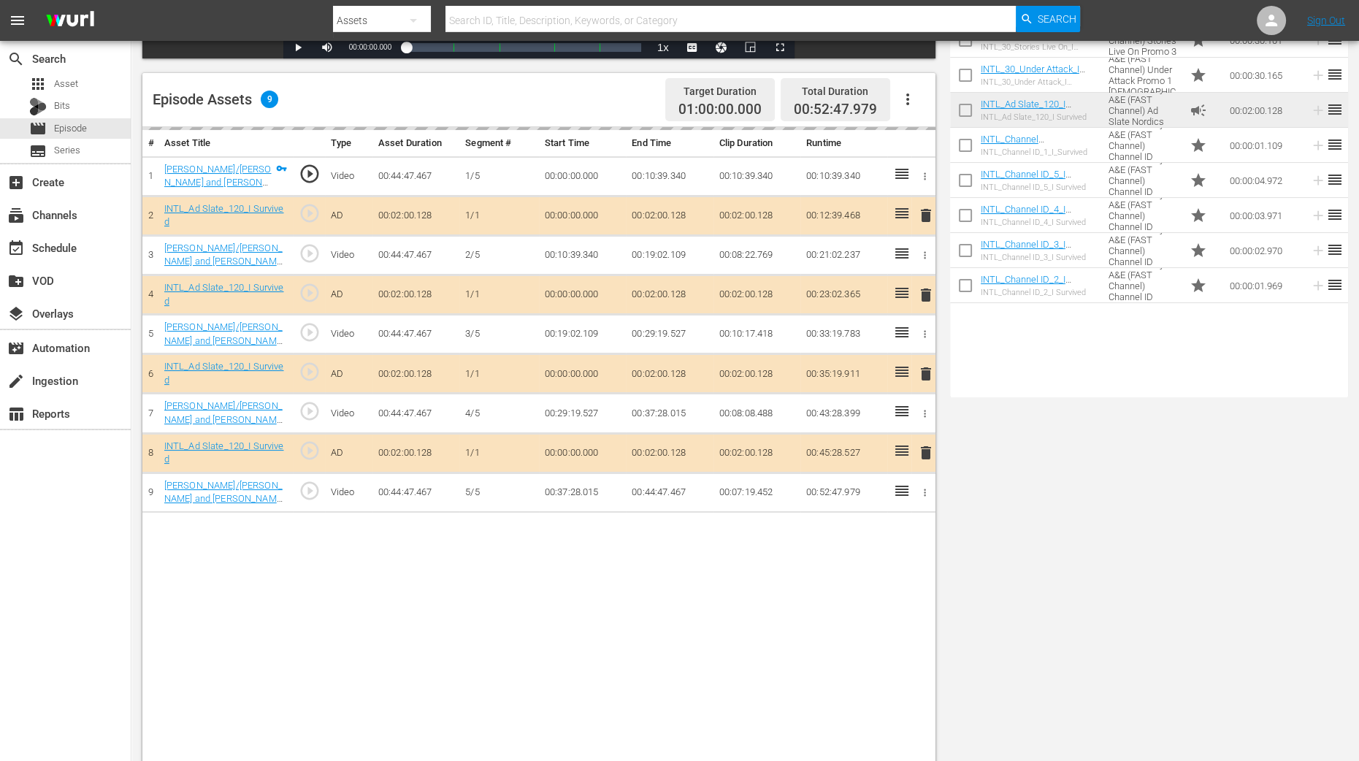
scroll to position [364, 0]
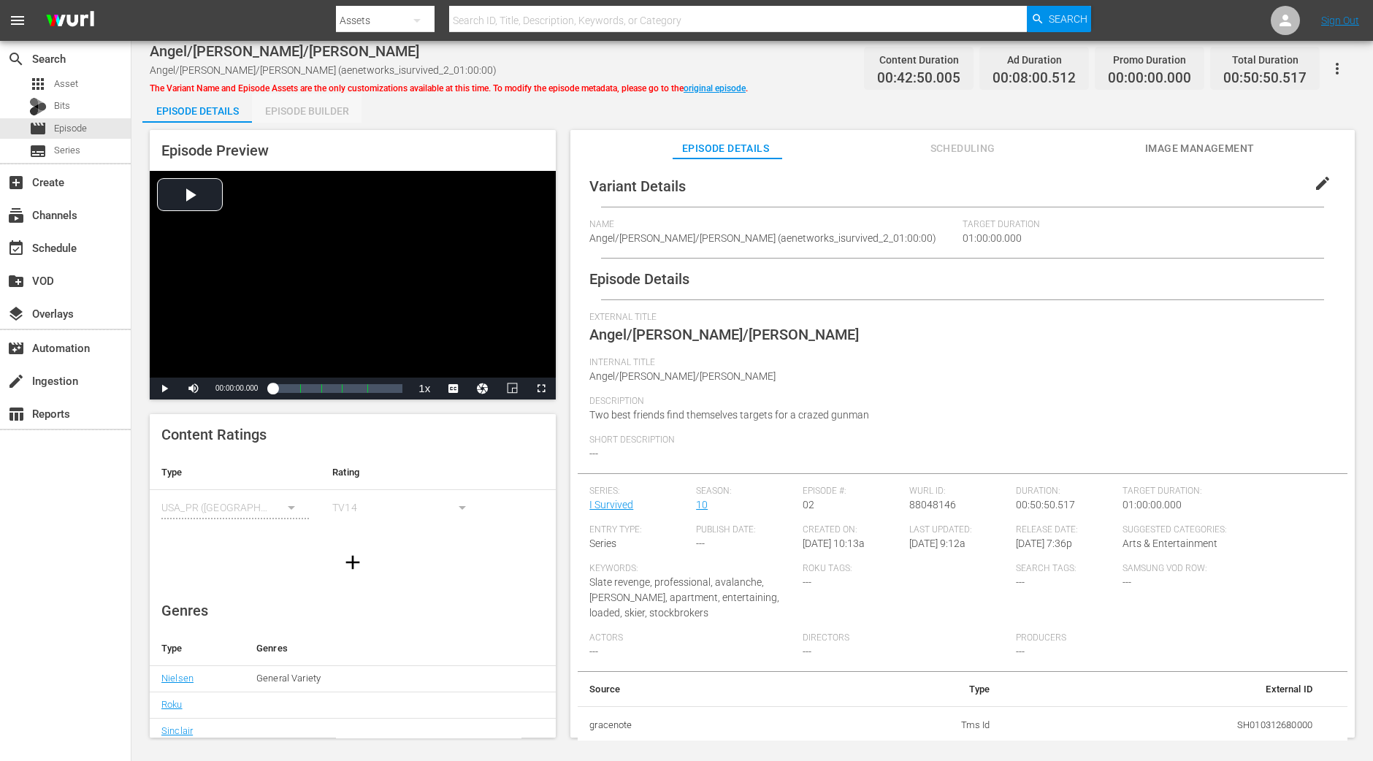
click at [313, 102] on div "Episode Builder" at bounding box center [307, 110] width 110 height 35
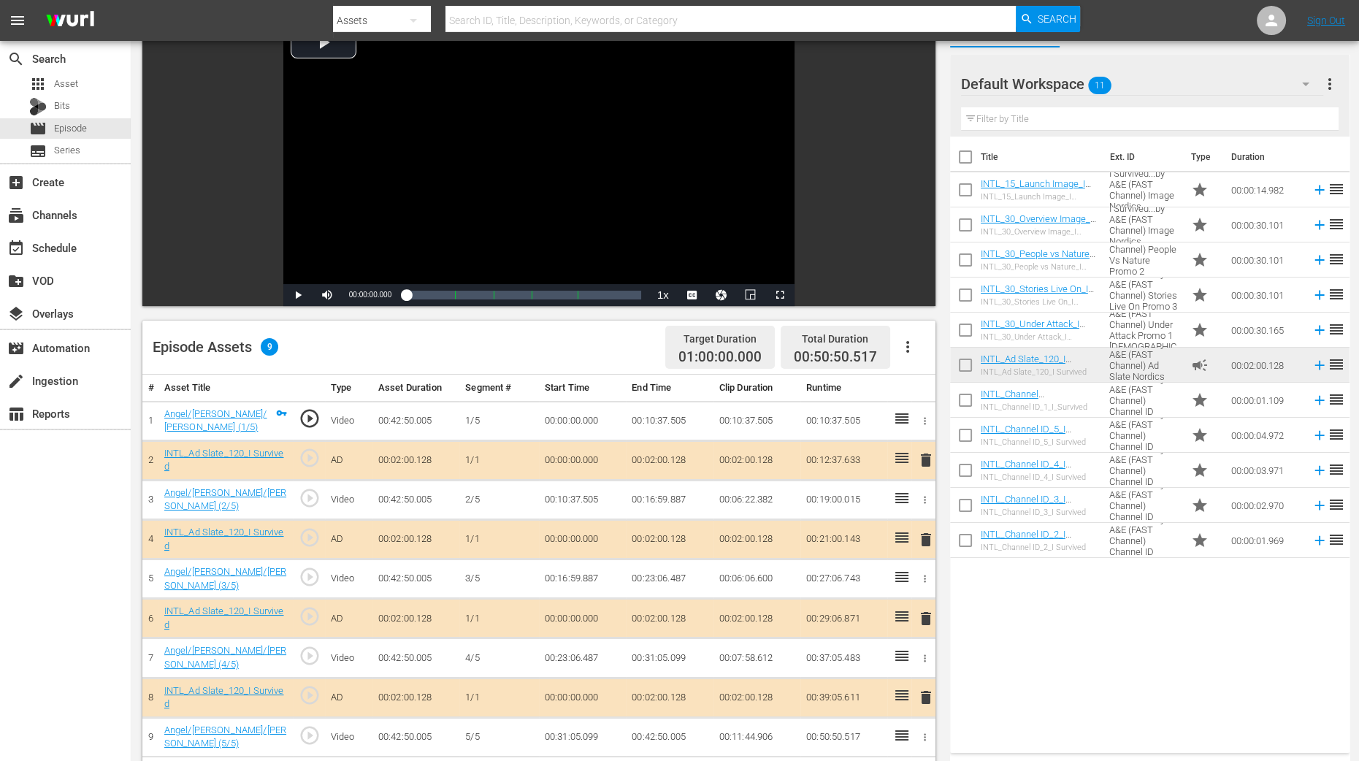
scroll to position [182, 0]
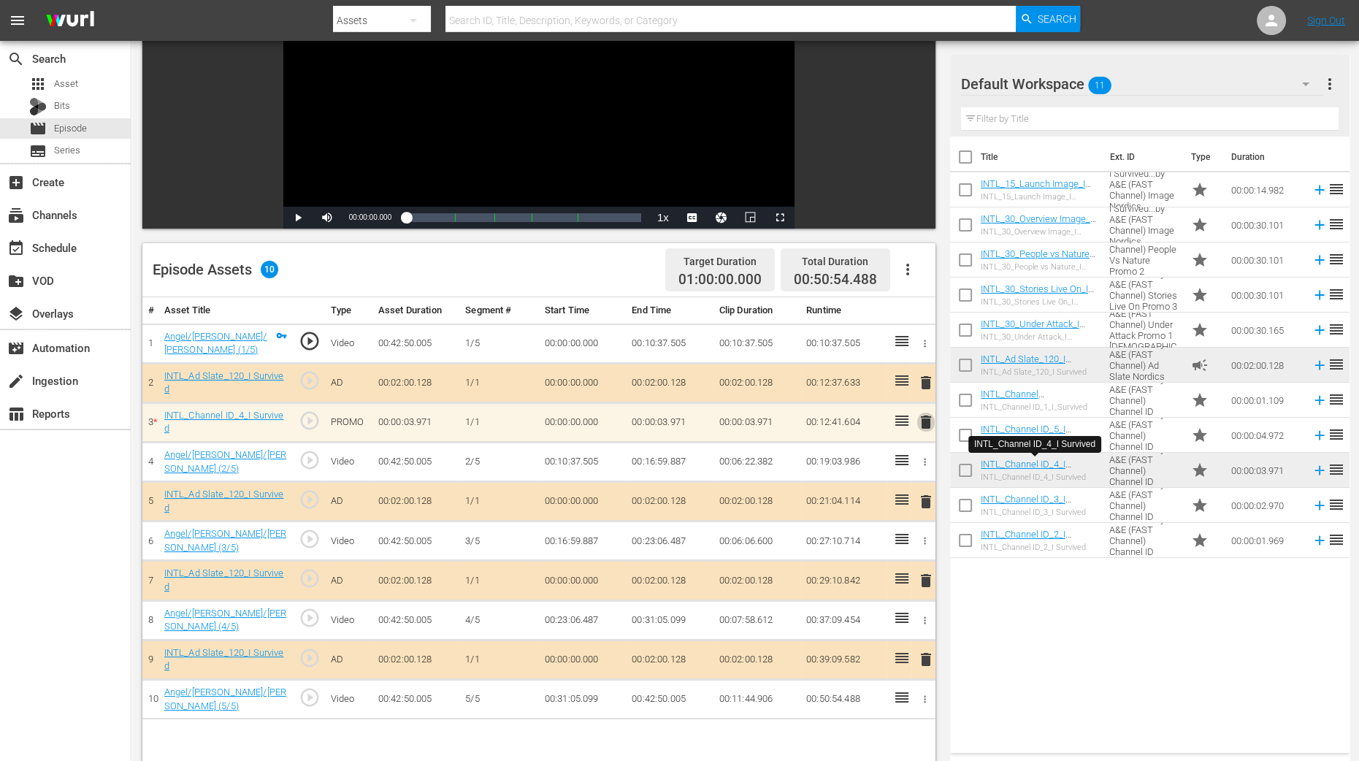
click at [920, 415] on span "delete" at bounding box center [926, 422] width 18 height 18
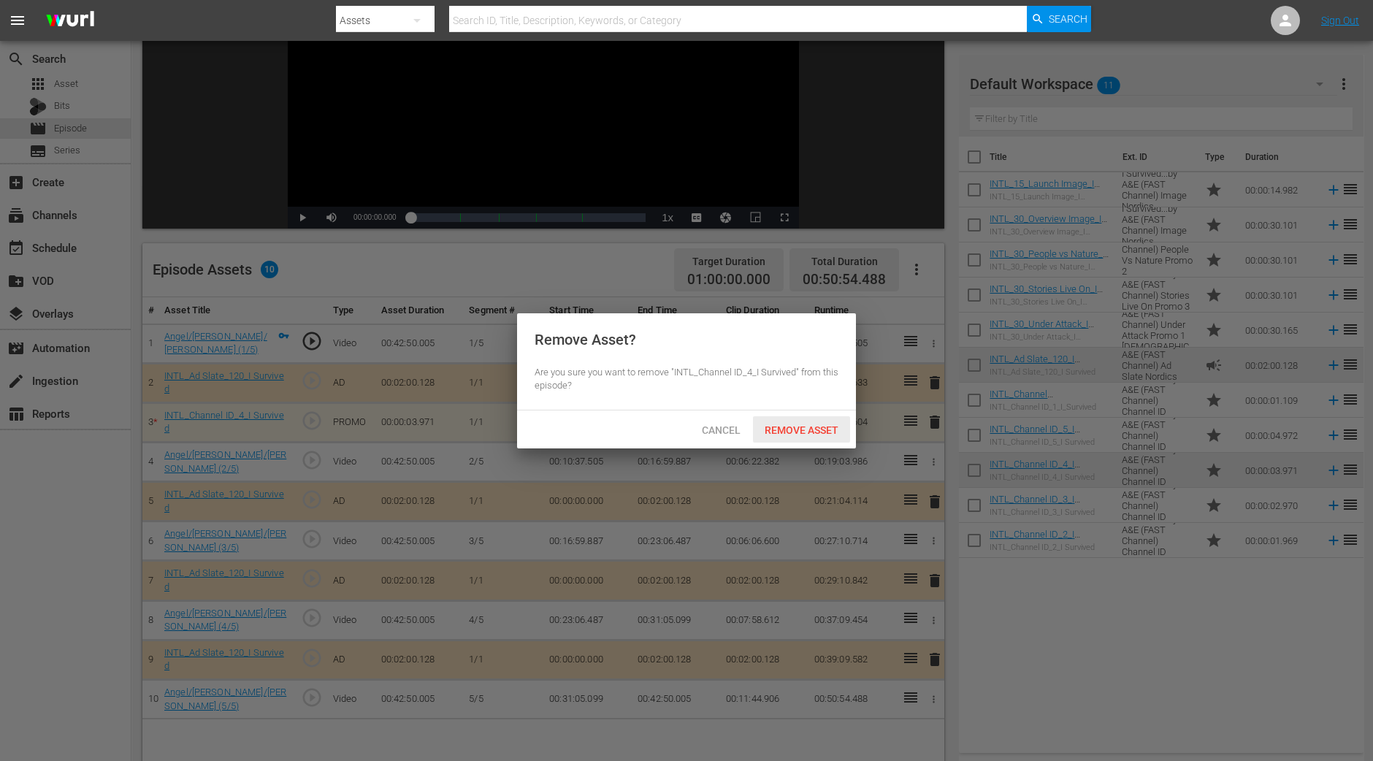
click at [811, 428] on span "Remove Asset" at bounding box center [801, 430] width 97 height 12
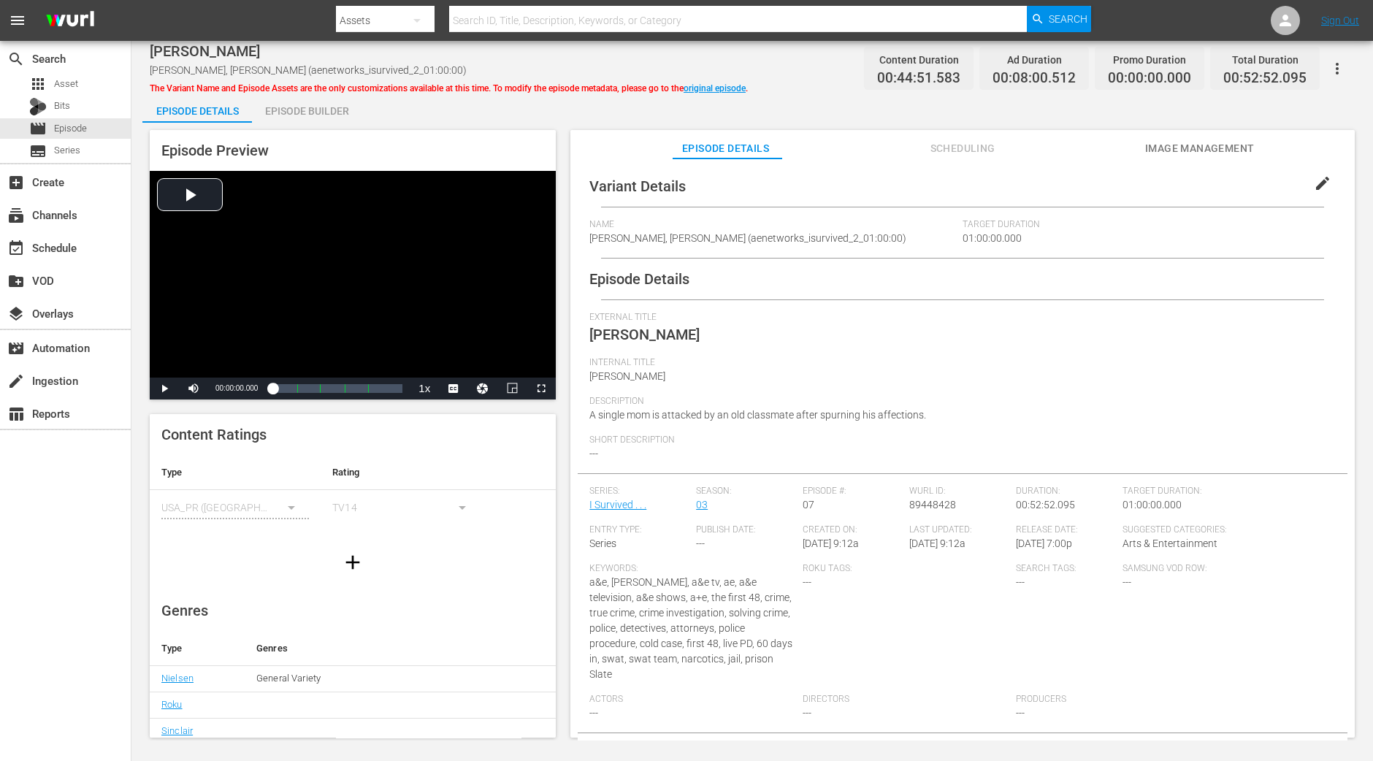
click at [346, 105] on div "Episode Builder" at bounding box center [307, 110] width 110 height 35
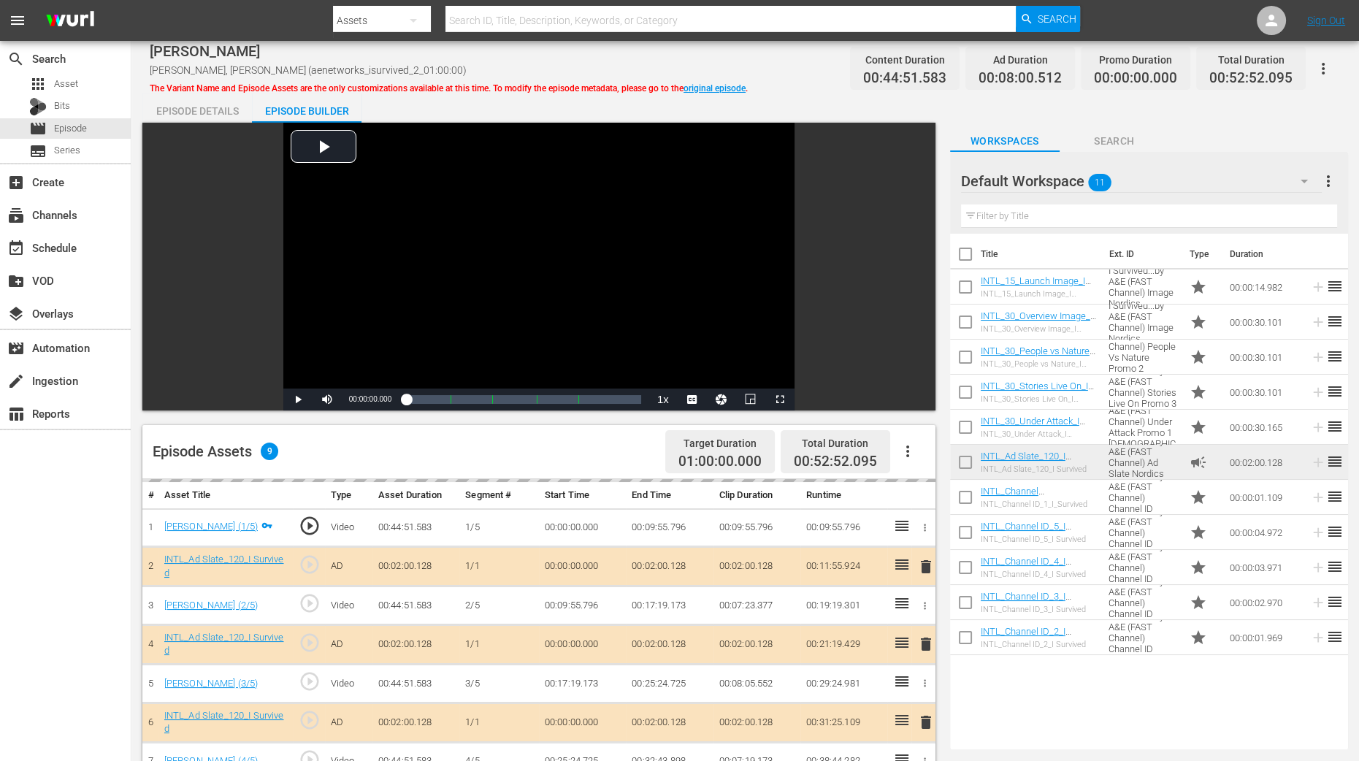
scroll to position [380, 0]
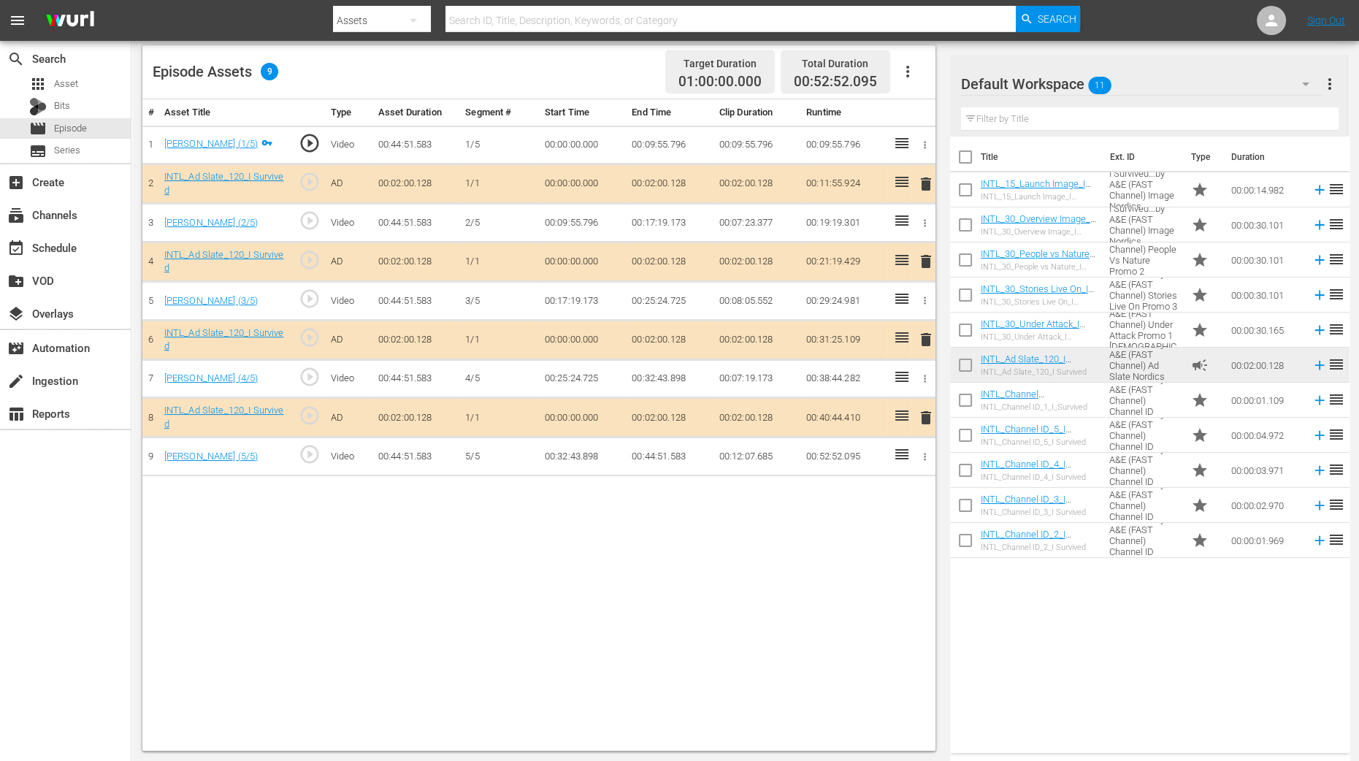
click at [927, 264] on span "delete" at bounding box center [926, 262] width 18 height 18
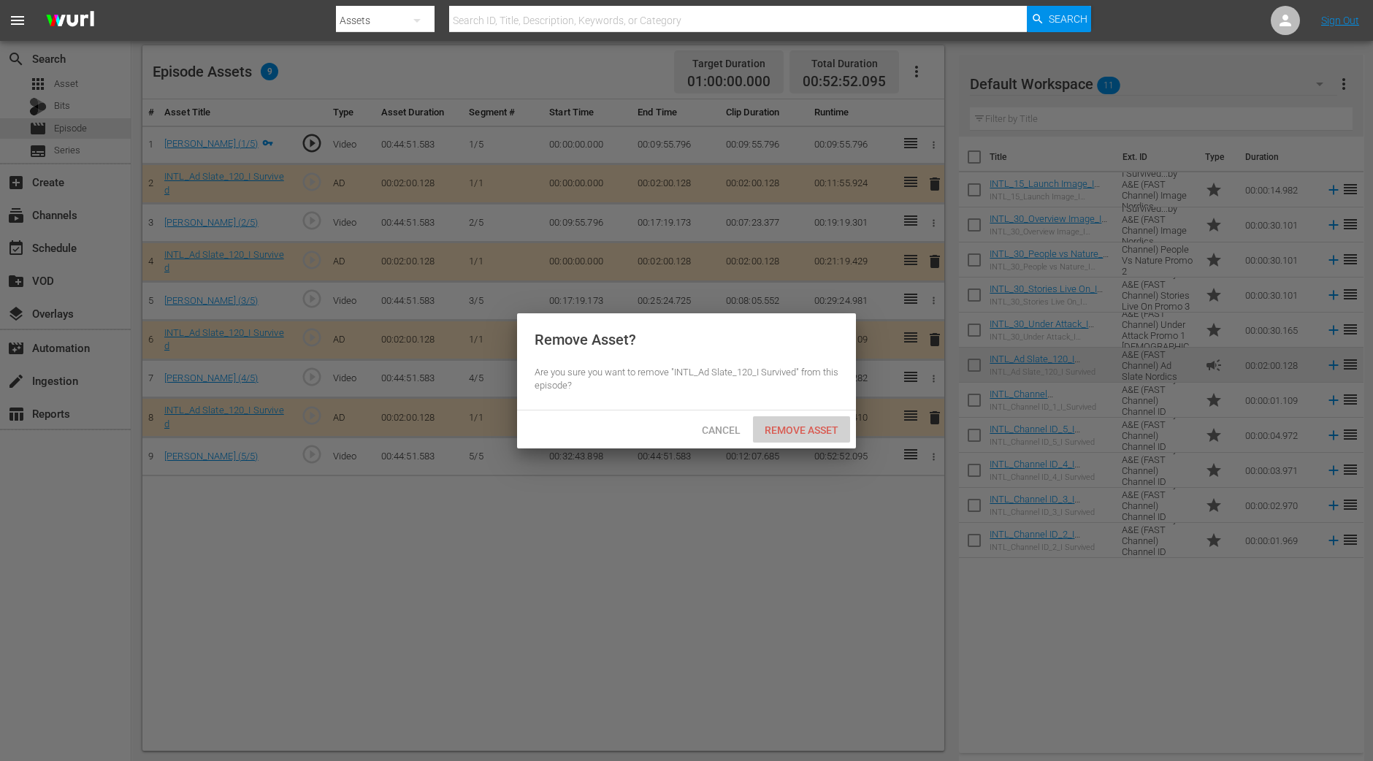
click at [803, 441] on div "Remove Asset" at bounding box center [801, 429] width 97 height 27
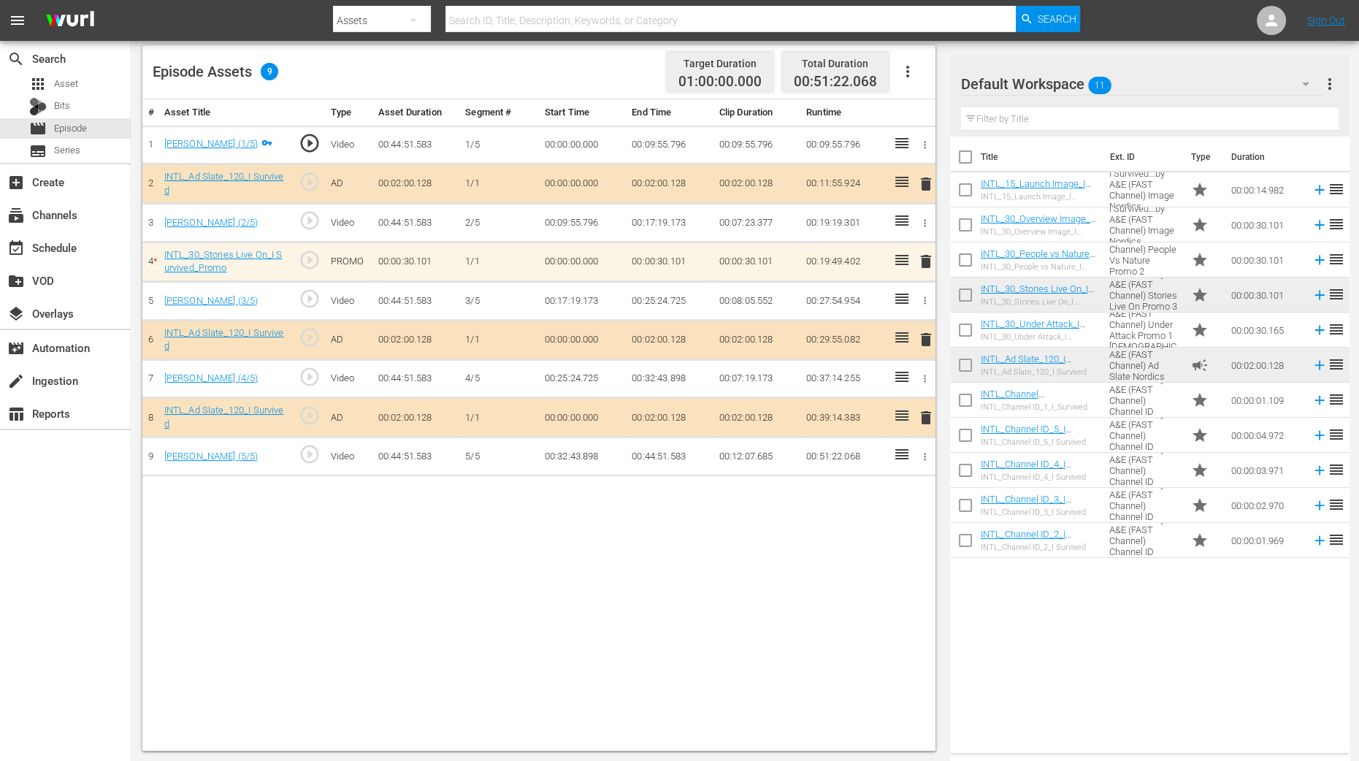
drag, startPoint x: 280, startPoint y: 578, endPoint x: 278, endPoint y: 571, distance: 7.9
click at [280, 578] on div "# Asset Title Type Asset Duration Segment # Start Time End Time Clip Duration R…" at bounding box center [538, 425] width 793 height 652
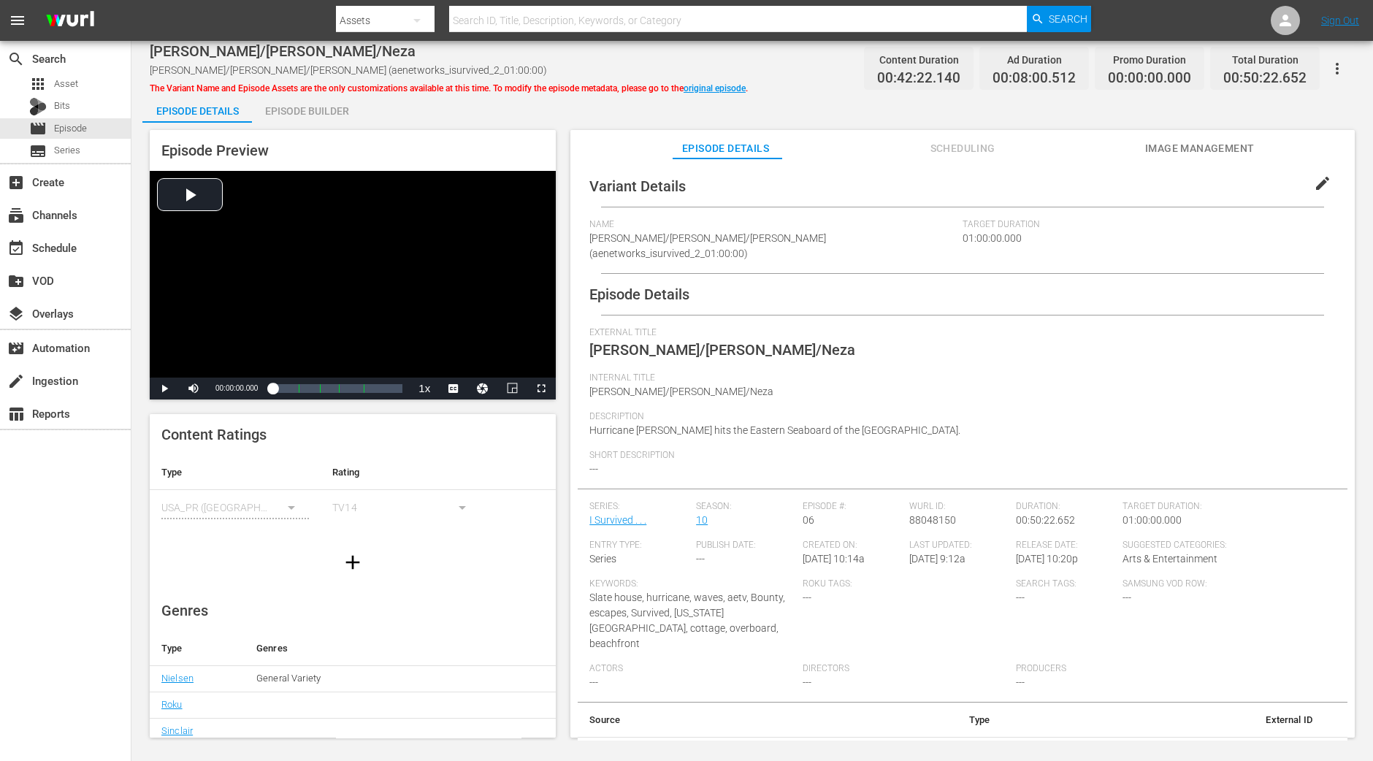
click at [336, 114] on div "Episode Builder" at bounding box center [307, 110] width 110 height 35
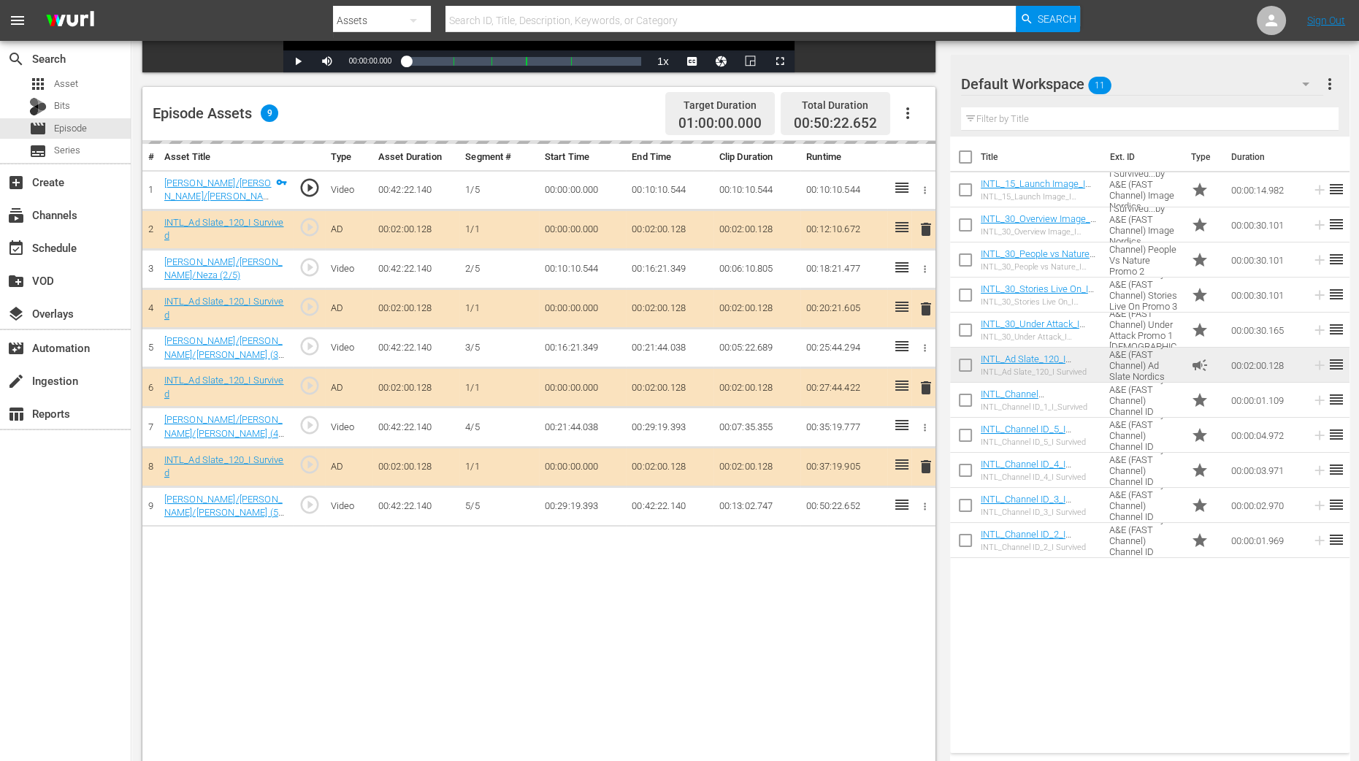
scroll to position [380, 0]
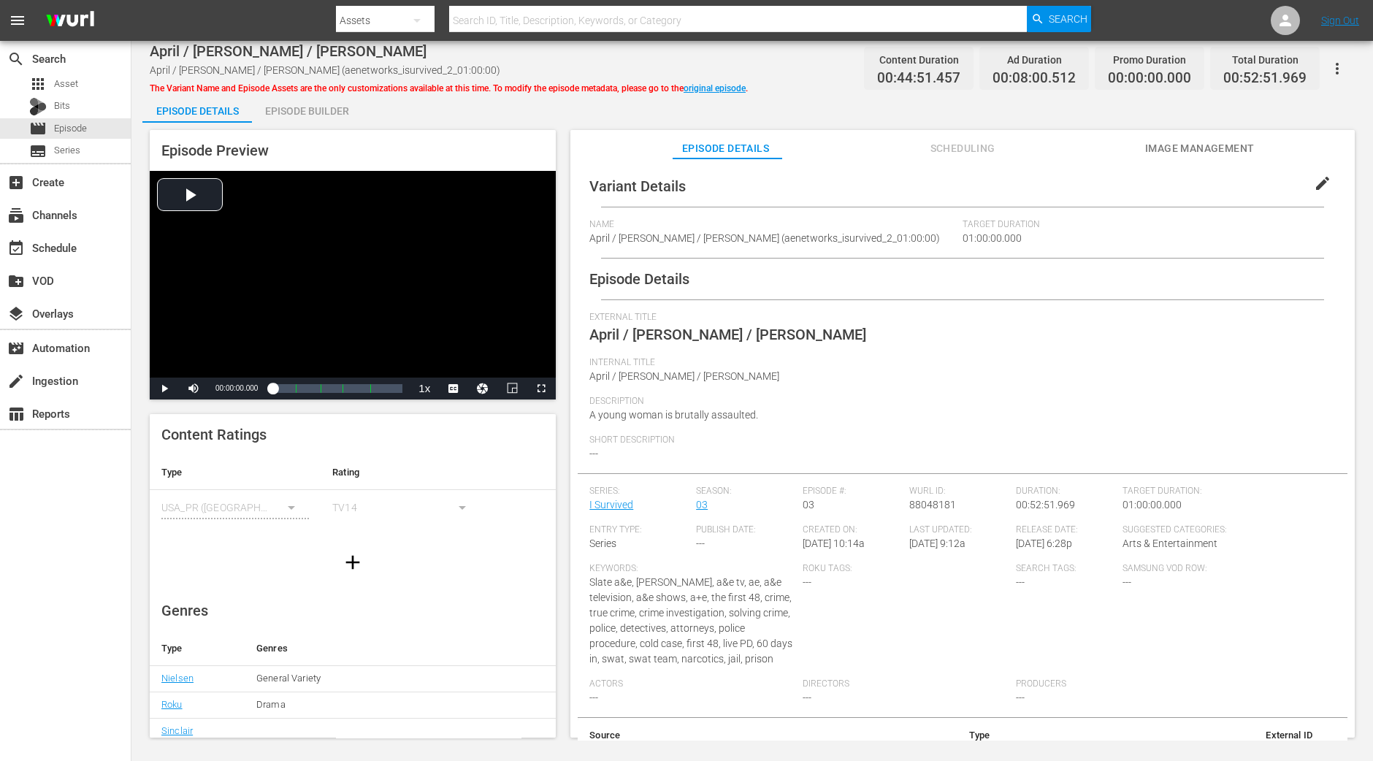
click at [308, 110] on div "Episode Builder" at bounding box center [307, 110] width 110 height 35
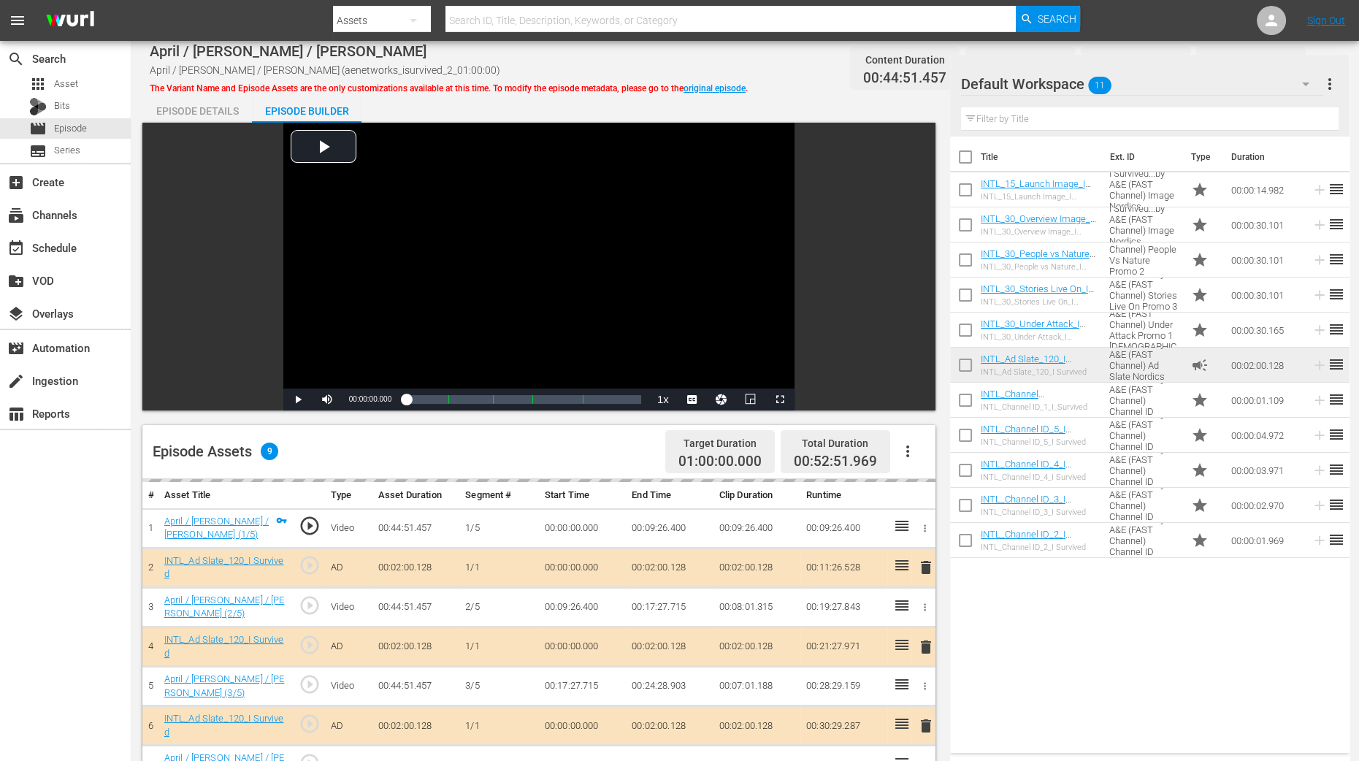
scroll to position [274, 0]
